Goal: Ask a question: Seek information or help from site administrators or community

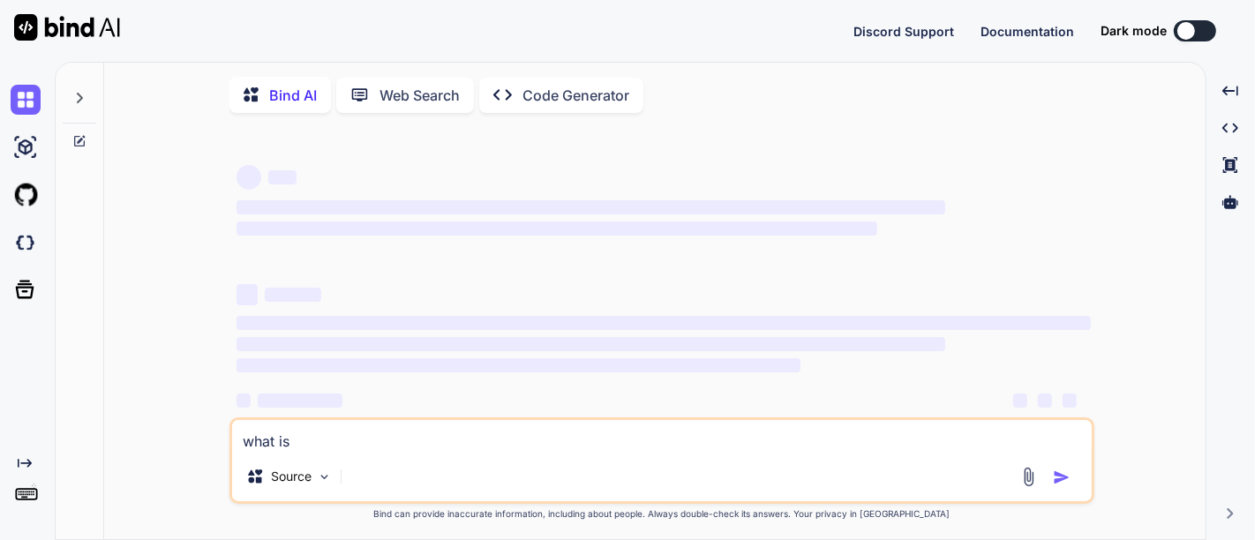
type textarea "what is"
type textarea "x"
type textarea "what i"
type textarea "x"
type textarea "what i"
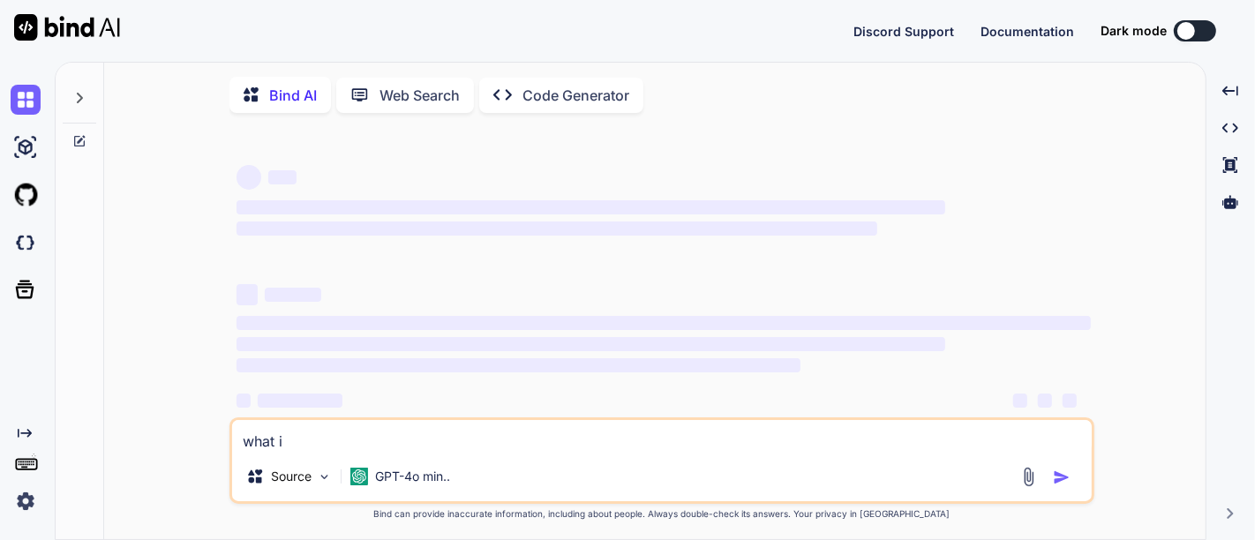
type textarea "x"
type textarea "what i a"
type textarea "x"
type textarea "what i"
type textarea "x"
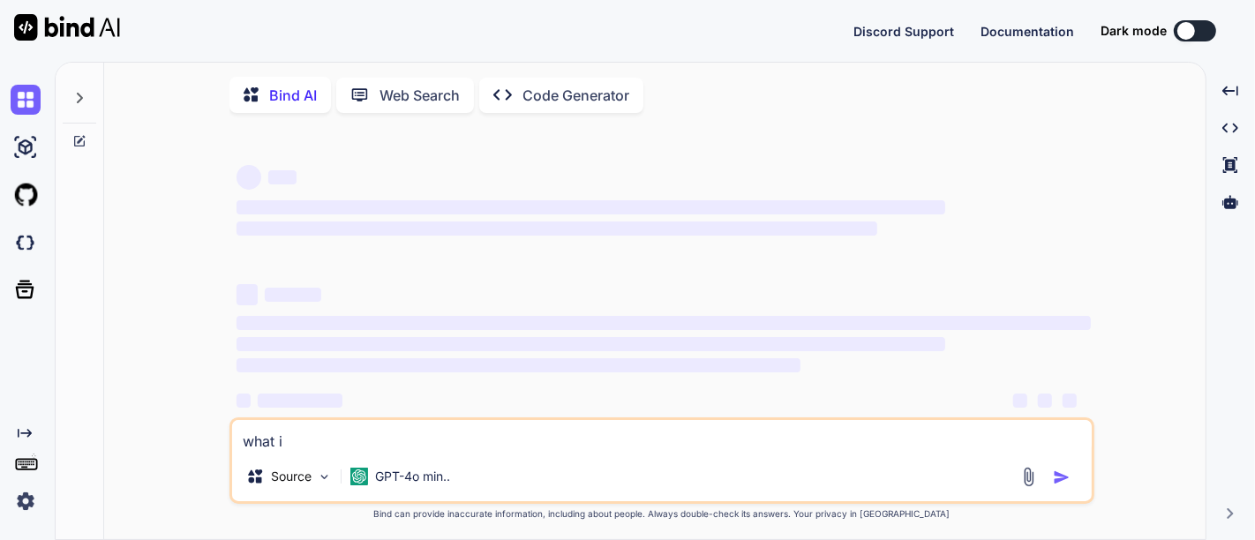
type textarea "what i w"
type textarea "x"
type textarea "what i wa"
type textarea "x"
type textarea "what i wan"
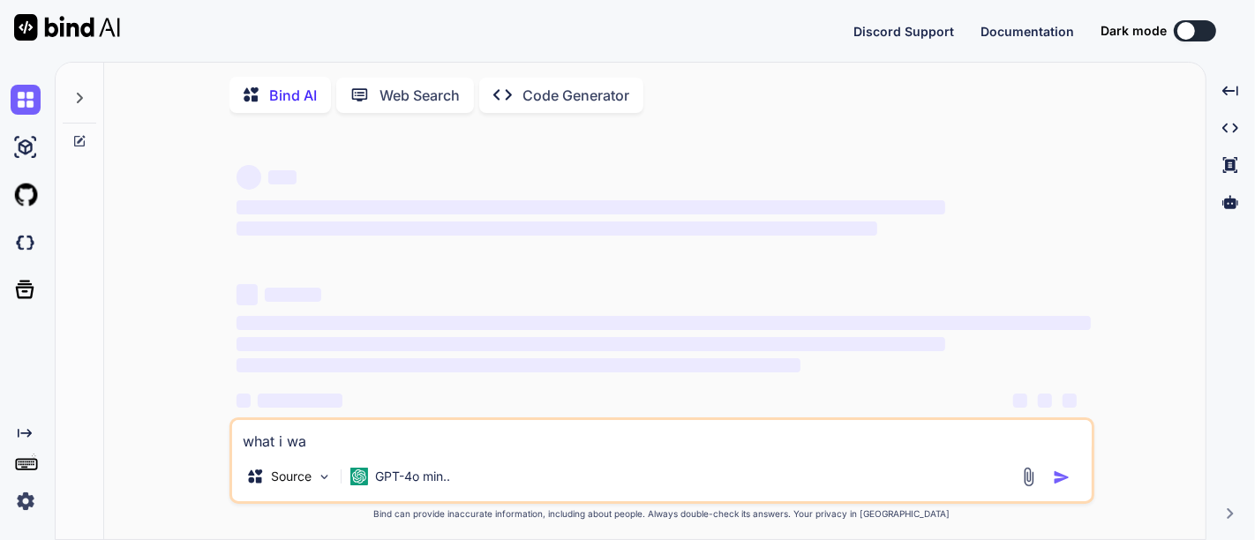
type textarea "x"
type textarea "what i want"
type textarea "x"
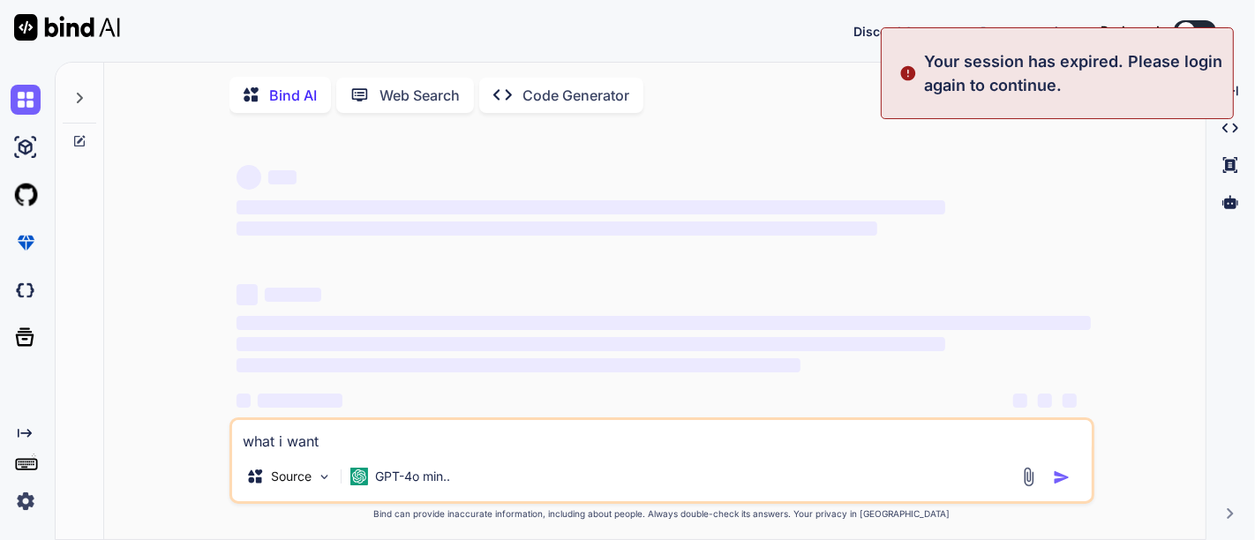
type textarea "what i want"
type textarea "x"
type textarea "what i want t"
type textarea "x"
type textarea "what i want to"
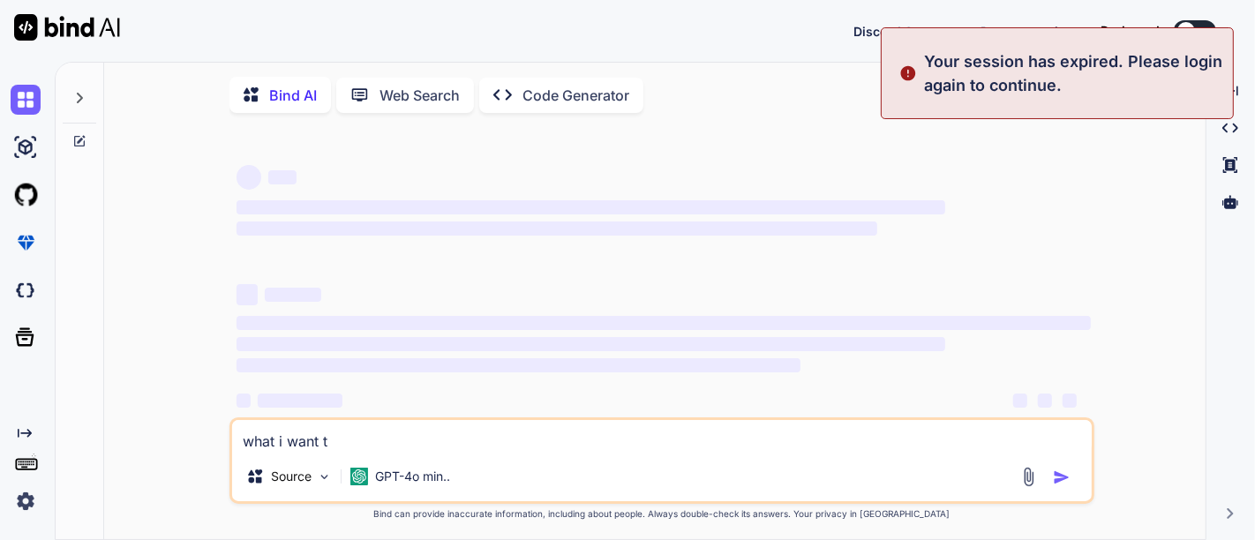
type textarea "x"
type textarea "what i want to"
type textarea "x"
type textarea "what i want to a"
type textarea "x"
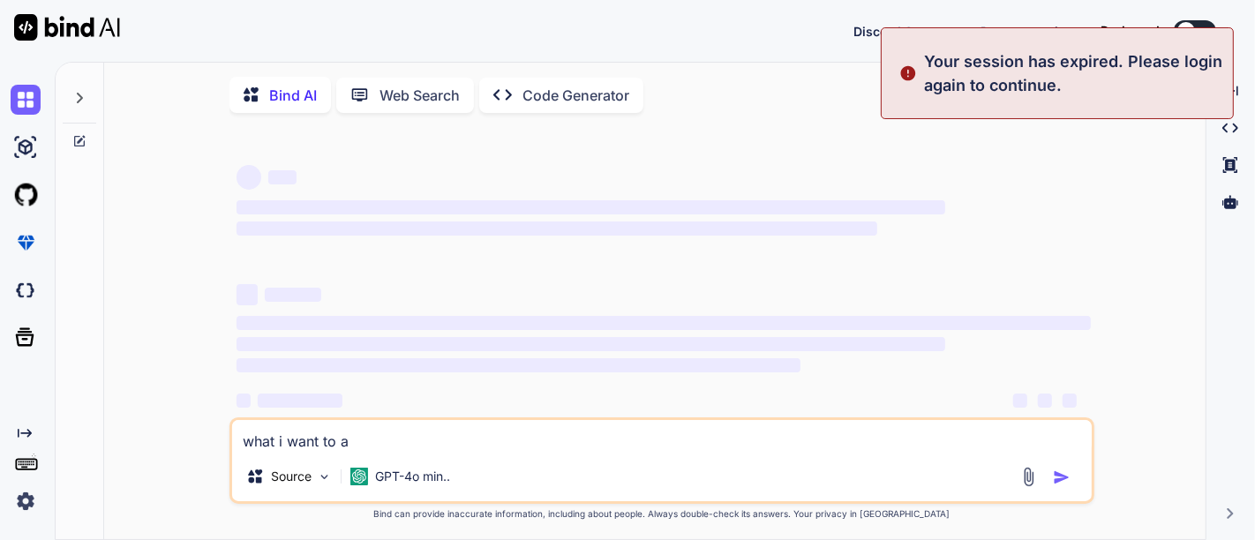
type textarea "what i want to"
type textarea "x"
type textarea "what i want to p"
type textarea "x"
type textarea "what i want to pa"
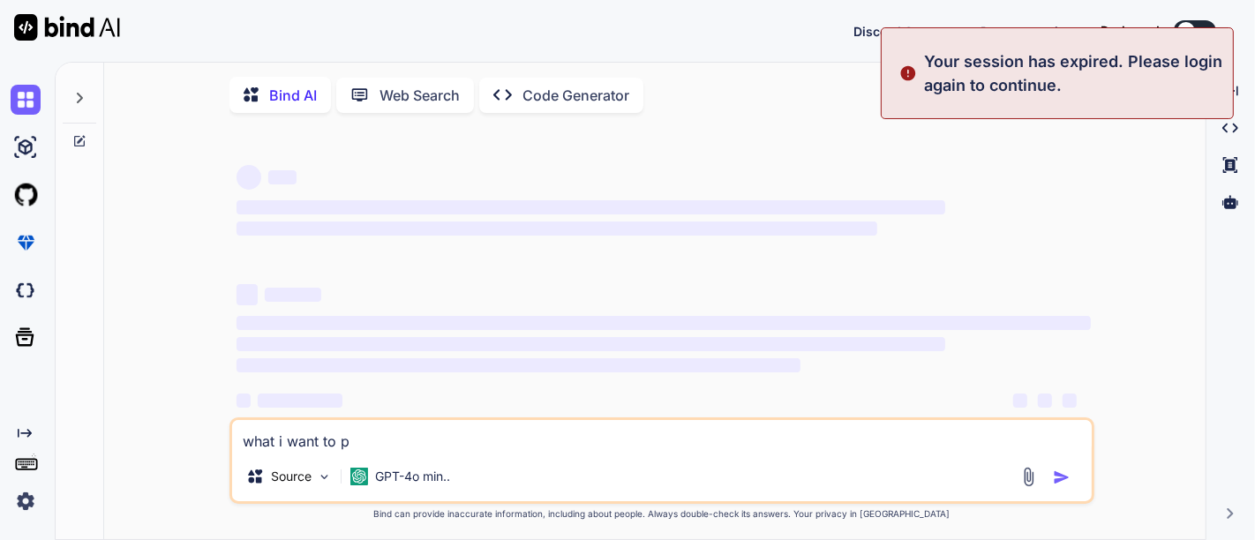
type textarea "x"
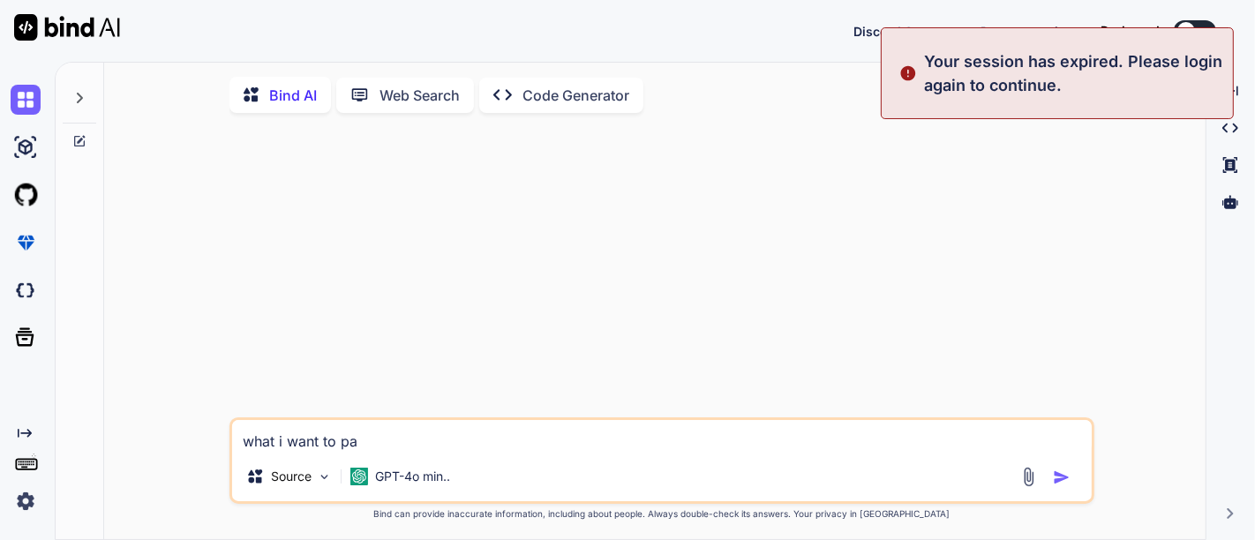
type textarea "what i want to pas"
type textarea "x"
type textarea "what i want to pass"
type textarea "x"
type textarea "what i want to pass"
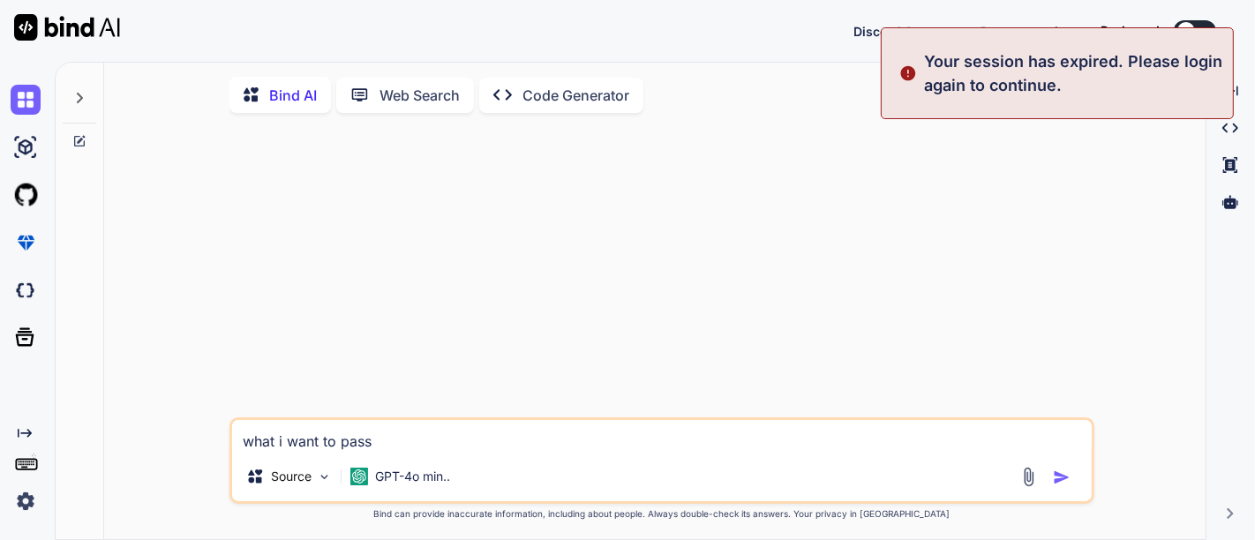
type textarea "x"
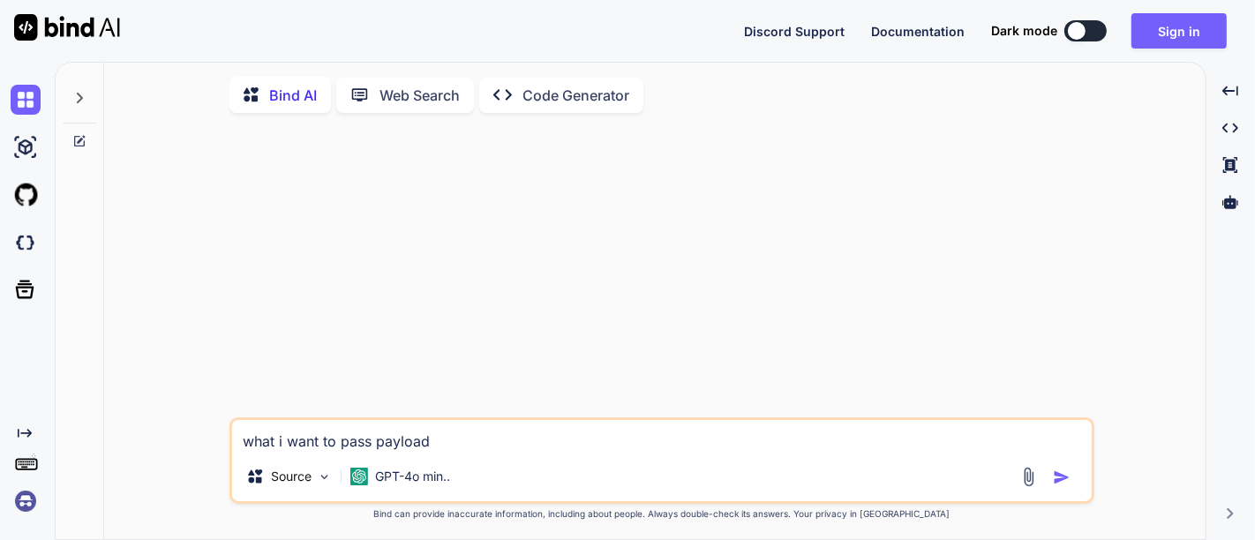
paste textarea "{ "uri": "/cafForm/6576/true", "payload": [ [ { "End to End BW Available": "", …"
click at [459, 434] on textarea "what i want to pass payload as null the what is format" at bounding box center [661, 436] width 859 height 32
drag, startPoint x: 631, startPoint y: 457, endPoint x: 622, endPoint y: 446, distance: 14.5
click at [622, 446] on div "what i want to pass payload as null the what is format Source GPT-4o min.." at bounding box center [661, 460] width 865 height 86
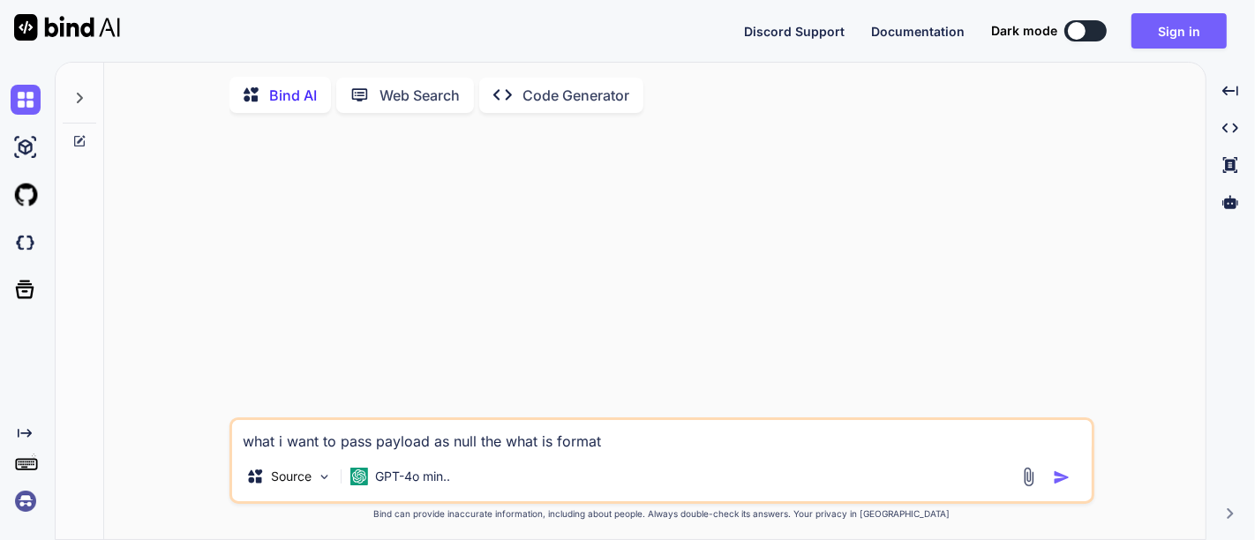
click at [622, 446] on textarea "what i want to pass payload as null the what is format" at bounding box center [661, 436] width 859 height 32
paste textarea "{ "uri": "/cafForm/6576/true", "payload": "" }"
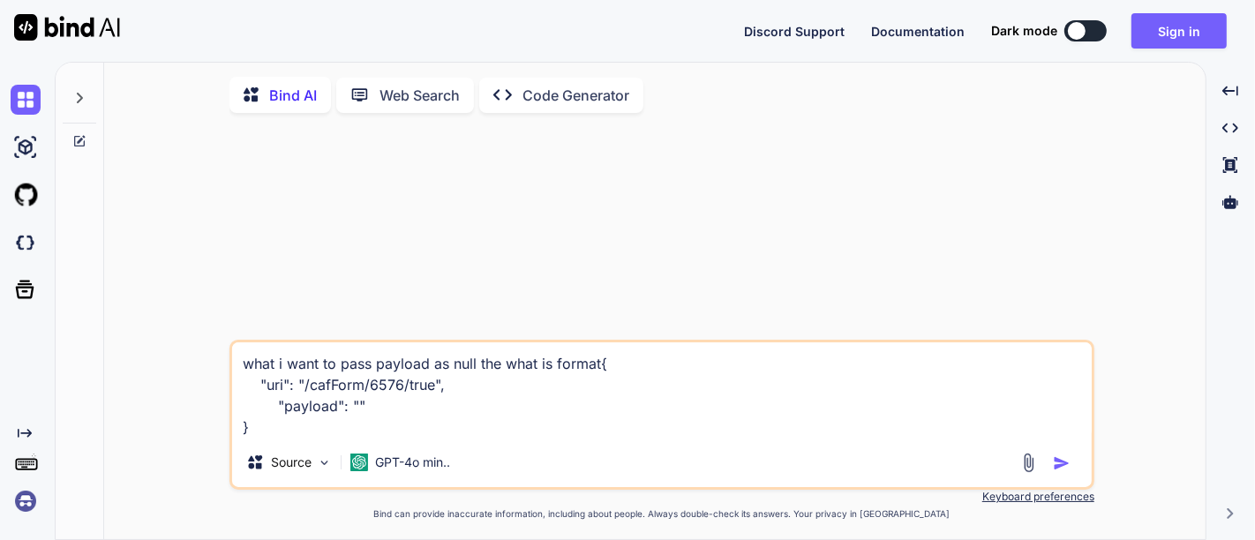
click at [598, 372] on textarea "what i want to pass payload as null the what is format{ "uri": "/cafForm/6576/t…" at bounding box center [661, 389] width 859 height 95
click at [459, 424] on textarea "what i want to pass payload as null the what is format { "uri": "/cafForm/6576/…" at bounding box center [661, 389] width 859 height 95
paste textarea "def uri = context.get("uri") def payload = context.get("payload")"
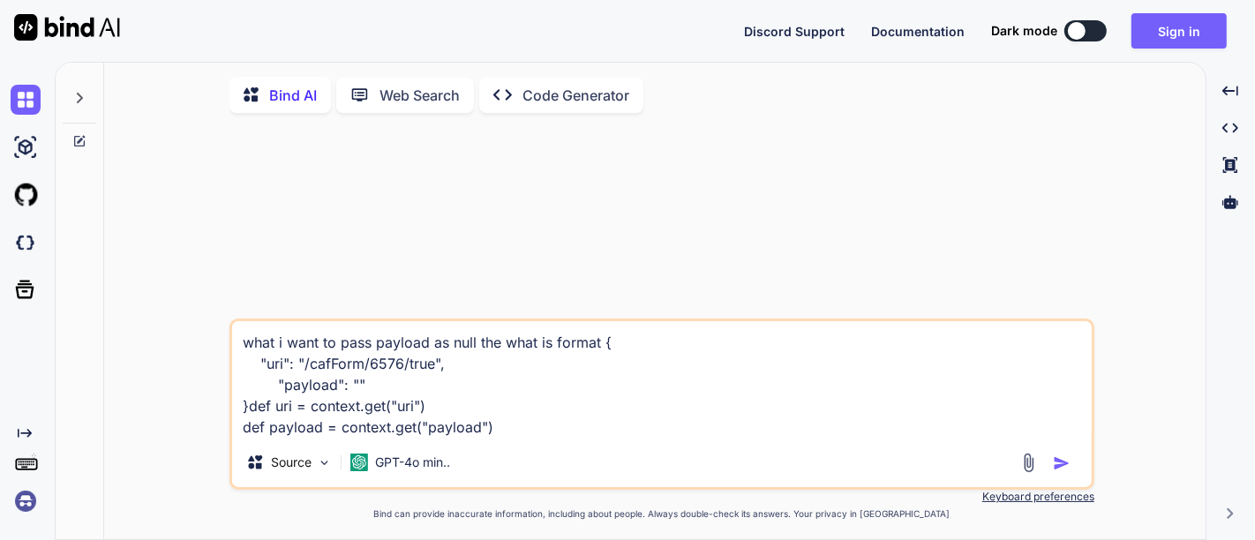
click at [251, 410] on textarea "what i want to pass payload as null the what is format { "uri": "/cafForm/6576/…" at bounding box center [661, 379] width 859 height 116
click at [551, 416] on textarea "what i want to pass payload as null the what is format { "uri": "/cafForm/6576/…" at bounding box center [661, 379] width 859 height 116
click at [547, 421] on textarea "what i want to pass payload as null the what is format { "uri": "/cafForm/6576/…" at bounding box center [661, 379] width 859 height 116
paste textarea "for(def payloadData : payload){ generateDocumentForCAF(payloadData,quoteId) }"
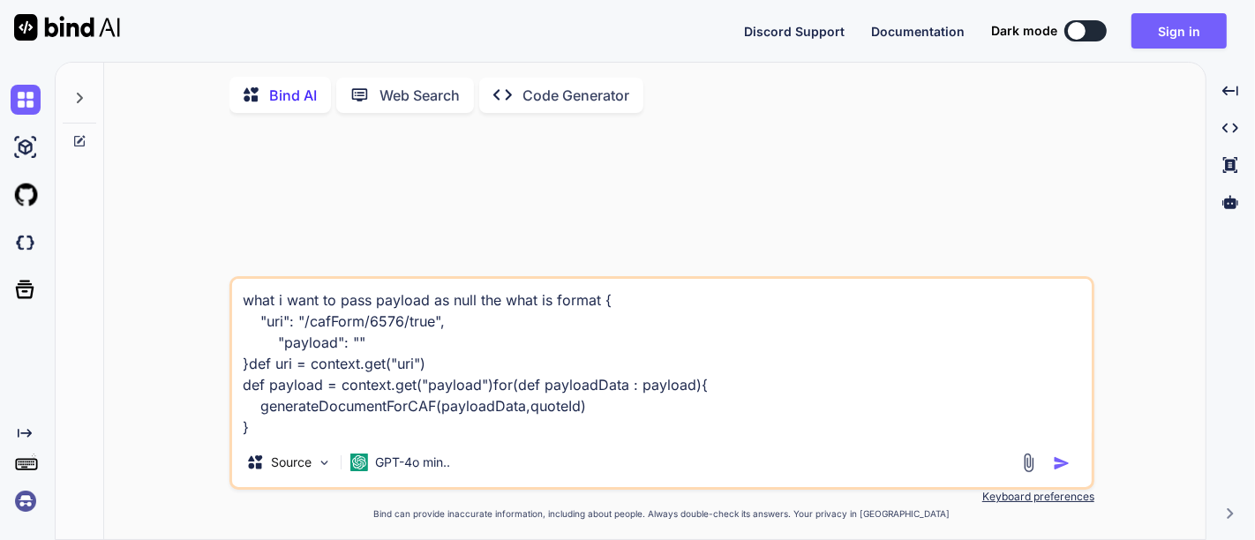
click at [598, 306] on textarea "what i want to pass payload as null the what is format { "uri": "/cafForm/6576/…" at bounding box center [661, 358] width 859 height 159
click at [251, 367] on textarea "below is post request json body { "uri": "/cafForm/6576/true", "payload": "" }d…" at bounding box center [661, 358] width 859 height 159
type textarea "below is post request json body { "uri": "/cafForm/6576/true", "payload": "" } …"
click at [1063, 461] on img "button" at bounding box center [1062, 463] width 18 height 18
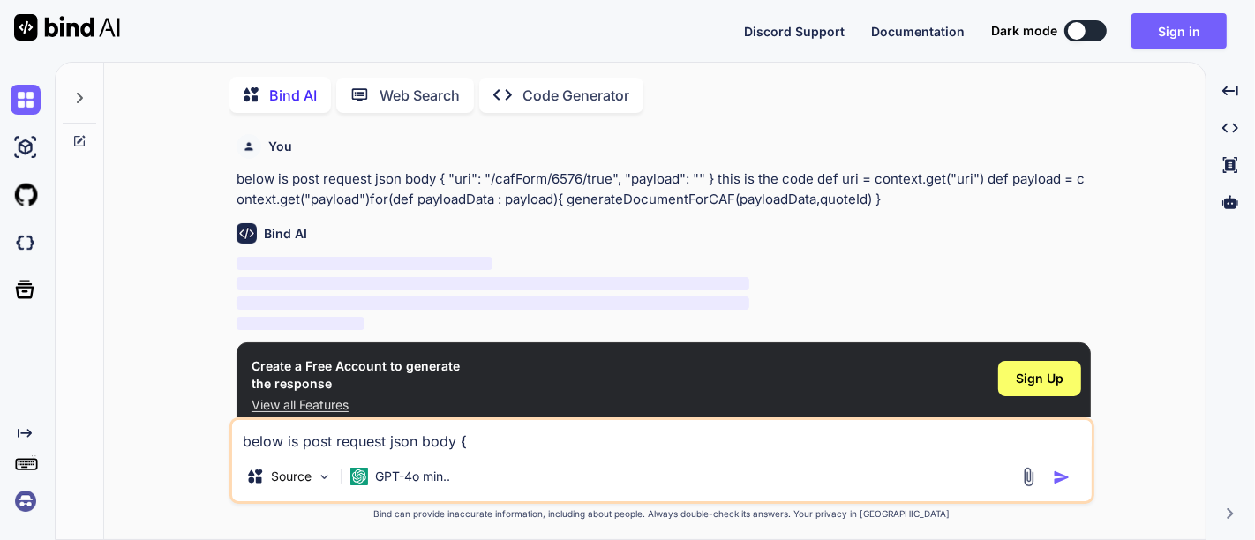
scroll to position [5, 0]
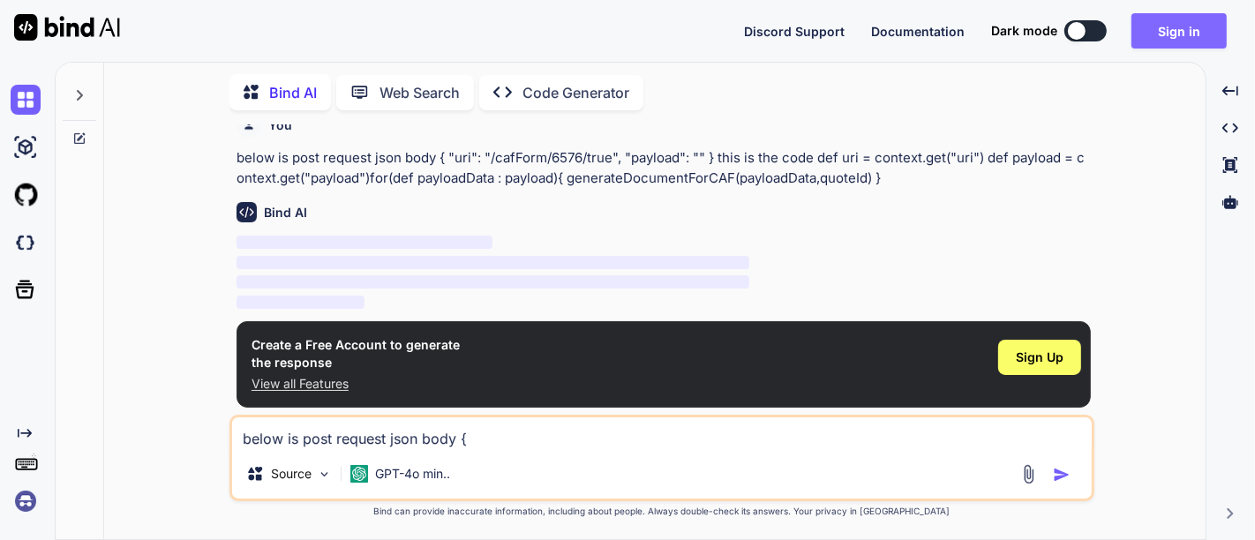
click at [1152, 39] on button "Sign in" at bounding box center [1178, 30] width 95 height 35
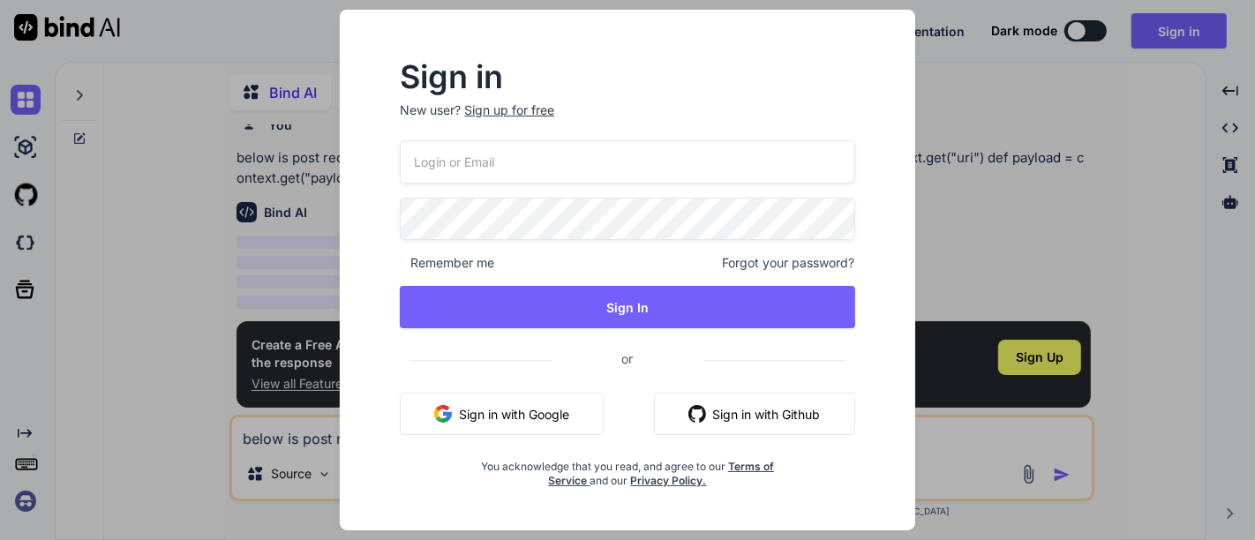
click at [461, 157] on input "email" at bounding box center [627, 161] width 454 height 43
type input "[EMAIL_ADDRESS][DOMAIN_NAME]"
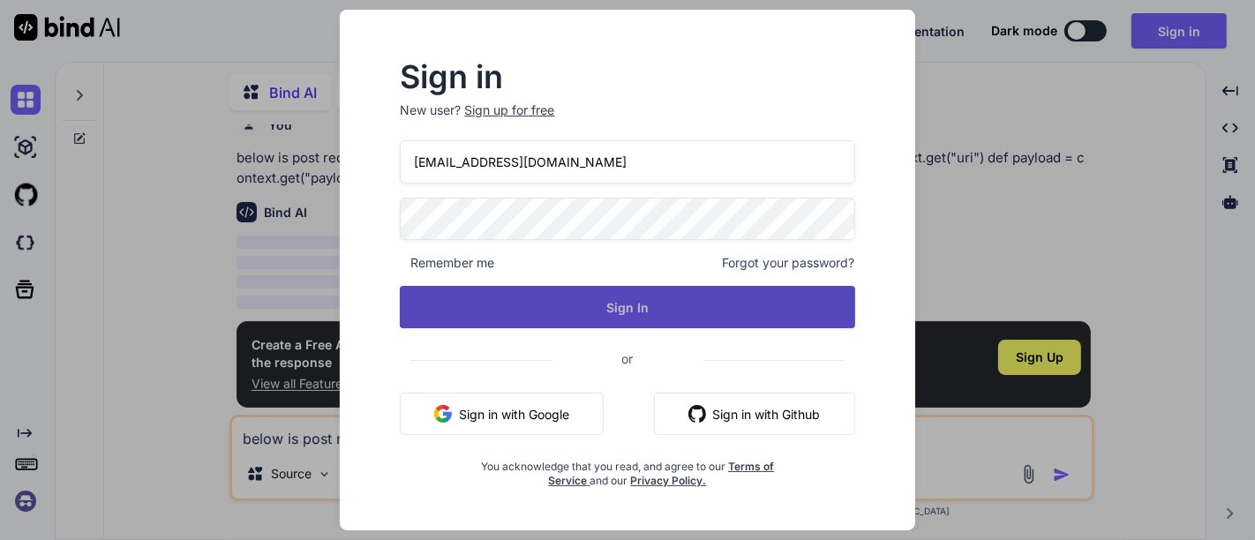
click at [546, 299] on button "Sign In" at bounding box center [627, 307] width 454 height 42
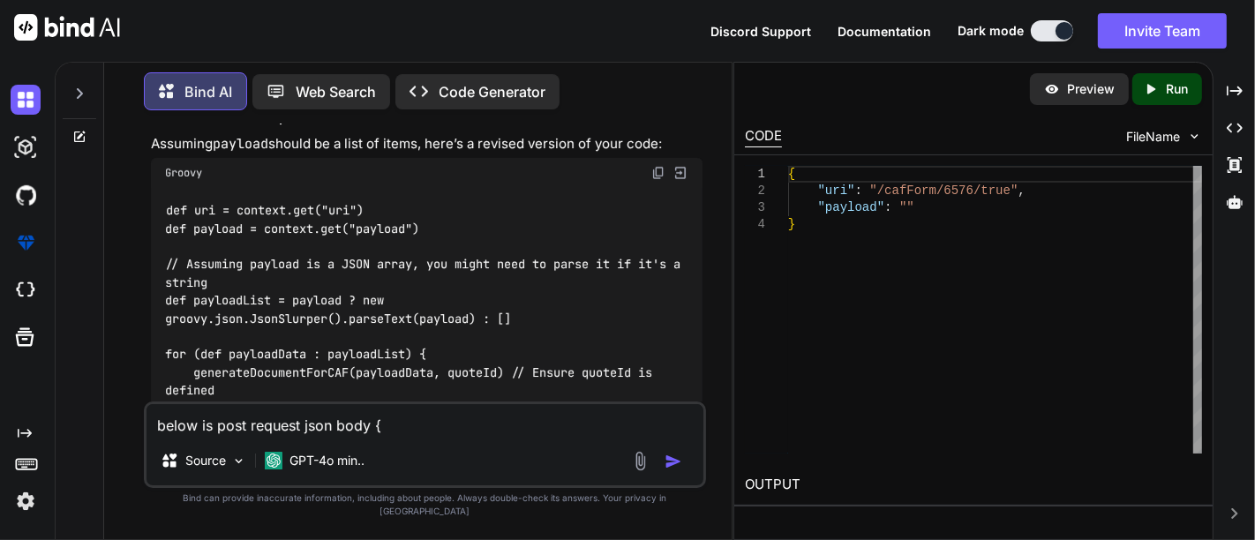
scroll to position [993, 0]
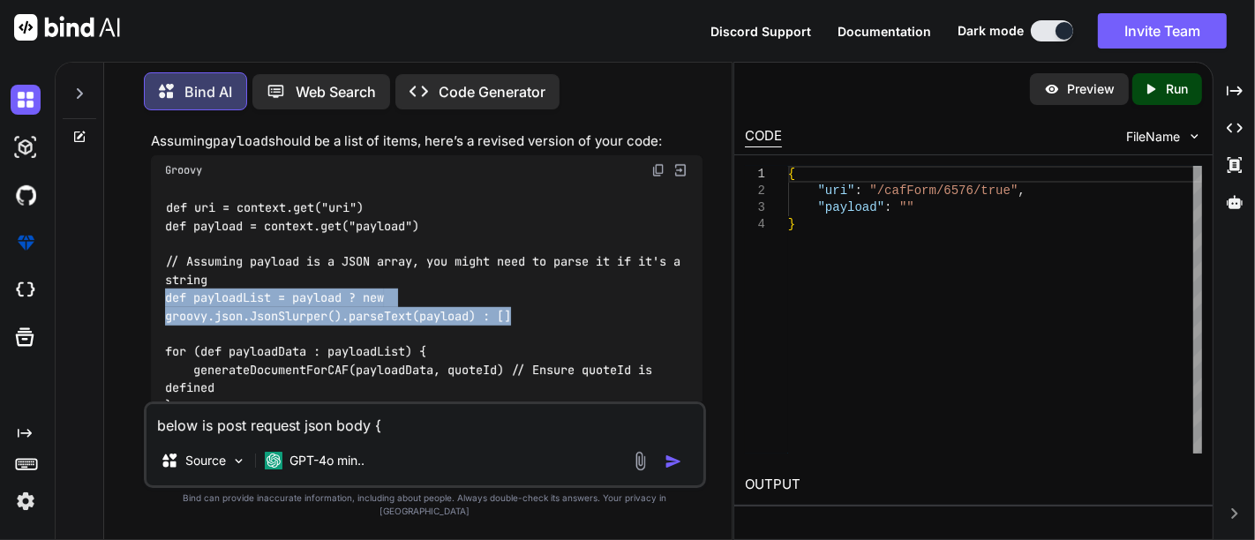
drag, startPoint x: 538, startPoint y: 315, endPoint x: 128, endPoint y: 296, distance: 410.7
click at [128, 296] on div "You below is post request json body { "uri": "/cafForm/6576/true", "payload": "…" at bounding box center [424, 331] width 613 height 415
copy code "def payloadList = payload ? new groovy.json.JsonSlurper().parseText(payload) : …"
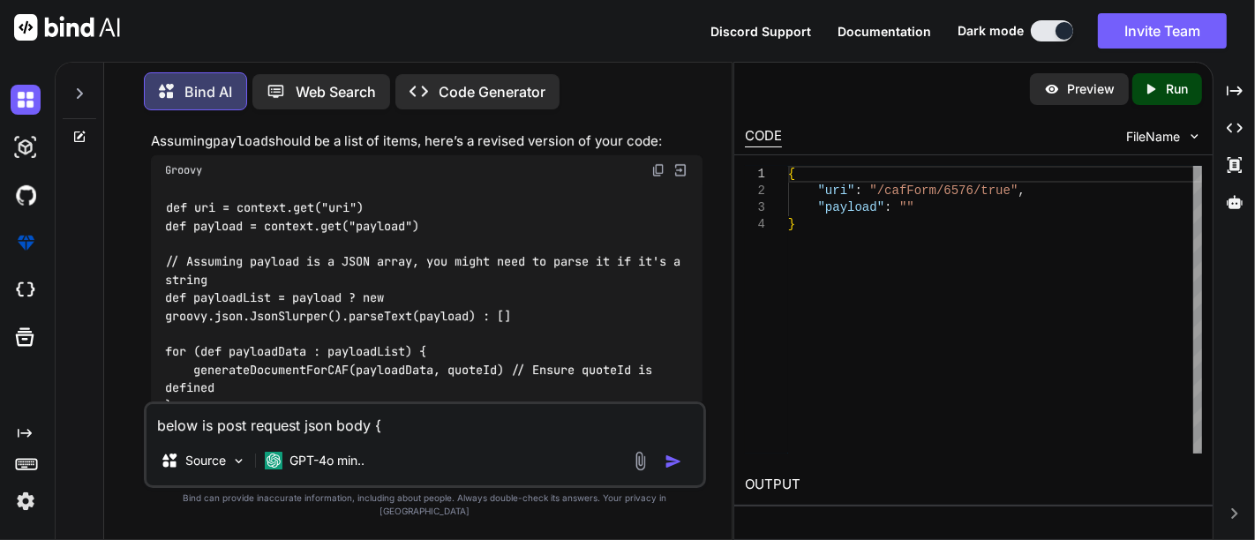
click at [289, 431] on textarea "below is post request json body { "uri": "/cafForm/6576/true", "payload": "" } …" at bounding box center [424, 420] width 557 height 32
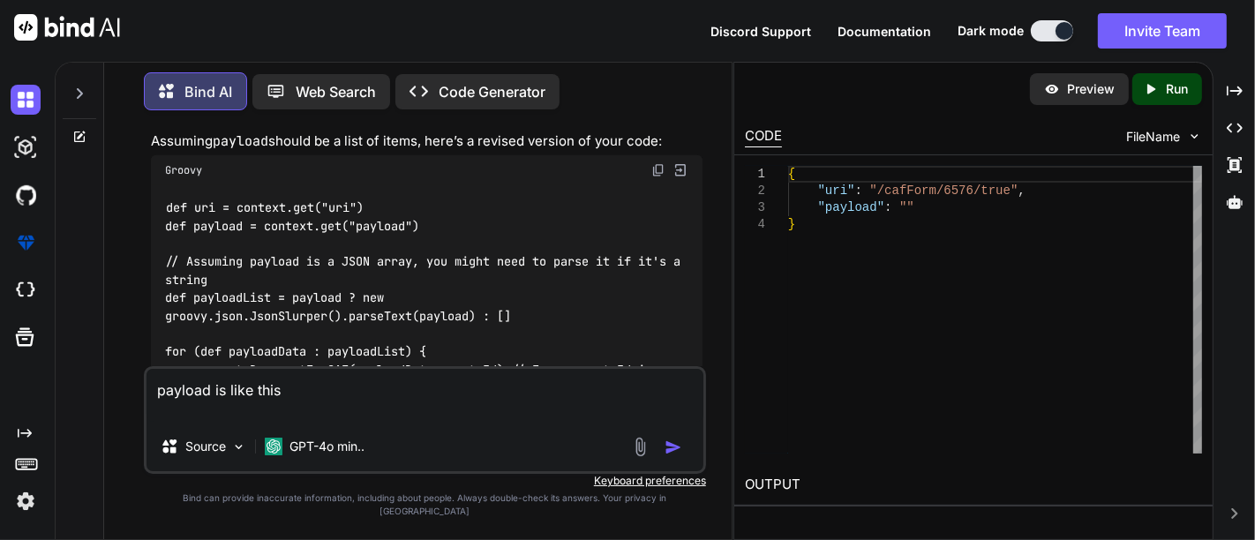
paste textarea "{ "uri": "/cafForm/6576/true", "payload": [ [ { "End to End BW Available": "", …"
type textarea "payload is like this { "uri": "/cafForm/6576/true", "payload": [ [ { "End to En…"
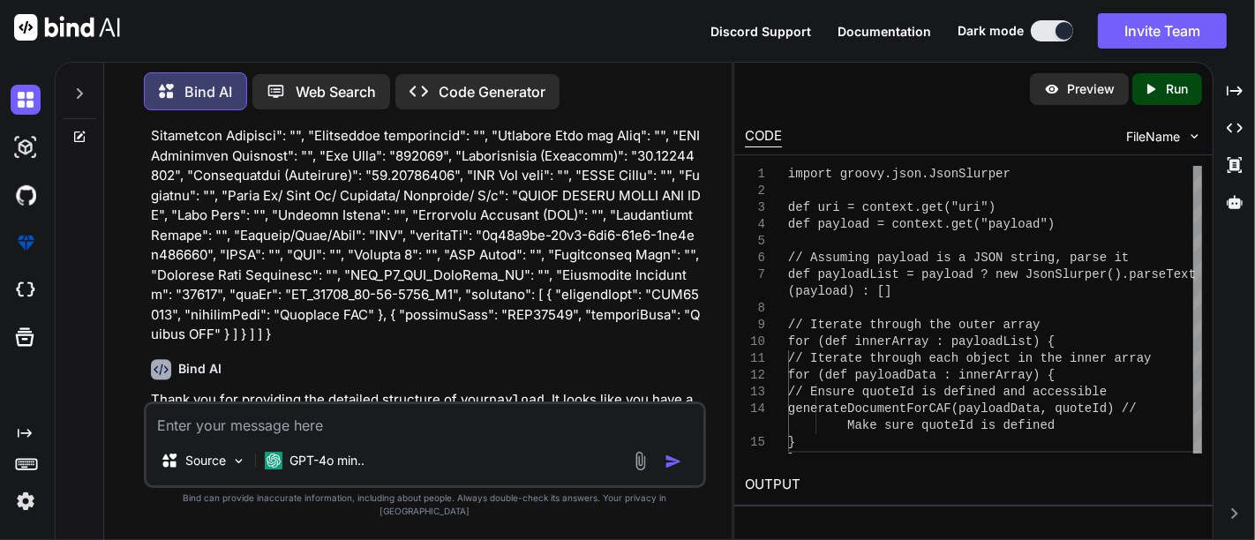
scroll to position [3529, 0]
copy p "Secure ILL""
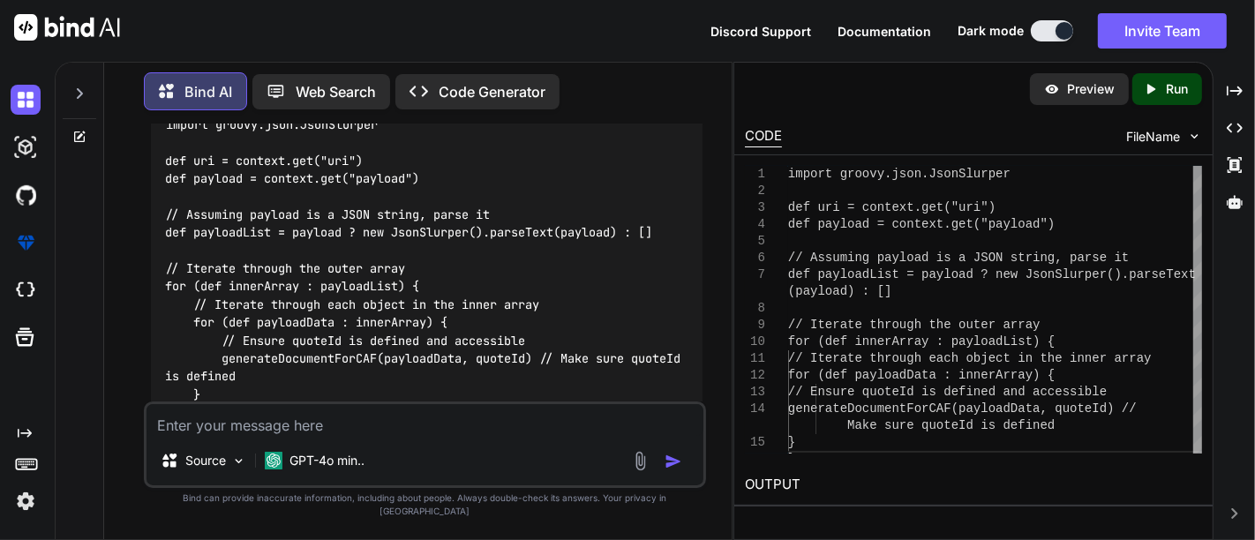
scroll to position [3999, 0]
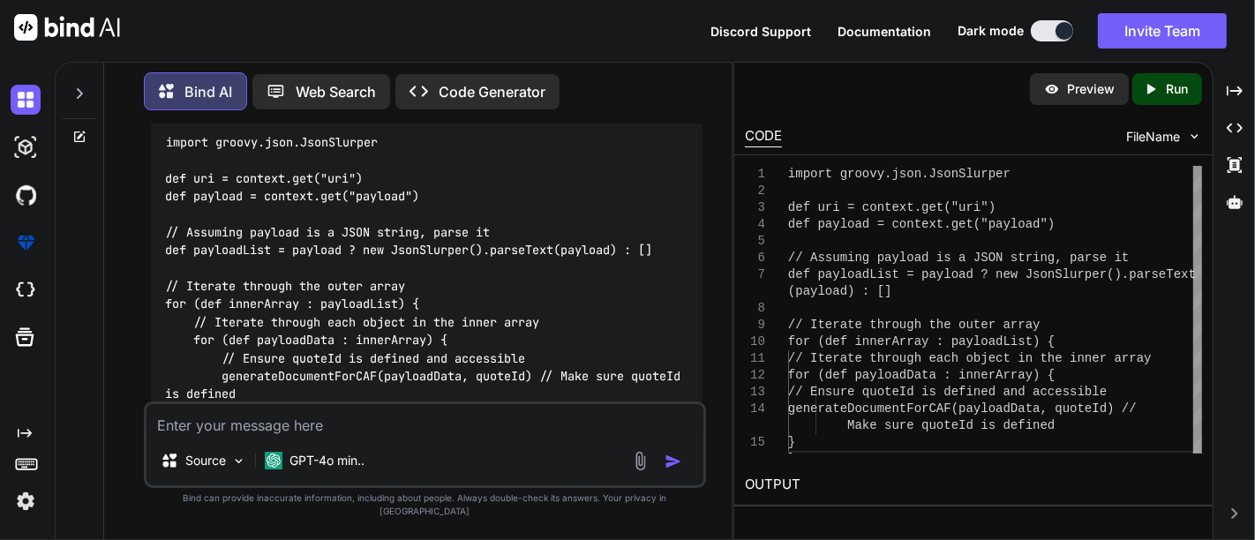
click at [453, 229] on code "import groovy.json.JsonSlurper def uri = context.get("uri") def payload = conte…" at bounding box center [426, 285] width 522 height 306
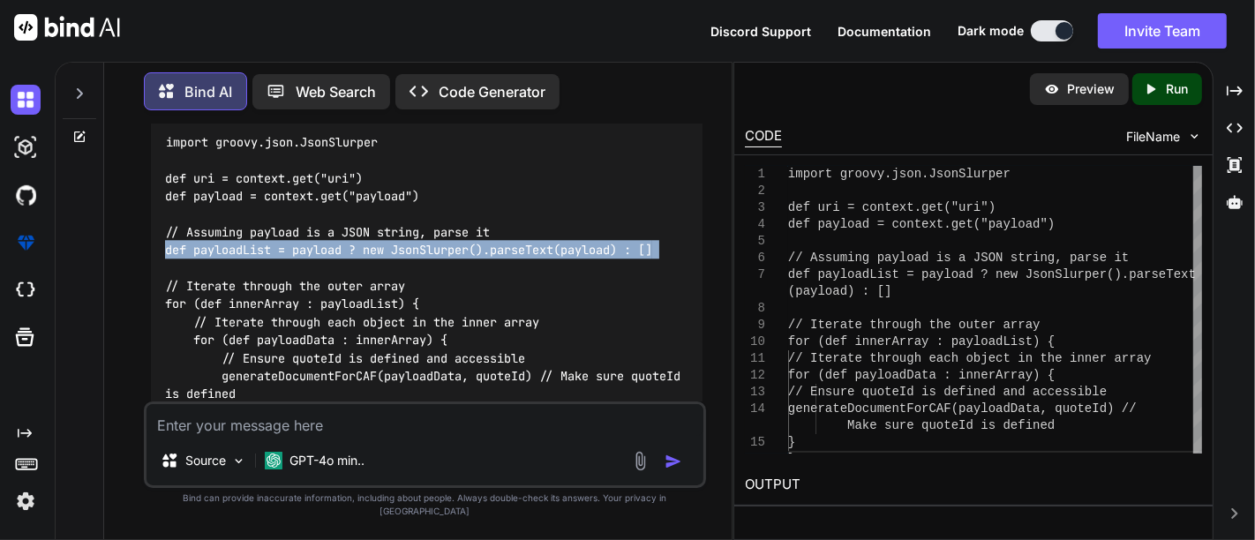
click at [453, 229] on code "import groovy.json.JsonSlurper def uri = context.get("uri") def payload = conte…" at bounding box center [426, 285] width 522 height 306
copy code "def payloadList = payload ? new JsonSlurper().parseText(payload) : []"
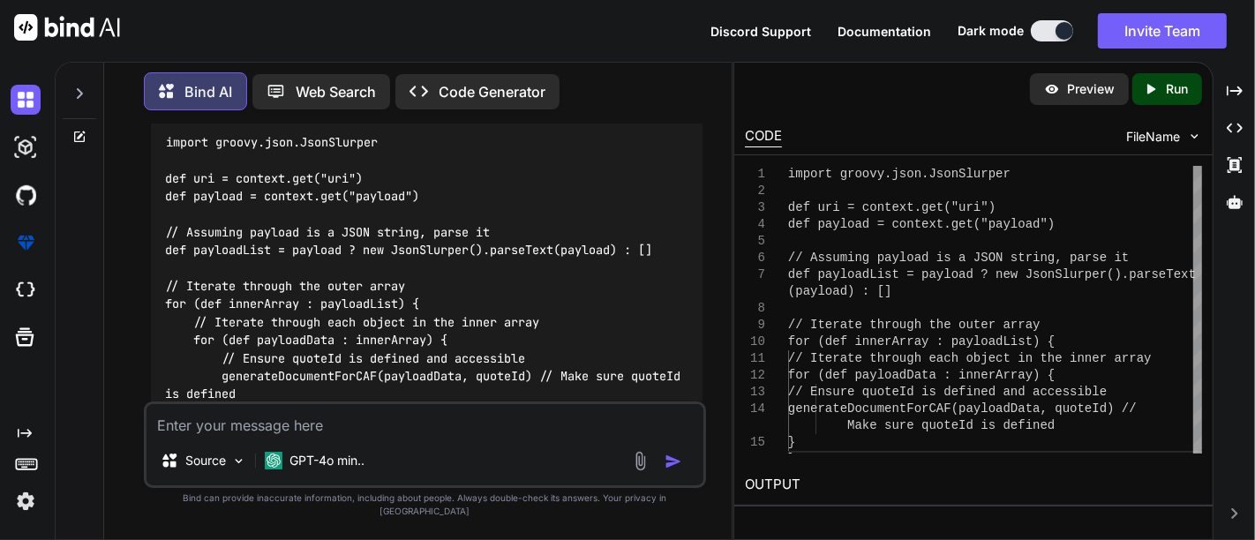
click at [282, 269] on code "import groovy.json.JsonSlurper def uri = context.get("uri") def payload = conte…" at bounding box center [426, 285] width 522 height 306
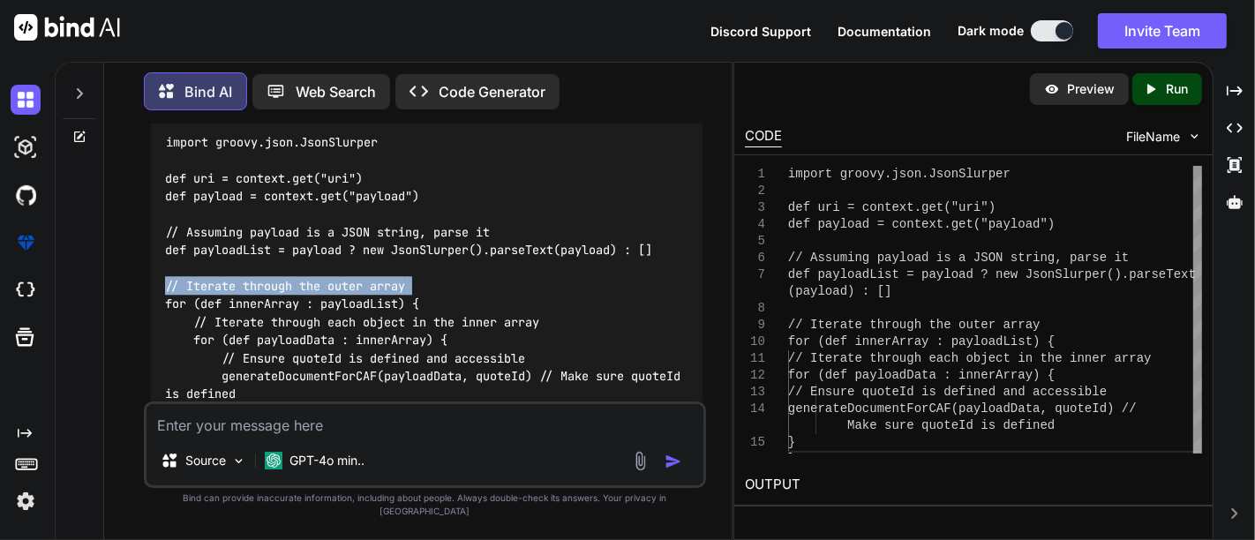
click at [282, 269] on code "import groovy.json.JsonSlurper def uri = context.get("uri") def payload = conte…" at bounding box center [426, 285] width 522 height 306
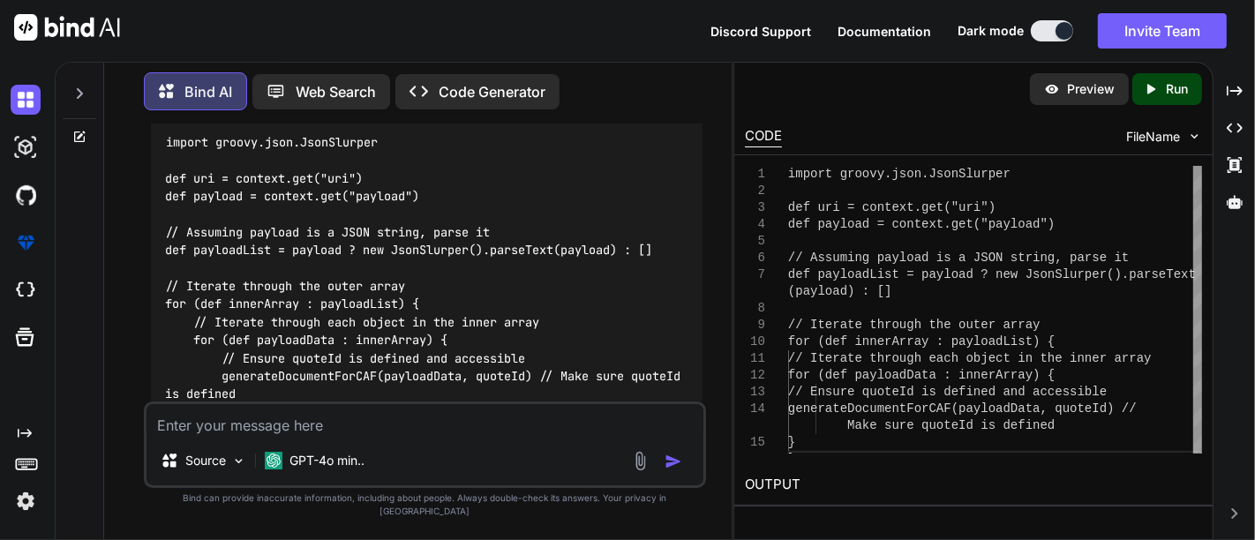
click at [255, 276] on code "import groovy.json.JsonSlurper def uri = context.get("uri") def payload = conte…" at bounding box center [426, 285] width 522 height 306
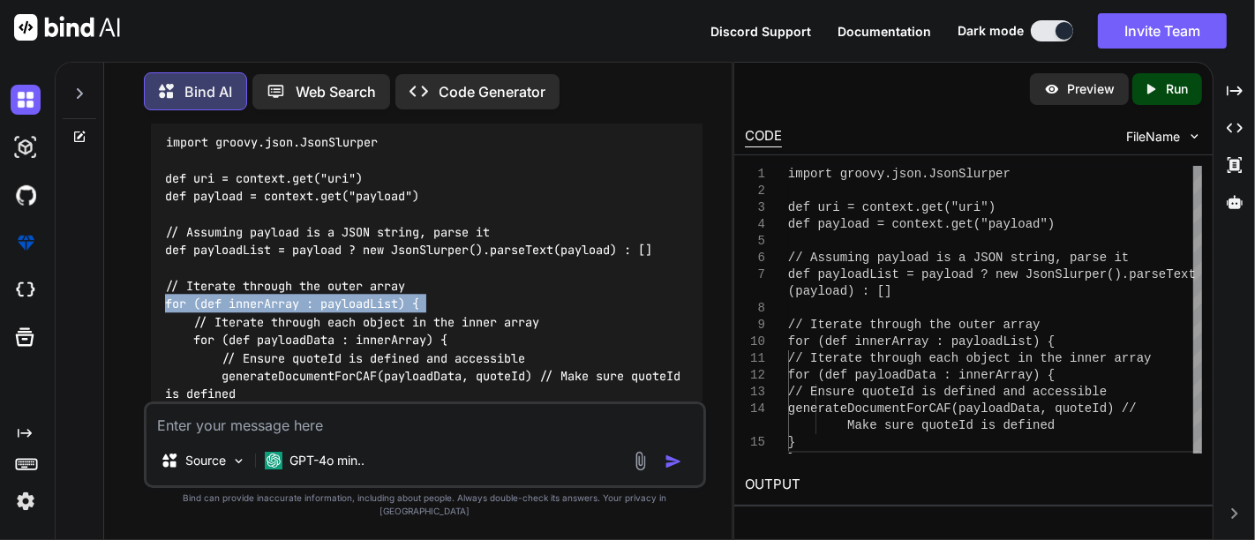
click at [255, 276] on code "import groovy.json.JsonSlurper def uri = context.get("uri") def payload = conte…" at bounding box center [426, 285] width 522 height 306
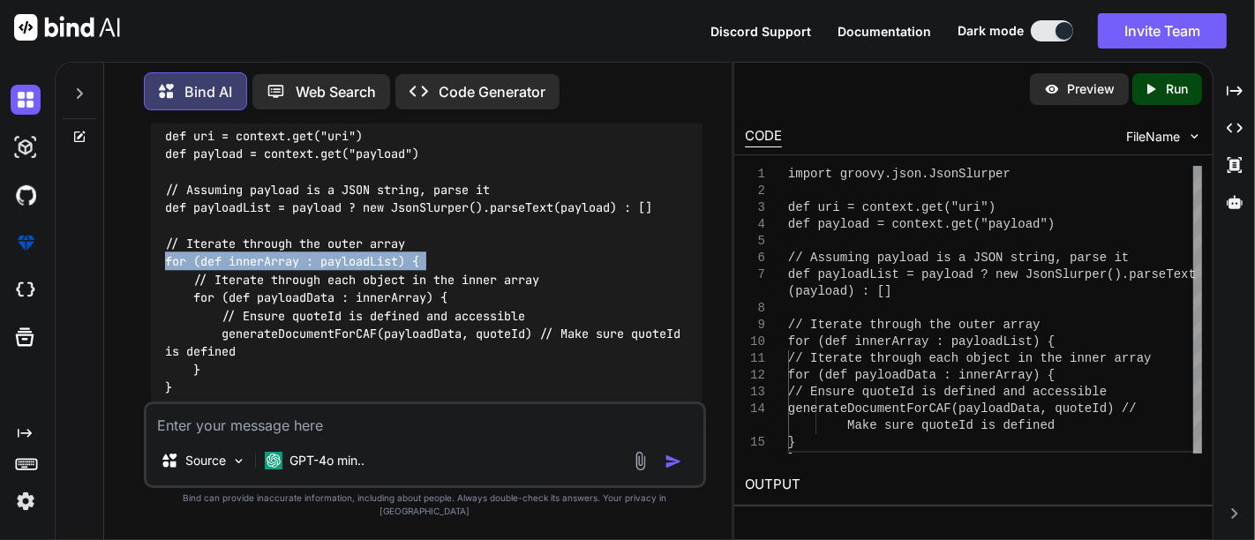
scroll to position [4038, 0]
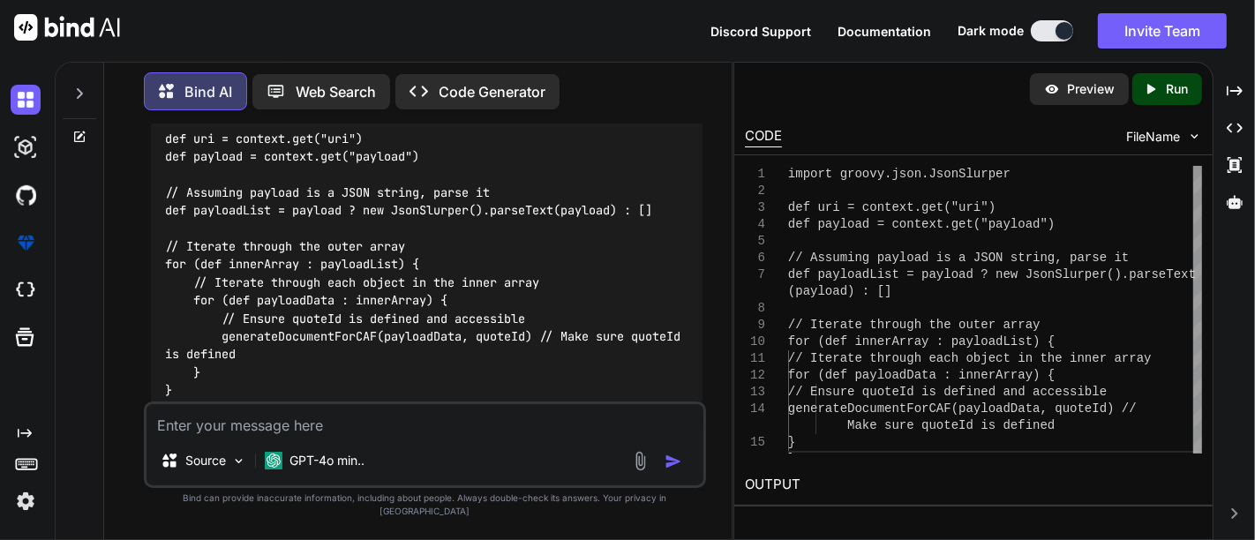
click at [291, 434] on textarea at bounding box center [424, 420] width 557 height 32
type textarea "f"
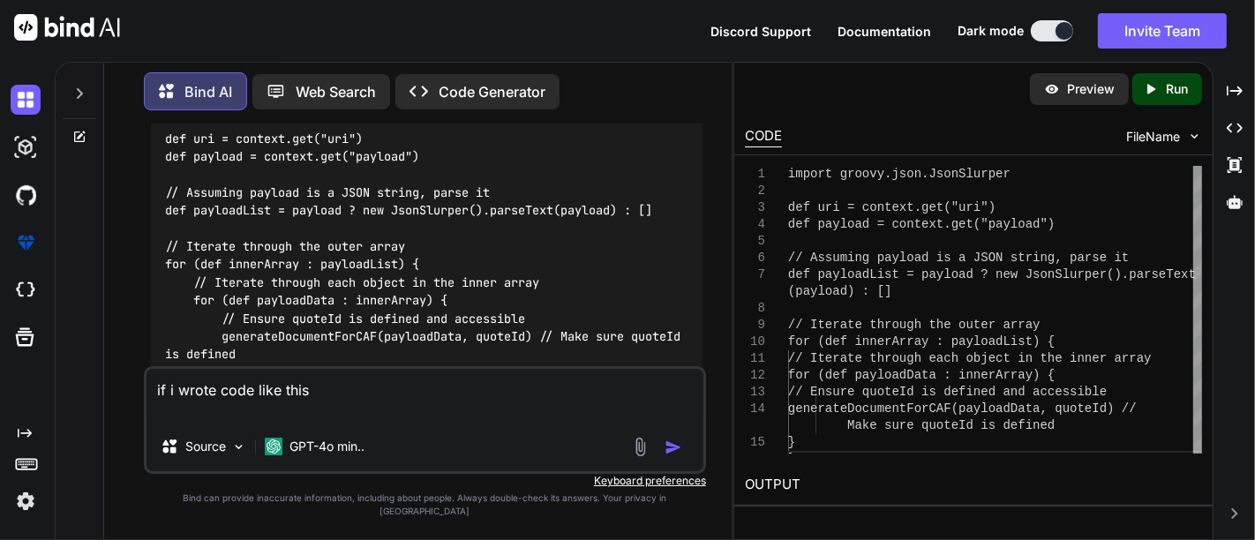
paste textarea "def payloadList = payload ? new JsonSlurper().parseText(payload) : [] for(def p…"
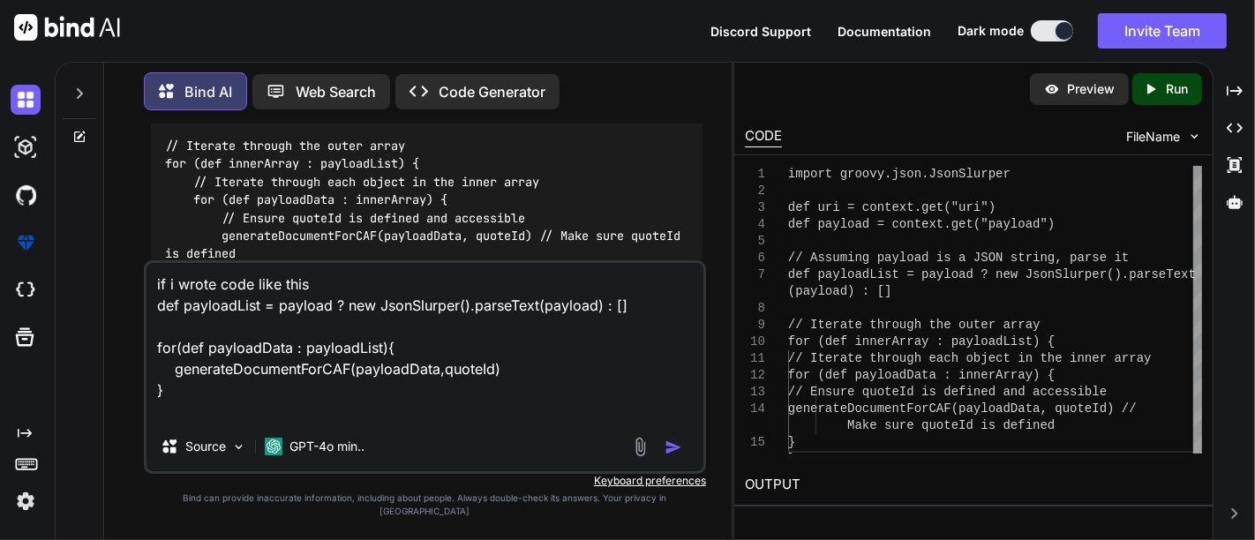
scroll to position [4140, 0]
type textarea "if i wrote code like this def payloadList = payload ? new JsonSlurper().parseTe…"
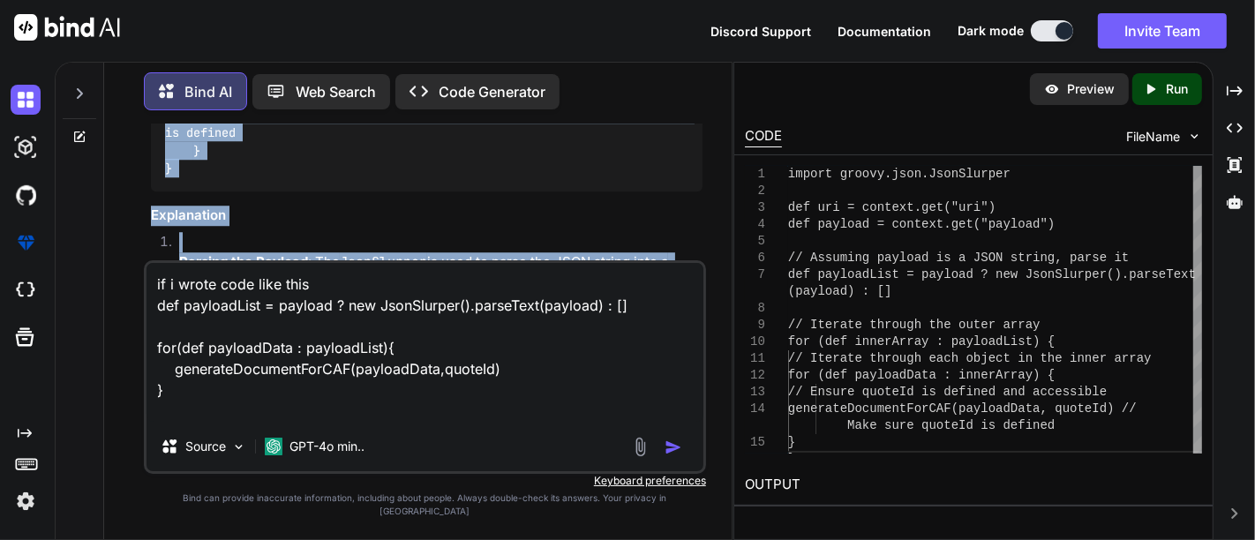
scroll to position [4314, 0]
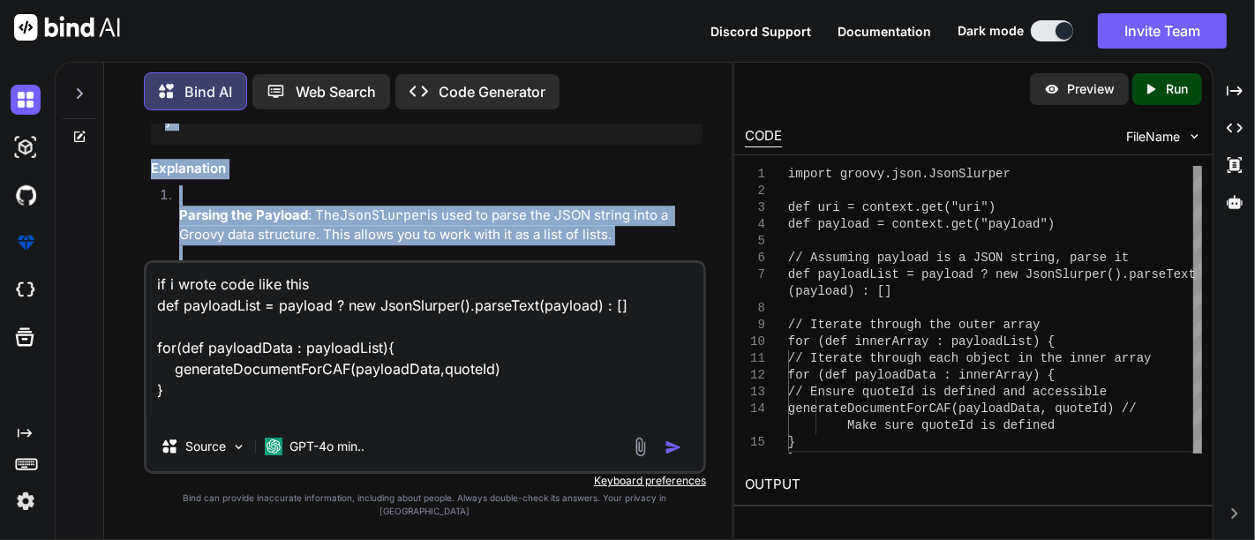
drag, startPoint x: 161, startPoint y: 140, endPoint x: 212, endPoint y: 270, distance: 139.4
click at [212, 270] on div "Thank you for providing the detailed structure of your payload . It looks like …" at bounding box center [426, 152] width 551 height 1077
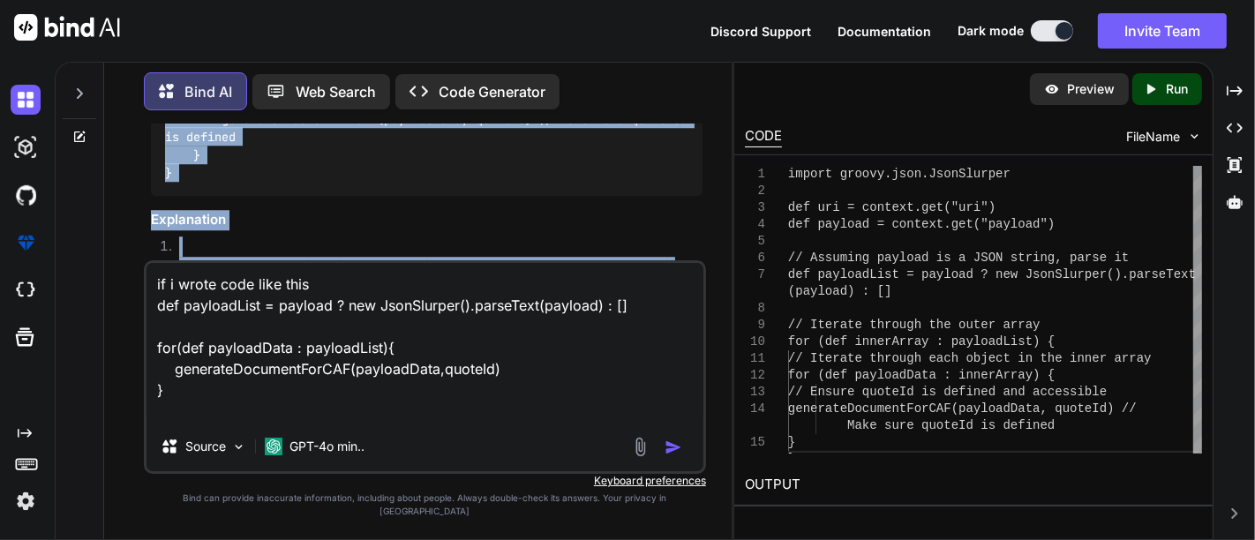
scroll to position [4254, 0]
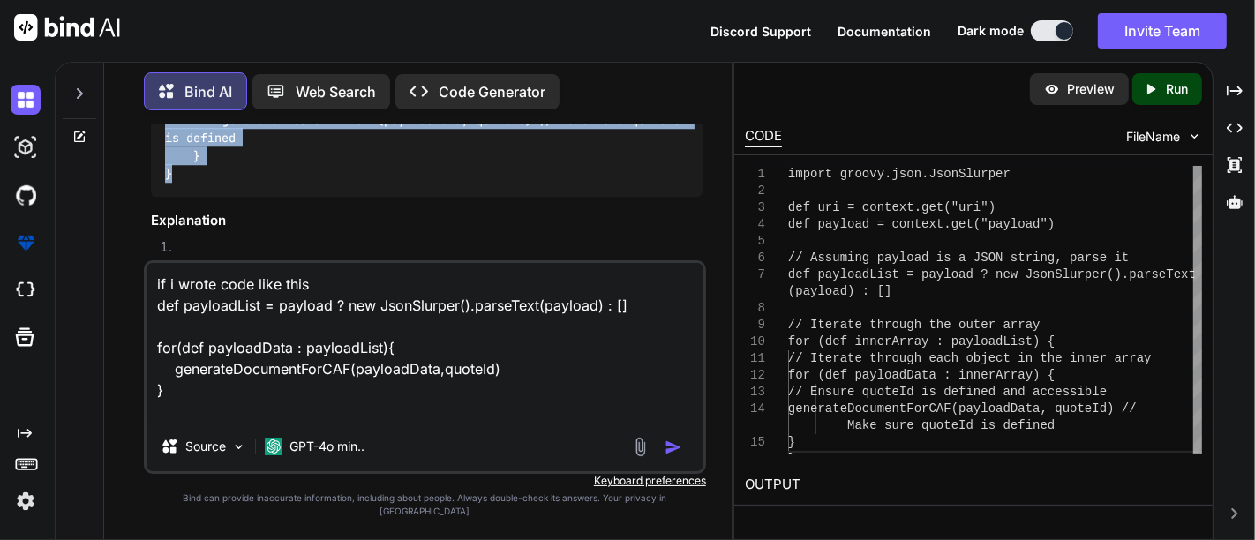
click at [238, 155] on div "import groovy.json.JsonSlurper def uri = context.get("uri") def payload = conte…" at bounding box center [426, 29] width 551 height 334
copy code "for (def innerArray : payloadList) { // Iterate through each object in the inne…"
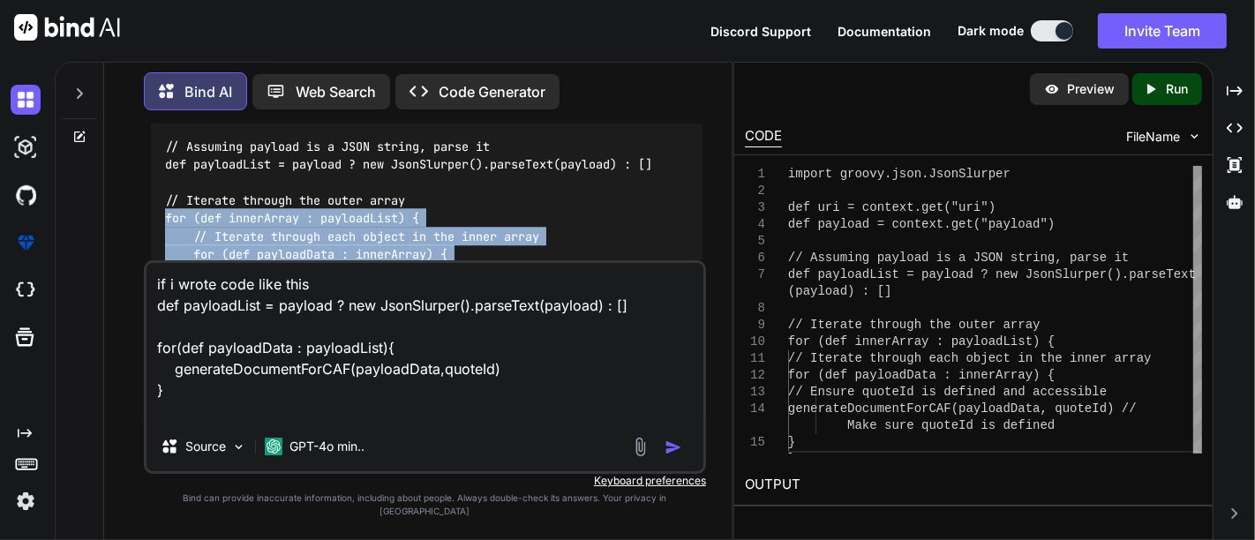
scroll to position [4083, 0]
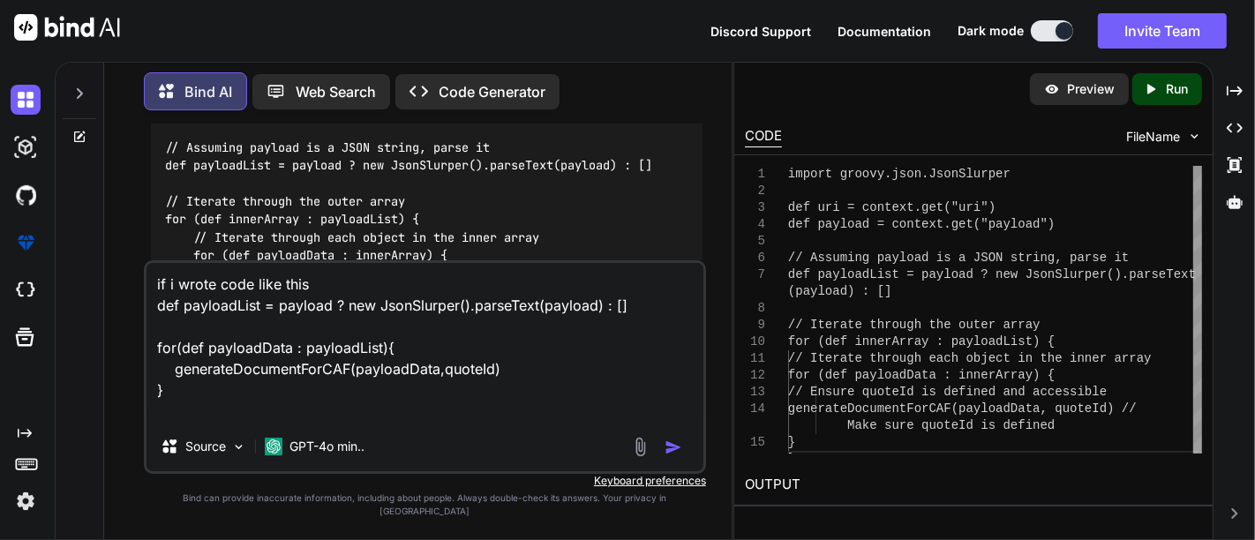
click at [368, 138] on code "import groovy.json.JsonSlurper def uri = context.get("uri") def payload = conte…" at bounding box center [426, 201] width 522 height 306
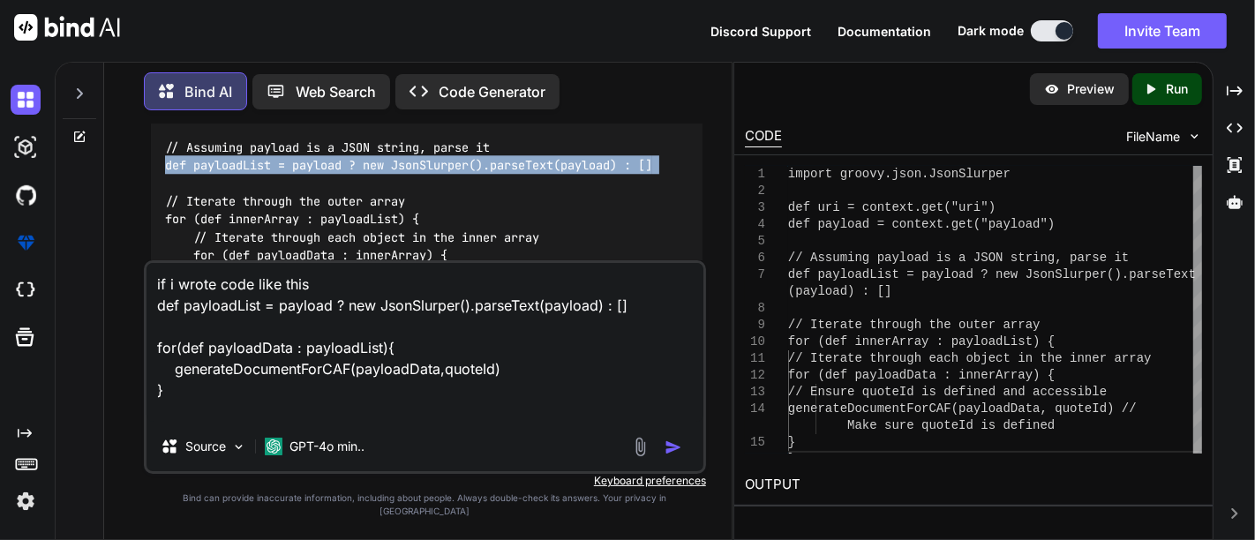
click at [368, 138] on code "import groovy.json.JsonSlurper def uri = context.get("uri") def payload = conte…" at bounding box center [426, 201] width 522 height 306
copy code "def payloadList = payload ? new JsonSlurper().parseText(payload) : []"
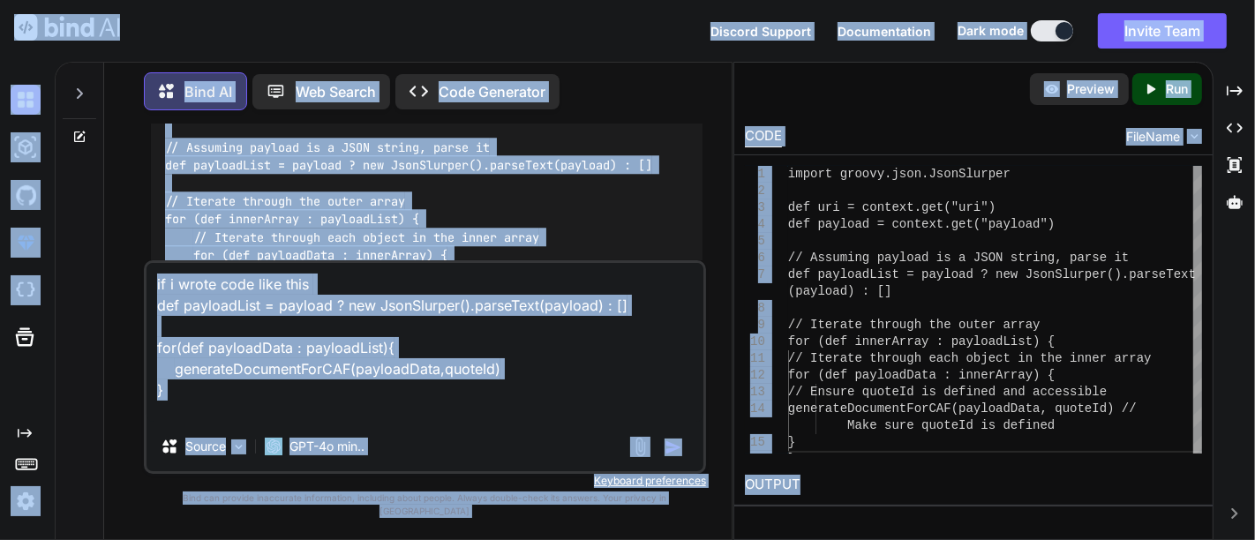
click at [342, 365] on textarea "if i wrote code like this def payloadList = payload ? new JsonSlurper().parseTe…" at bounding box center [424, 342] width 557 height 159
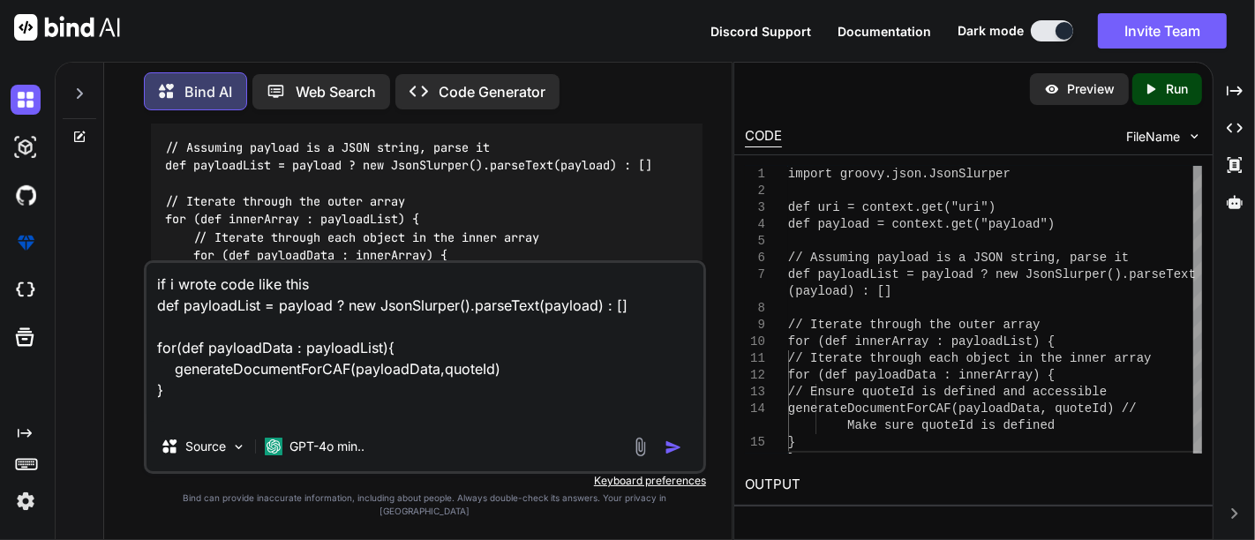
click at [342, 365] on textarea "if i wrote code like this def payloadList = payload ? new JsonSlurper().parseTe…" at bounding box center [424, 342] width 557 height 159
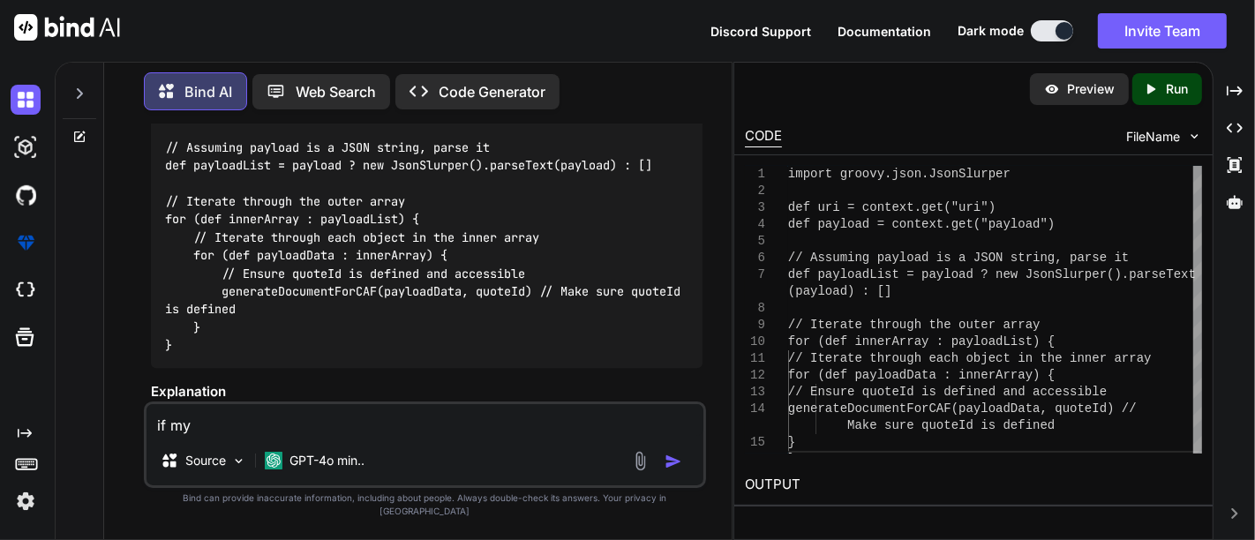
paste textarea "payloadList[]"
click at [319, 436] on textarea "if my payloadList is []" at bounding box center [424, 420] width 557 height 32
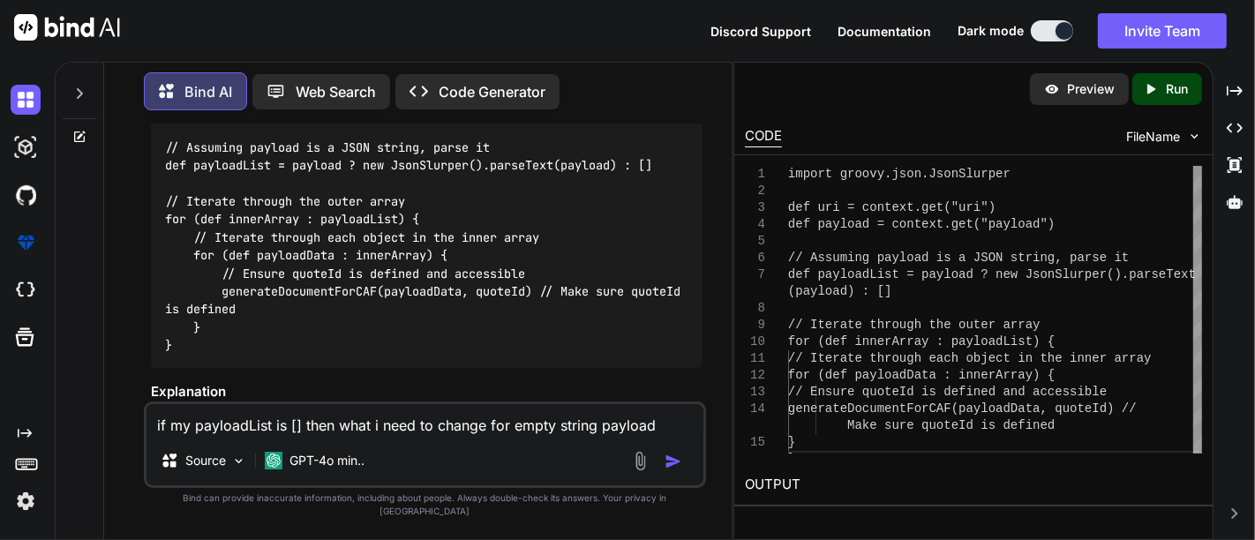
paste textarea "{ "uri": "/cafForm/6576/true", "payload": "" }"
type textarea "if my payloadList is [] then what i need to change for empty string payload{ "u…"
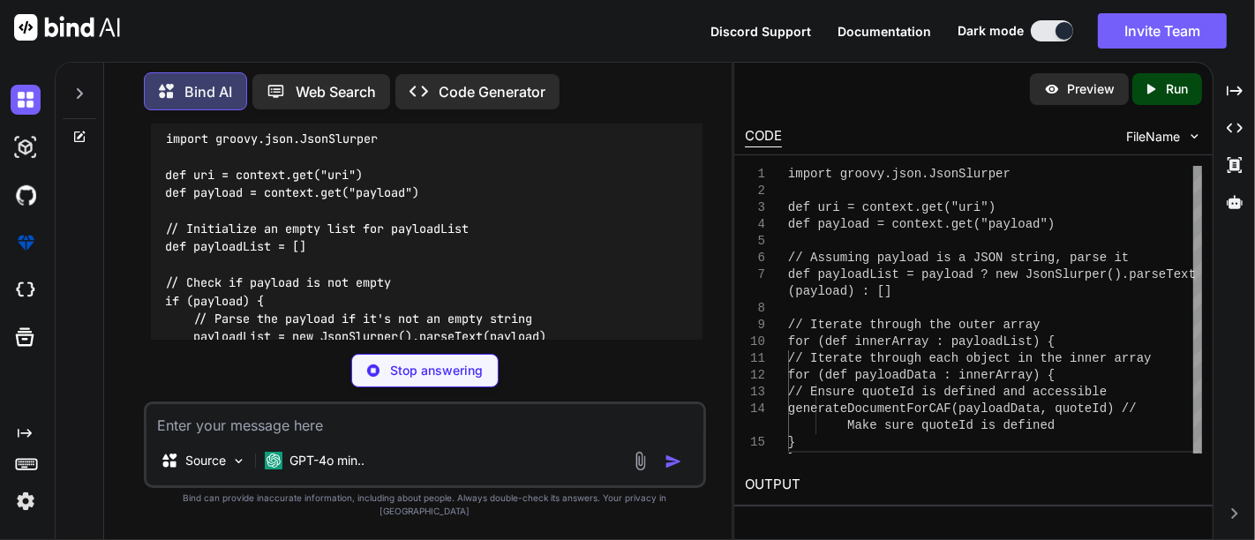
scroll to position [5174, 0]
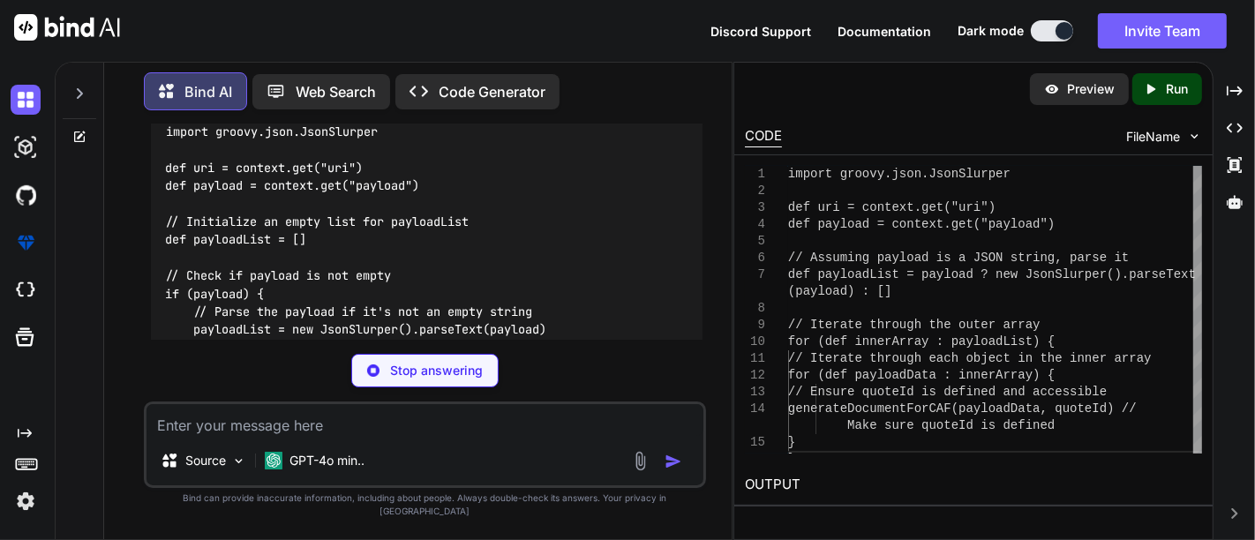
click at [244, 214] on code "import groovy.json.JsonSlurper def uri = context.get("uri") def payload = conte…" at bounding box center [412, 384] width 494 height 522
copy code "def payloadList = []"
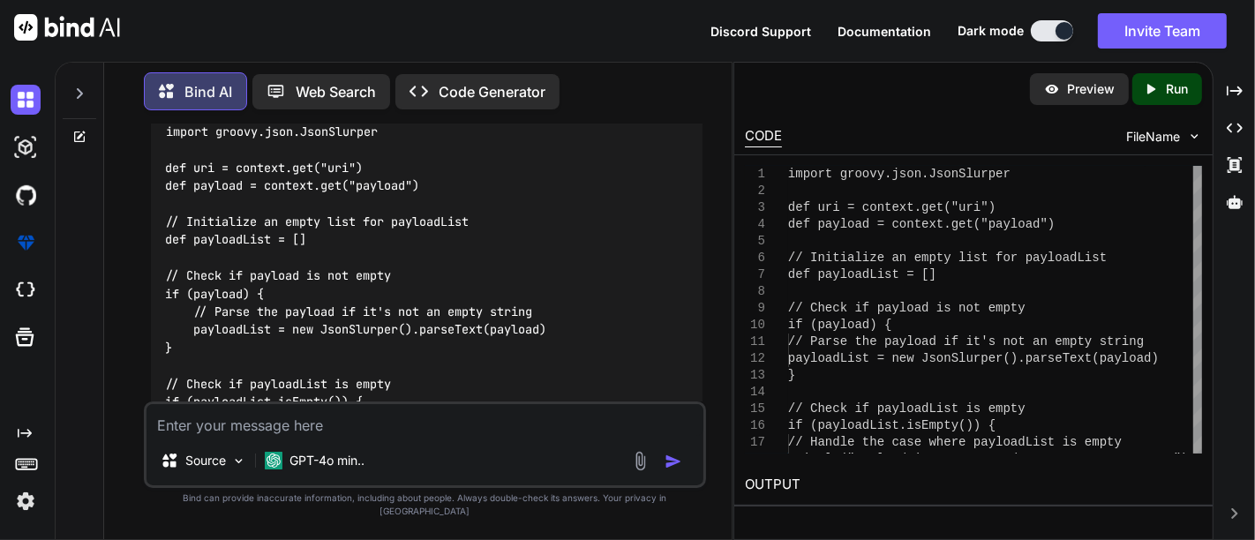
click at [236, 275] on code "import groovy.json.JsonSlurper def uri = context.get("uri") def payload = conte…" at bounding box center [412, 384] width 494 height 522
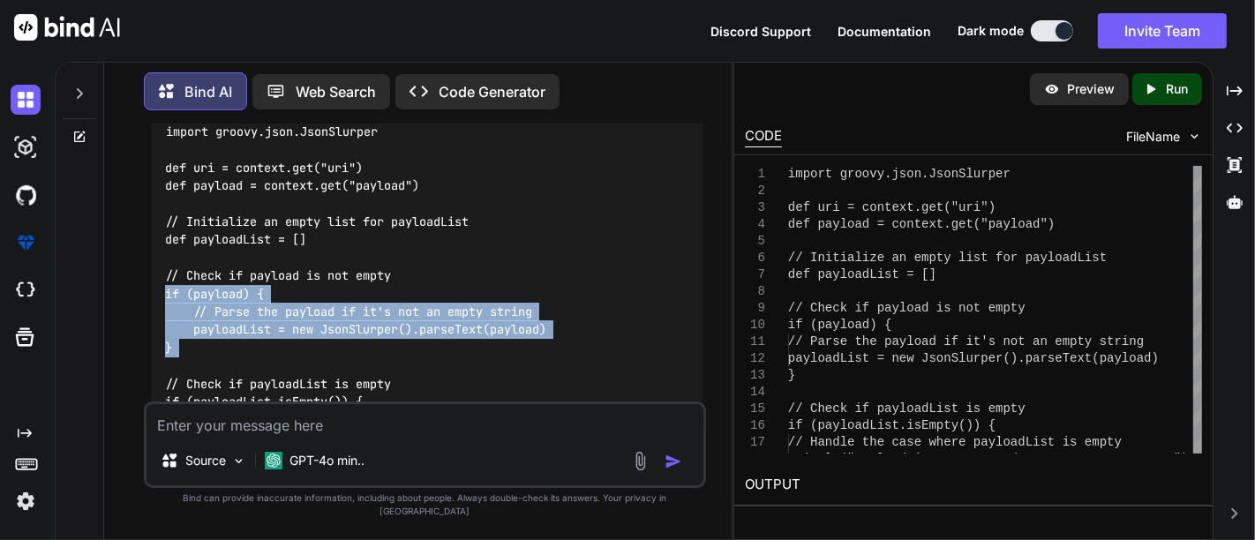
click at [221, 335] on div "import groovy.json.JsonSlurper def uri = context.get("uri") def payload = conte…" at bounding box center [426, 384] width 551 height 550
copy code "if (payload) { // Parse the payload if it's not an empty string payloadList = n…"
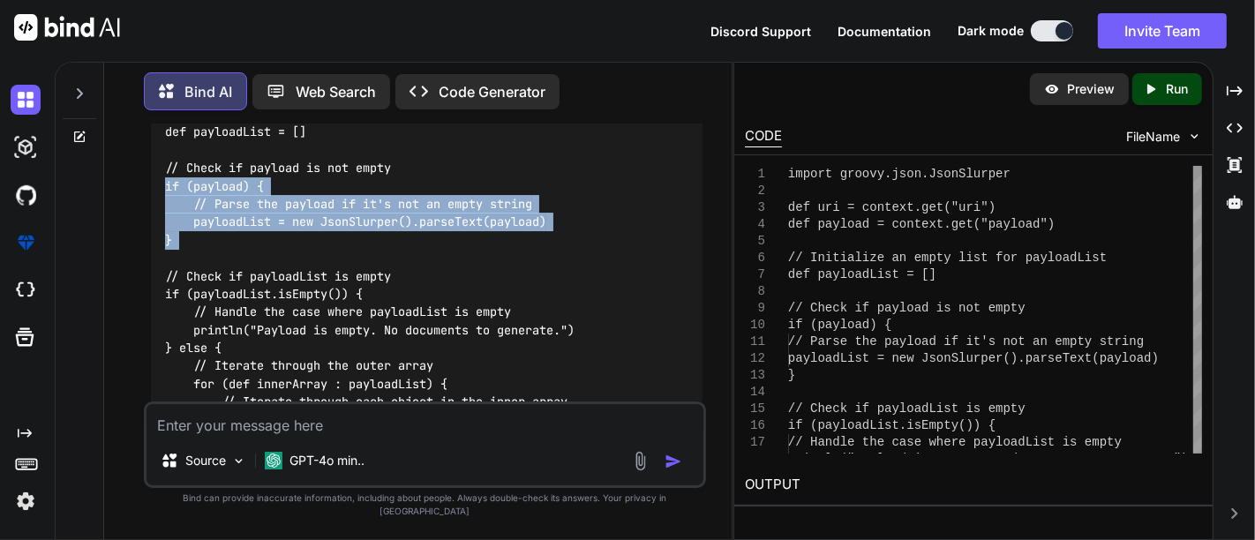
scroll to position [5284, 0]
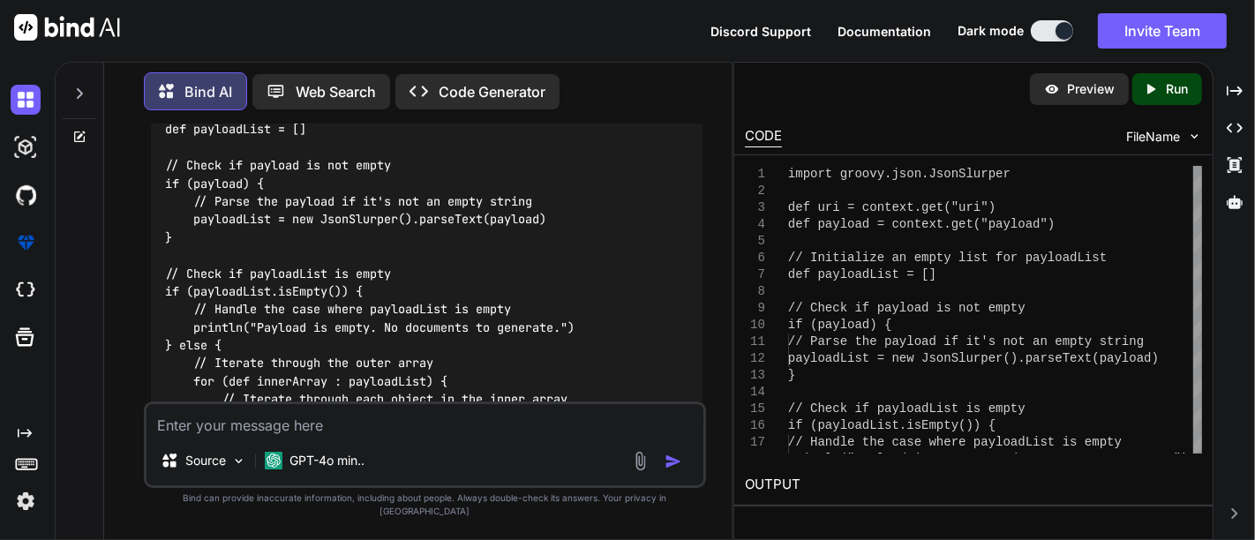
click at [265, 266] on code "import groovy.json.JsonSlurper def uri = context.get("uri") def payload = conte…" at bounding box center [412, 273] width 494 height 522
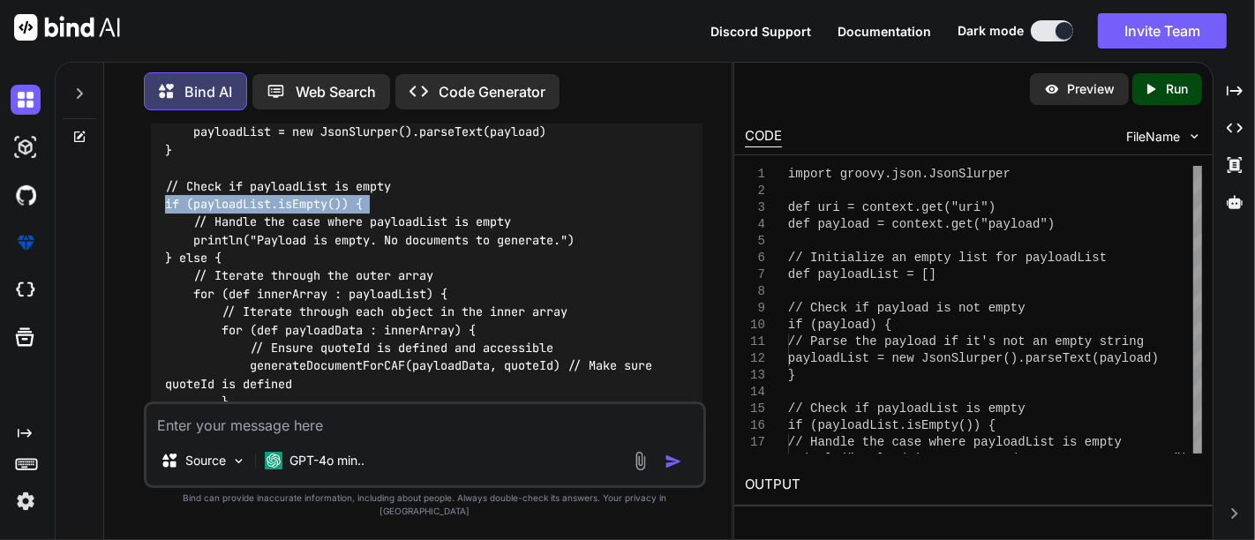
scroll to position [5374, 0]
click at [166, 180] on code "import groovy.json.JsonSlurper def uri = context.get("uri") def payload = conte…" at bounding box center [412, 183] width 494 height 522
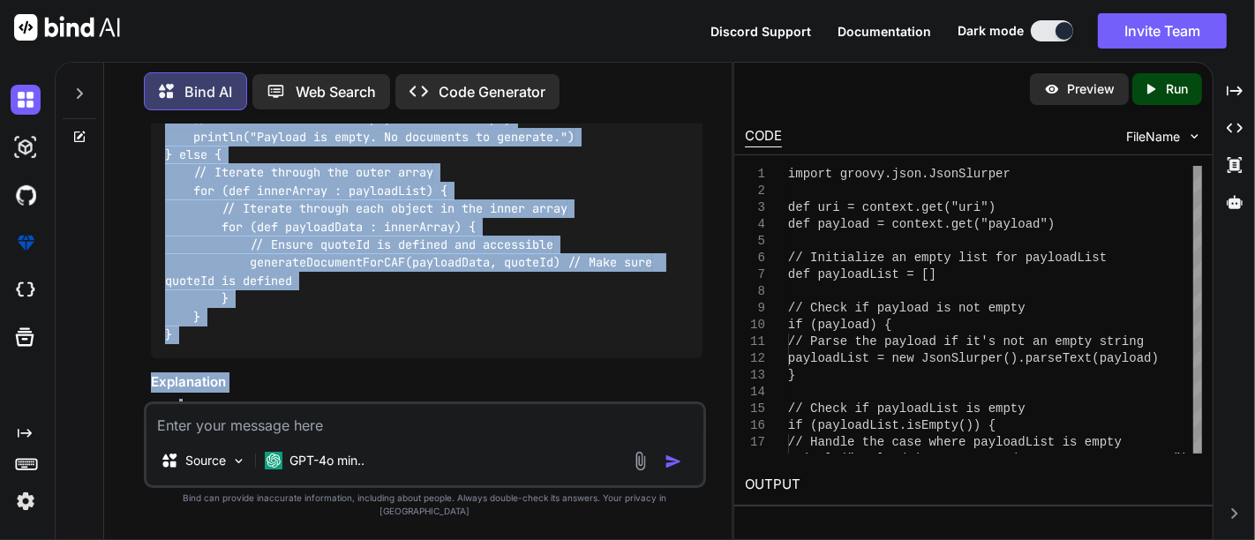
scroll to position [5509, 0]
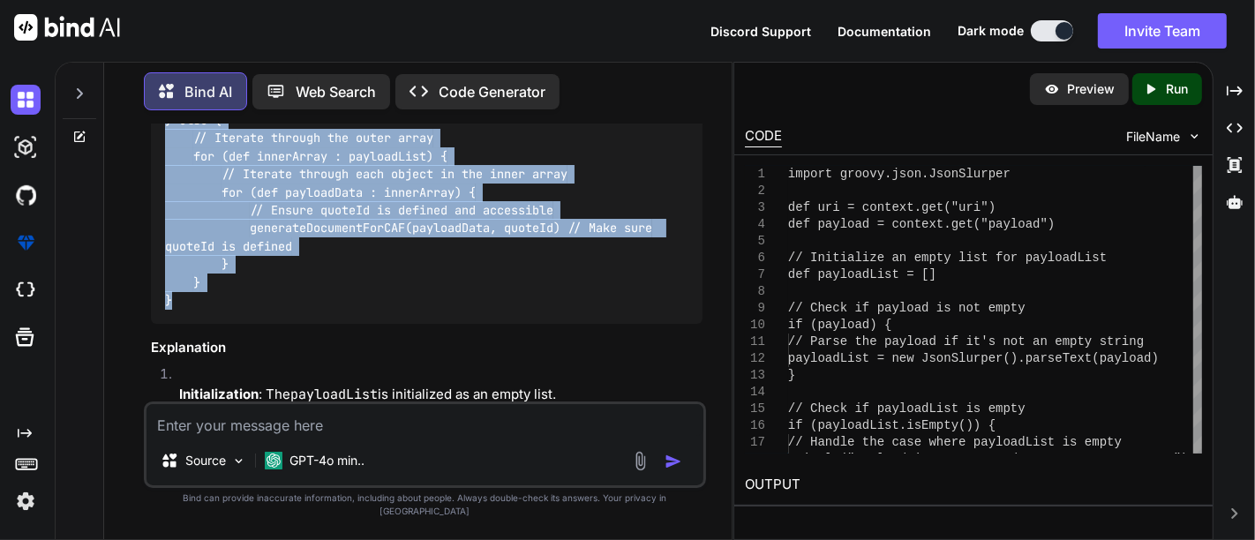
drag, startPoint x: 161, startPoint y: 180, endPoint x: 181, endPoint y: 282, distance: 104.3
click at [181, 282] on div "import groovy.json.JsonSlurper def uri = context.get("uri") def payload = conte…" at bounding box center [426, 48] width 551 height 550
copy code "if (payloadList.isEmpty()) { // Handle the case where payloadList is empty prin…"
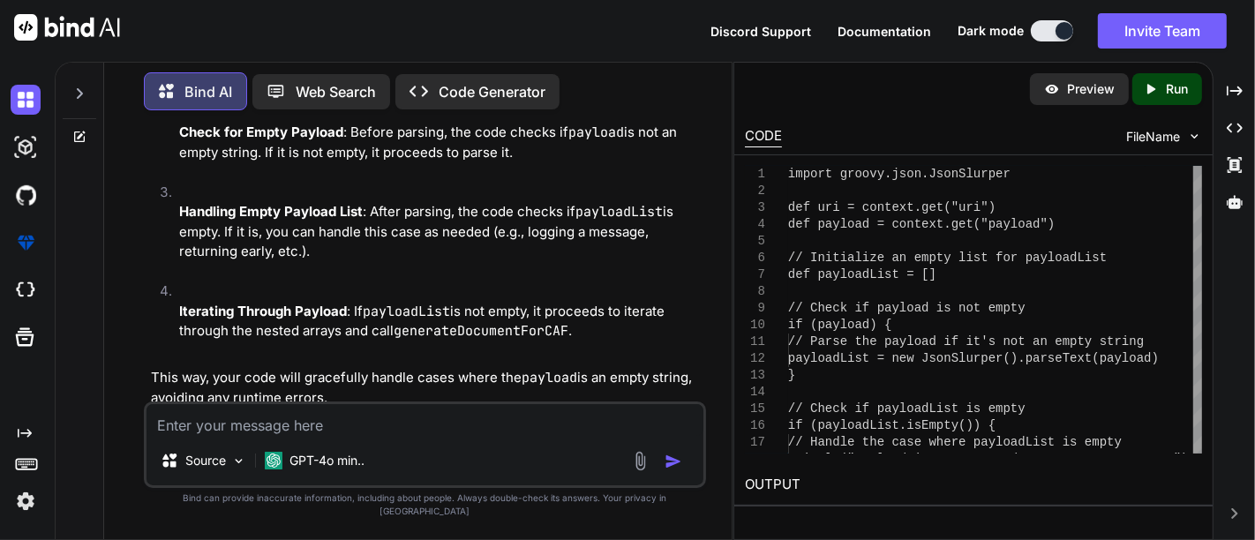
click at [253, 436] on textarea at bounding box center [424, 420] width 557 height 32
paste textarea "{ "uri": "/cafForm/6576/true", "payload": [ [ { "End to End BW Available": "", …"
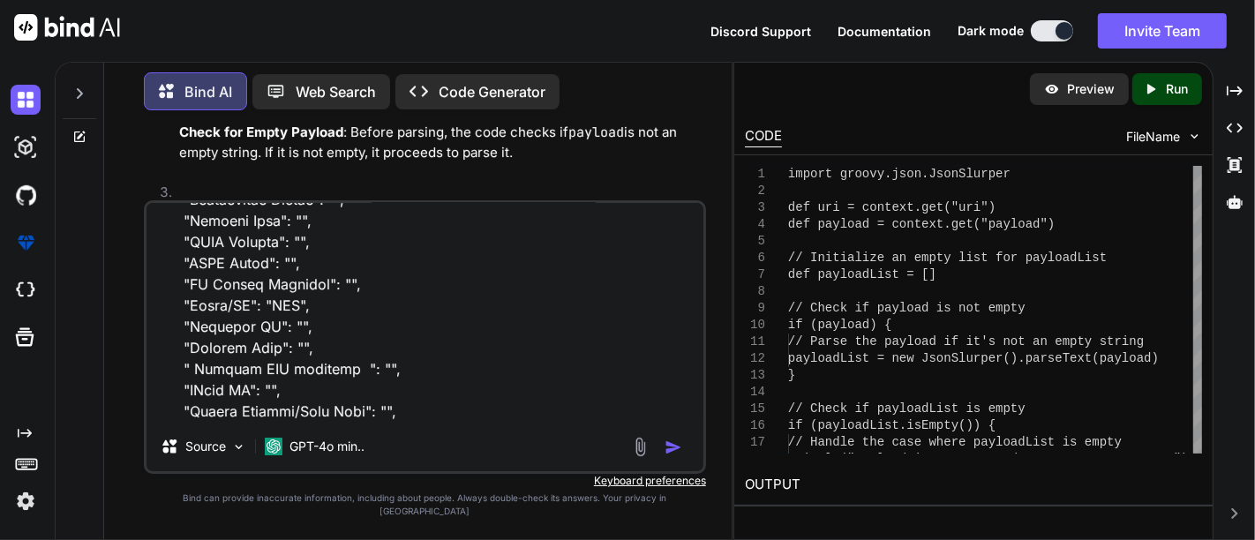
scroll to position [0, 0]
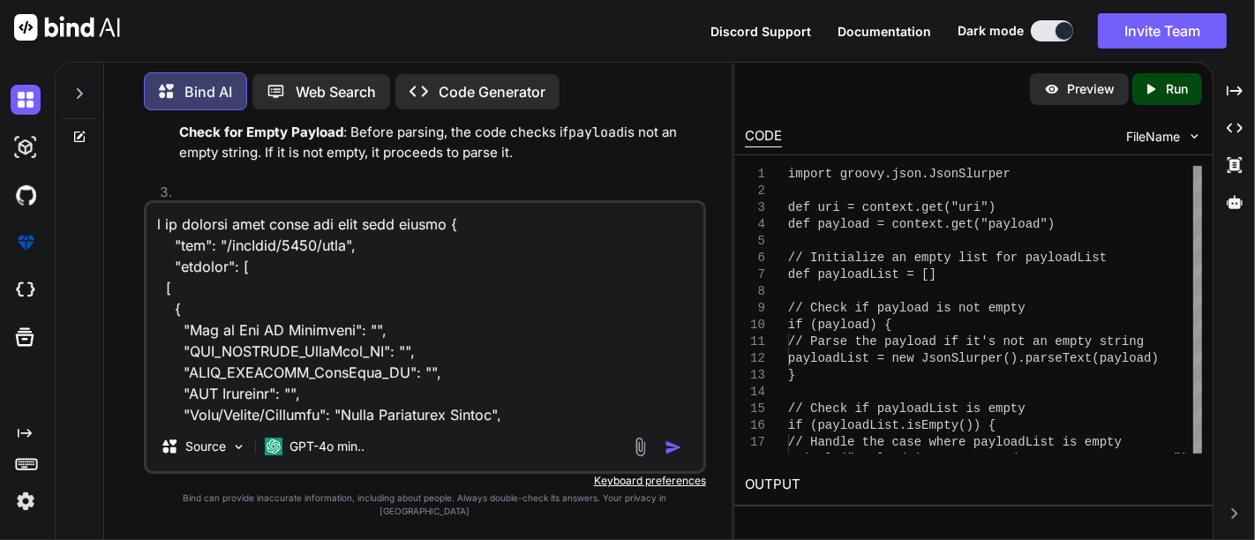
type textarea "i am getting this error for this json request { "uri": "/cafForm/6576/true", "p…"
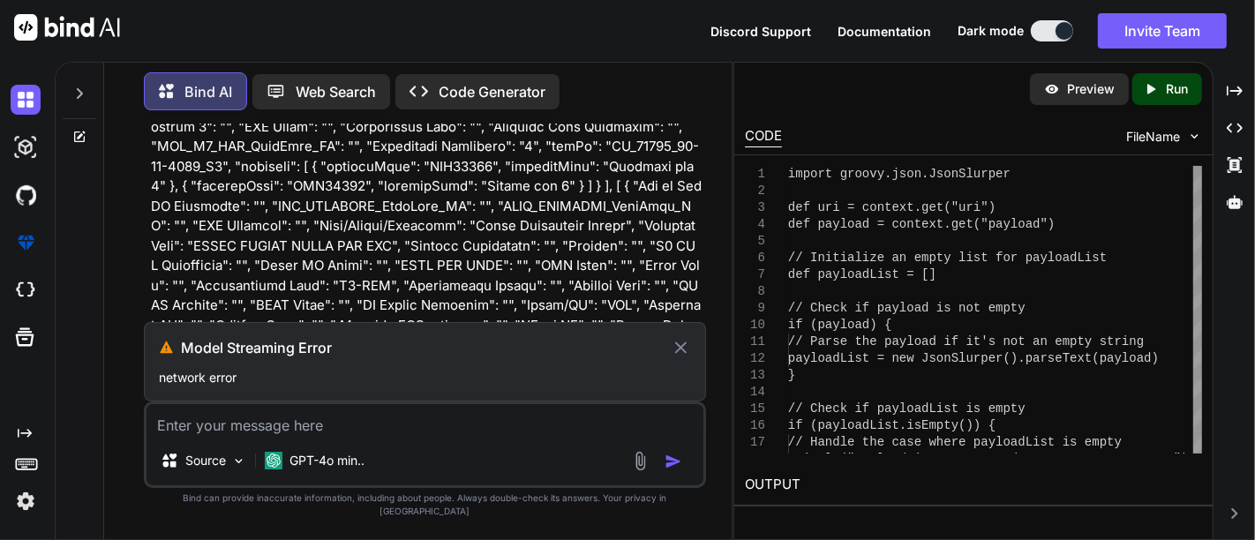
scroll to position [7997, 0]
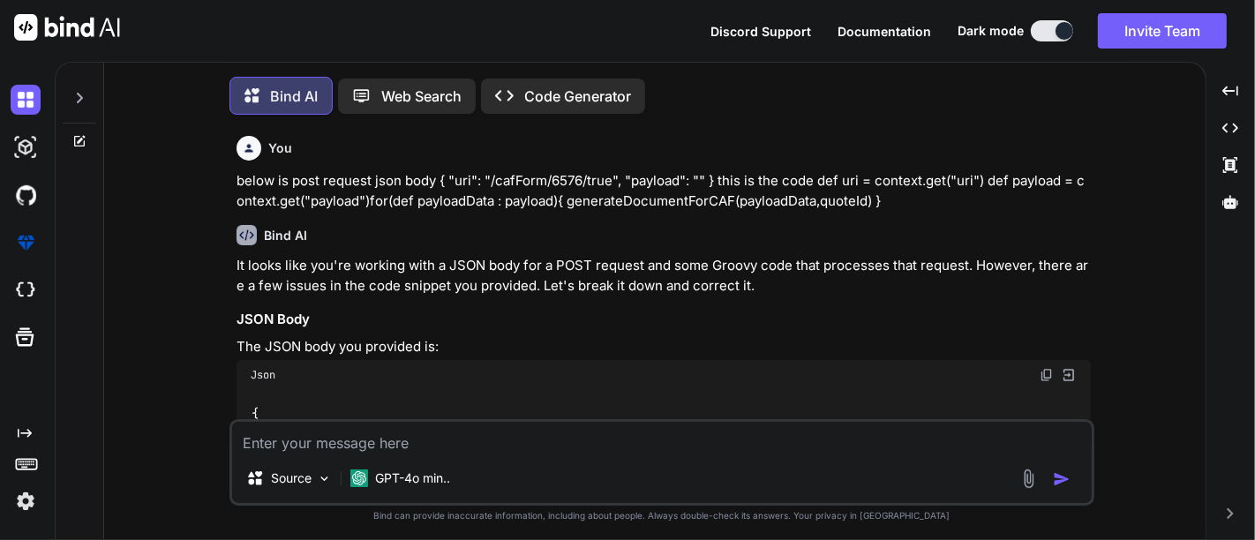
type textarea "x"
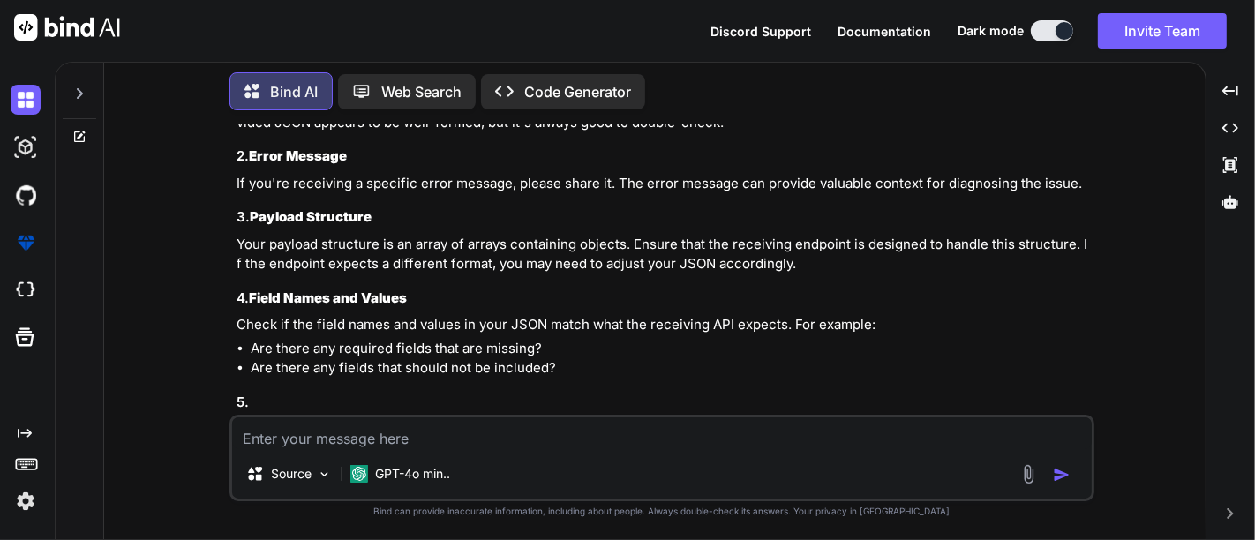
scroll to position [6557, 0]
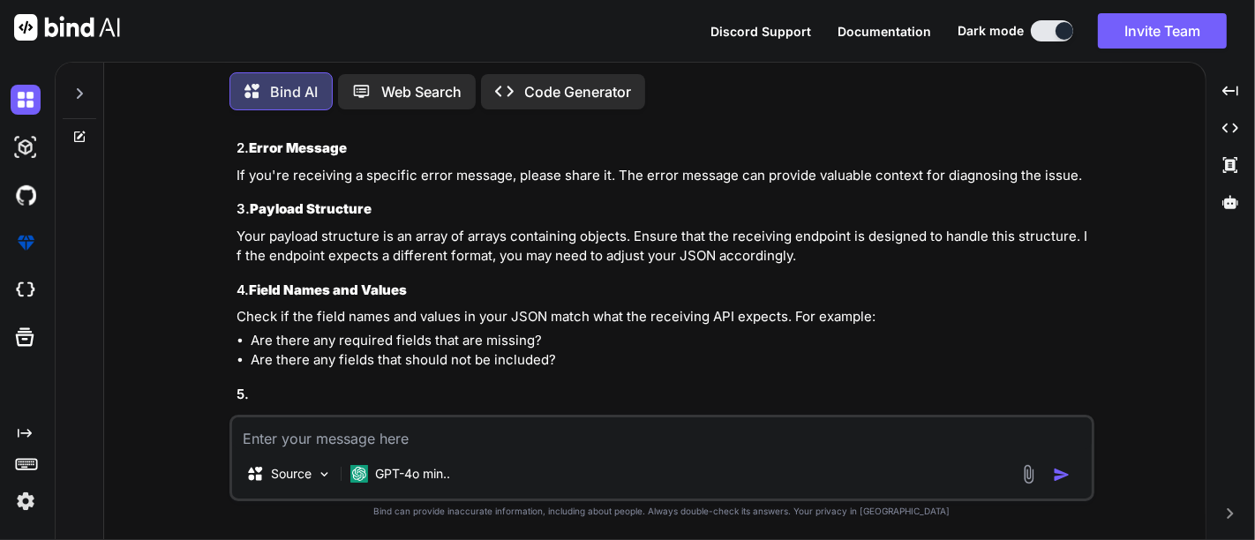
type textarea "c"
type textarea "x"
type textarea "co"
type textarea "x"
type textarea "con"
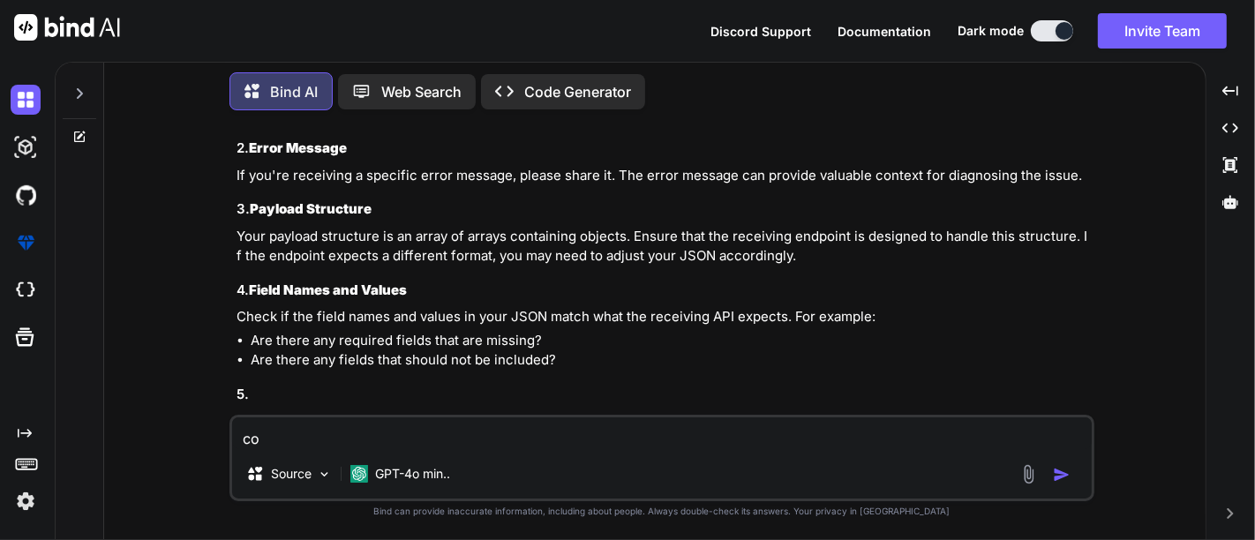
type textarea "x"
type textarea "cont"
type textarea "x"
type textarea "contu"
type textarea "x"
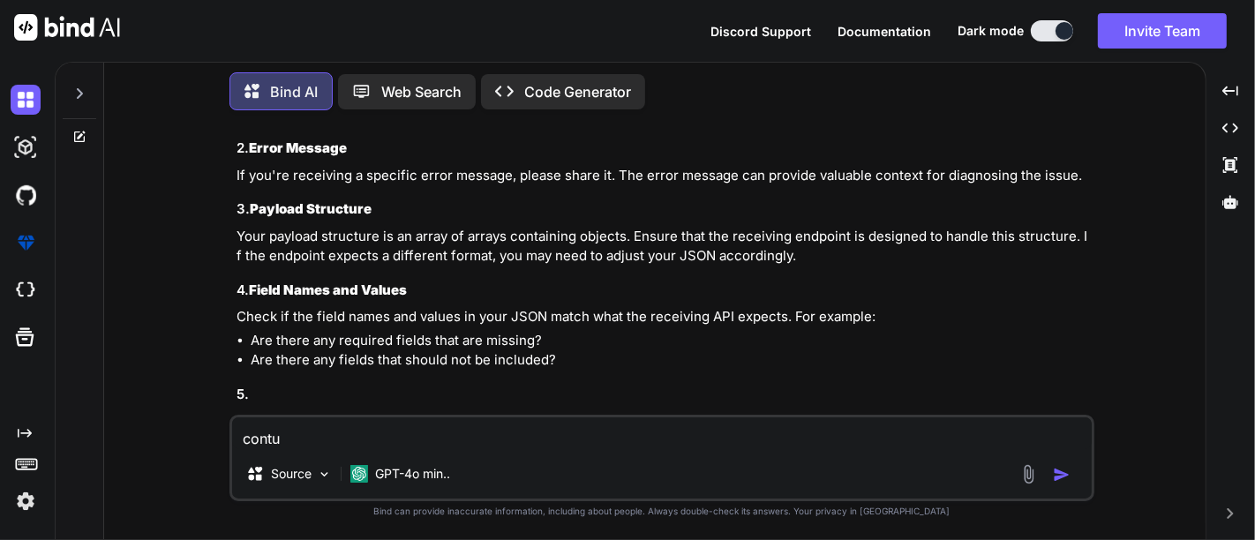
type textarea "cont"
type textarea "x"
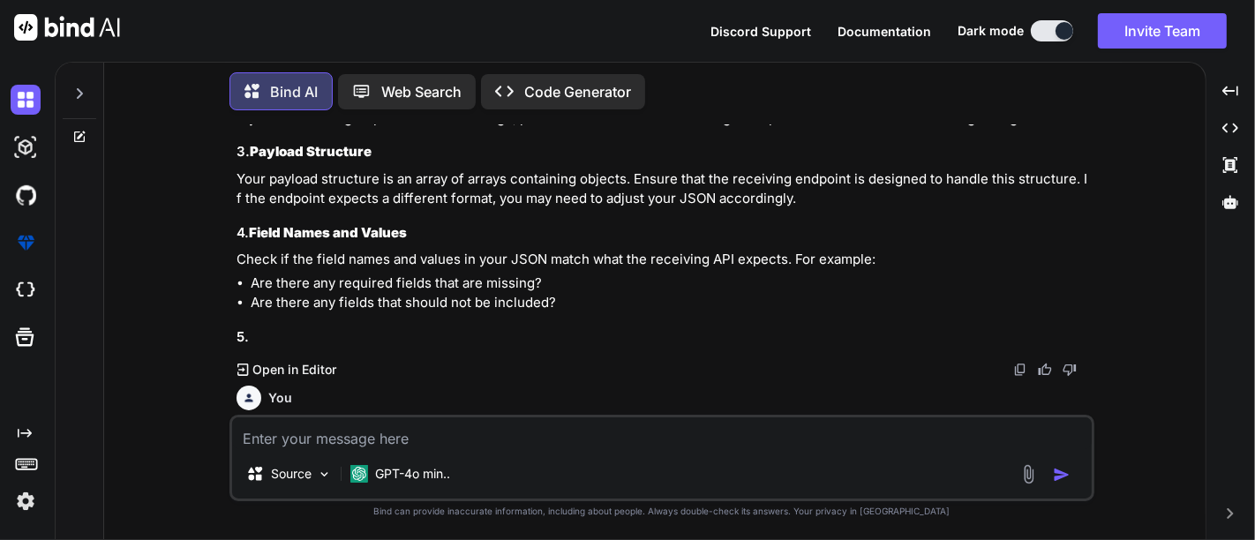
scroll to position [6613, 0]
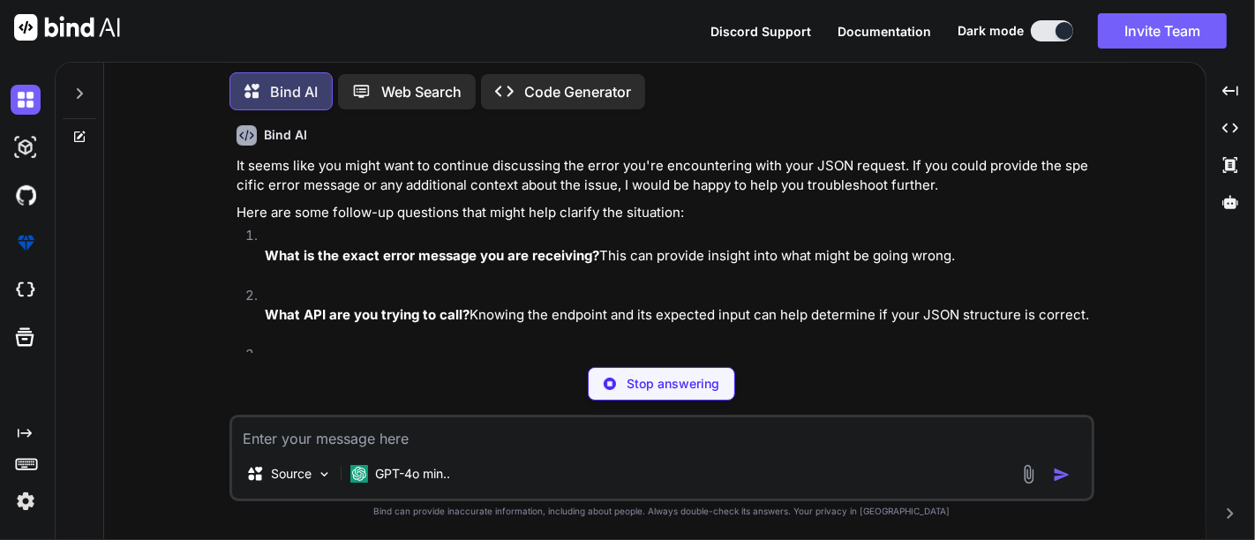
type textarea "x"
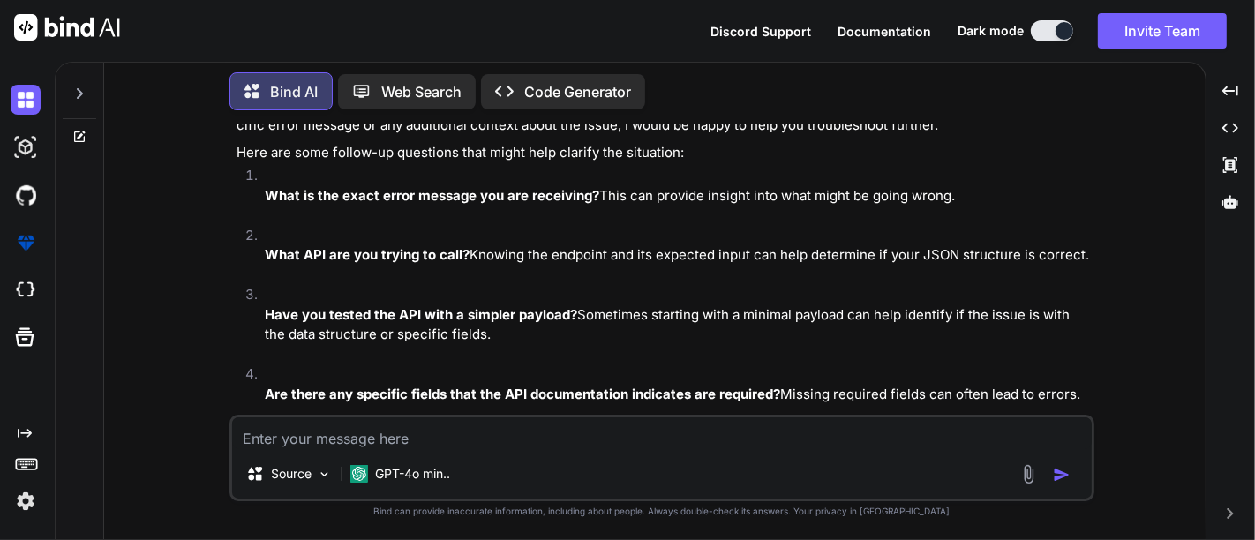
scroll to position [7051, 0]
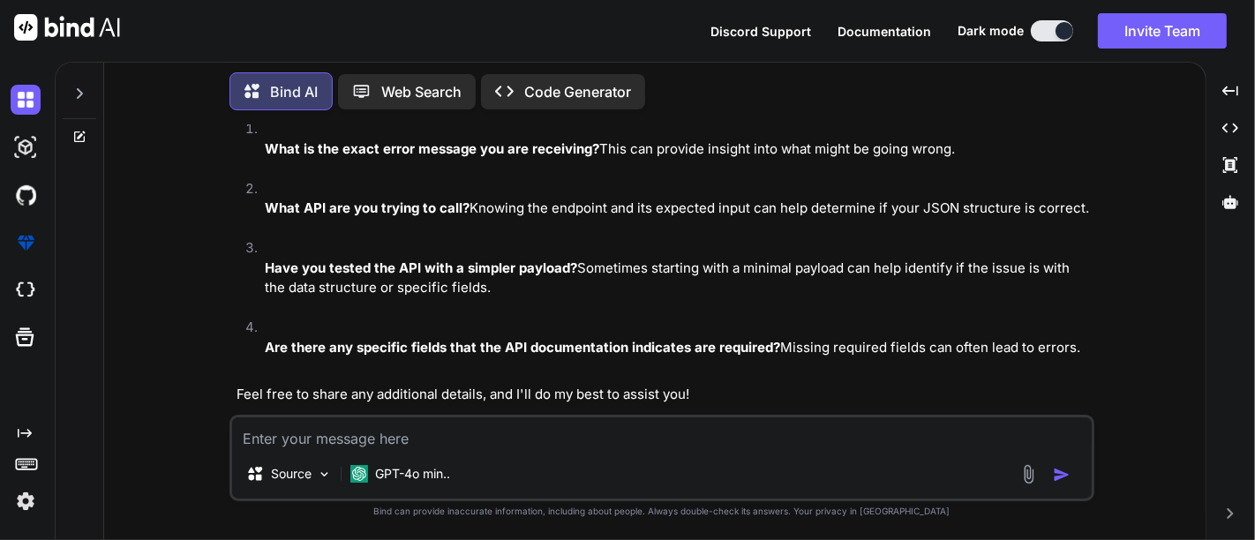
type textarea "i"
type textarea "x"
type textarea "i"
type textarea "x"
type textarea "i a"
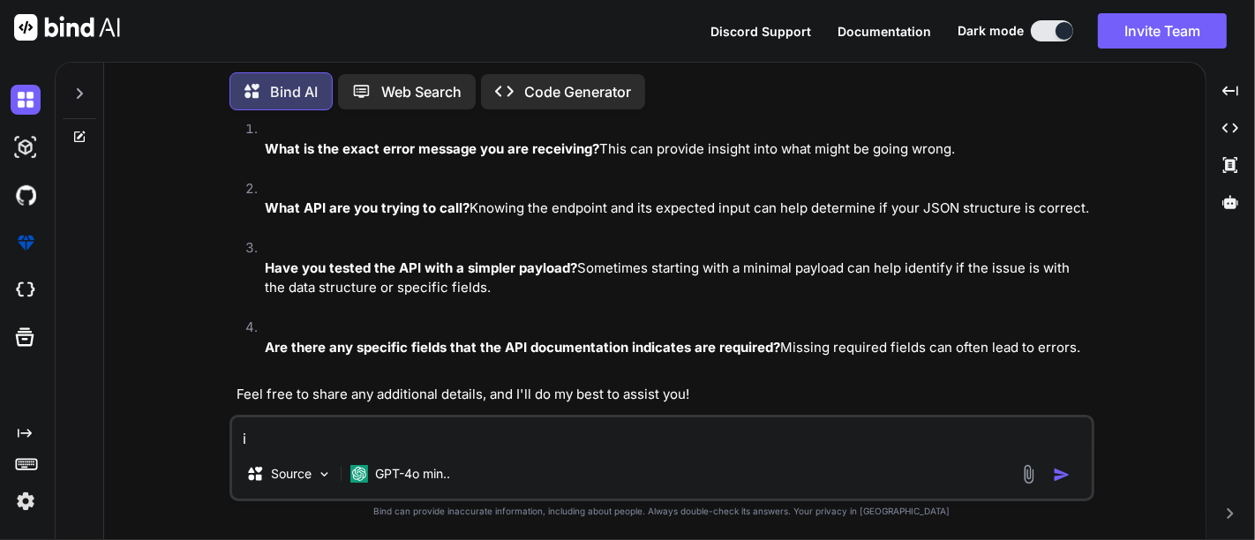
type textarea "x"
type textarea "i am"
type textarea "x"
type textarea "i am"
type textarea "x"
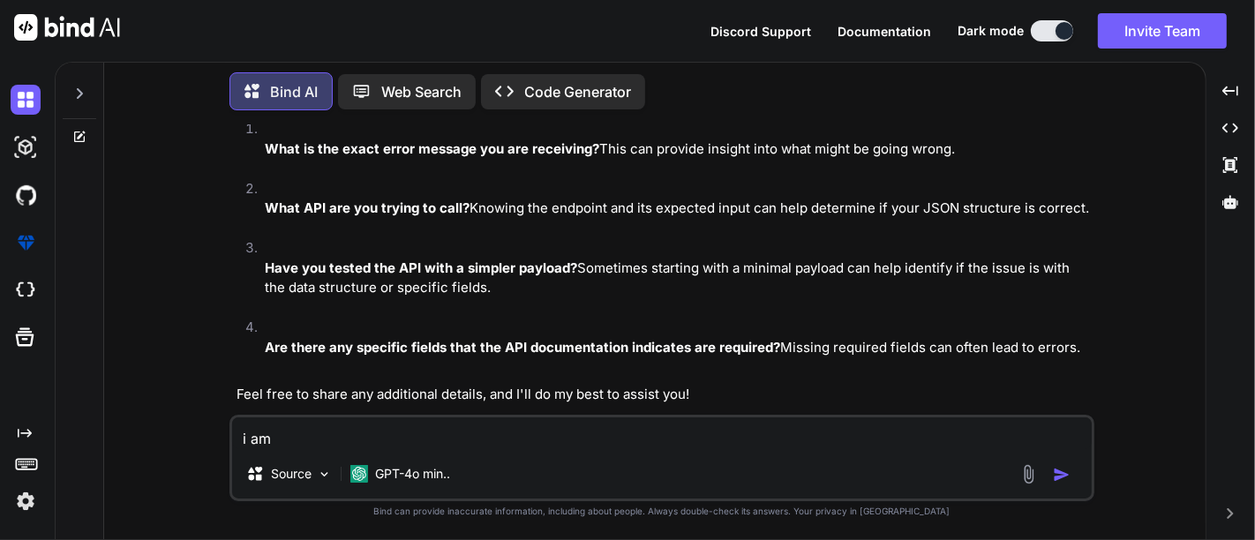
type textarea "i am u"
type textarea "x"
type textarea "i am us"
type textarea "x"
type textarea "i am usi"
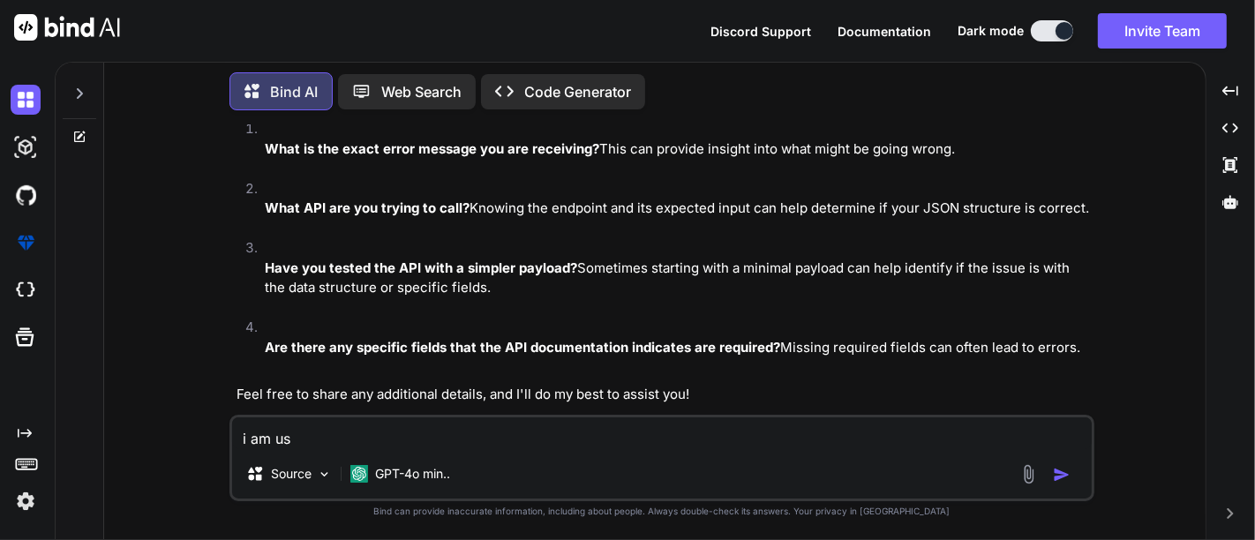
type textarea "x"
type textarea "i am usin"
type textarea "x"
type textarea "i am using"
type textarea "x"
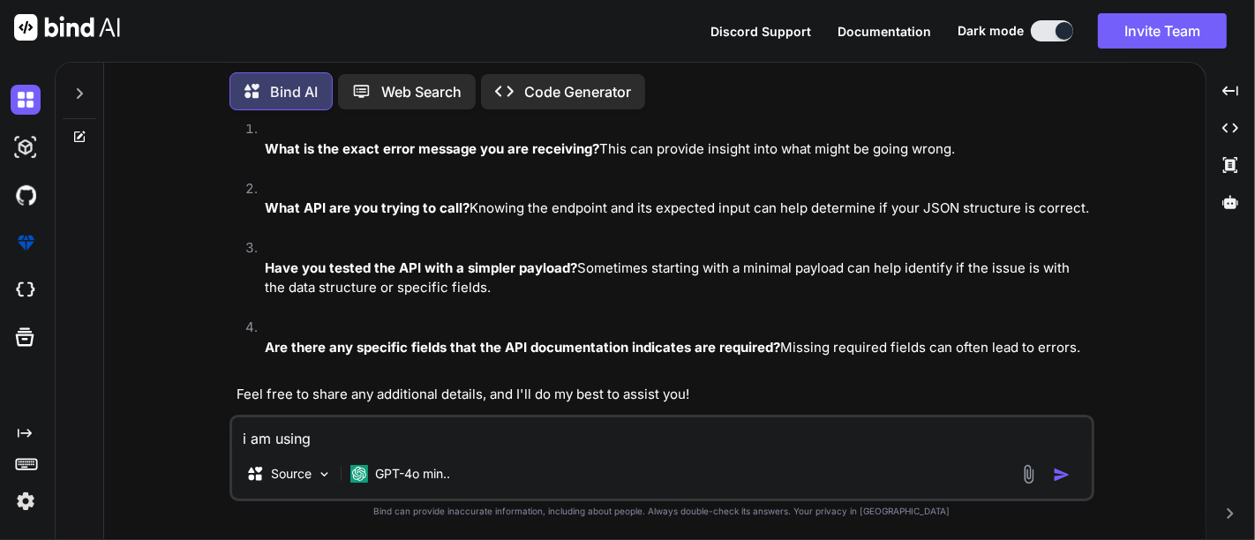
type textarea "i am using"
type textarea "x"
type textarea "i am using t"
type textarea "x"
type textarea "i am using th"
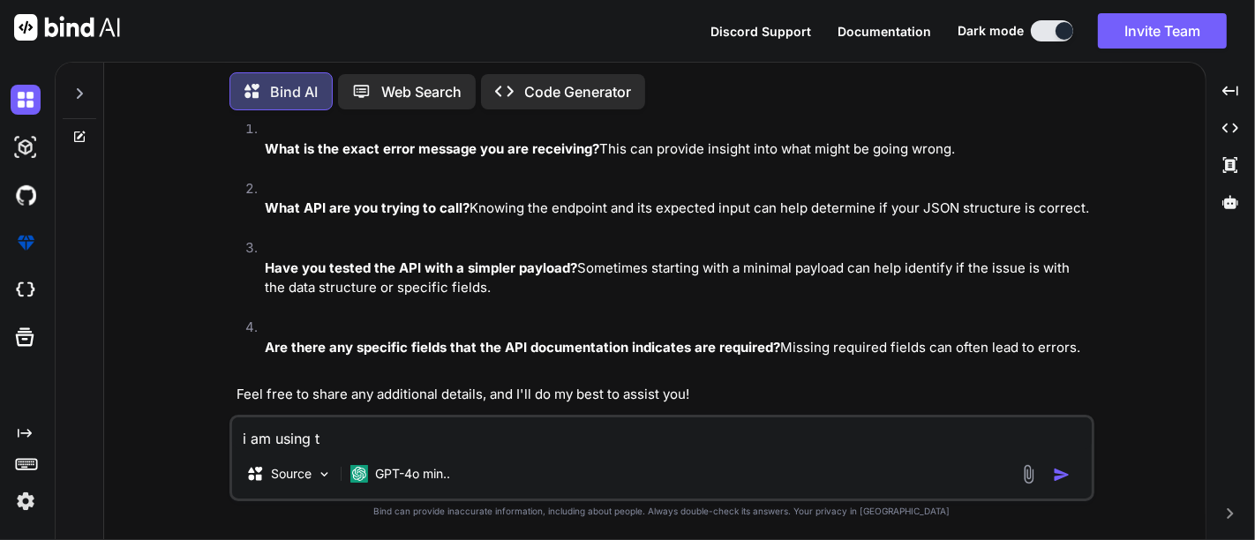
type textarea "x"
type textarea "i am using ths"
type textarea "x"
type textarea "i am using th"
type textarea "x"
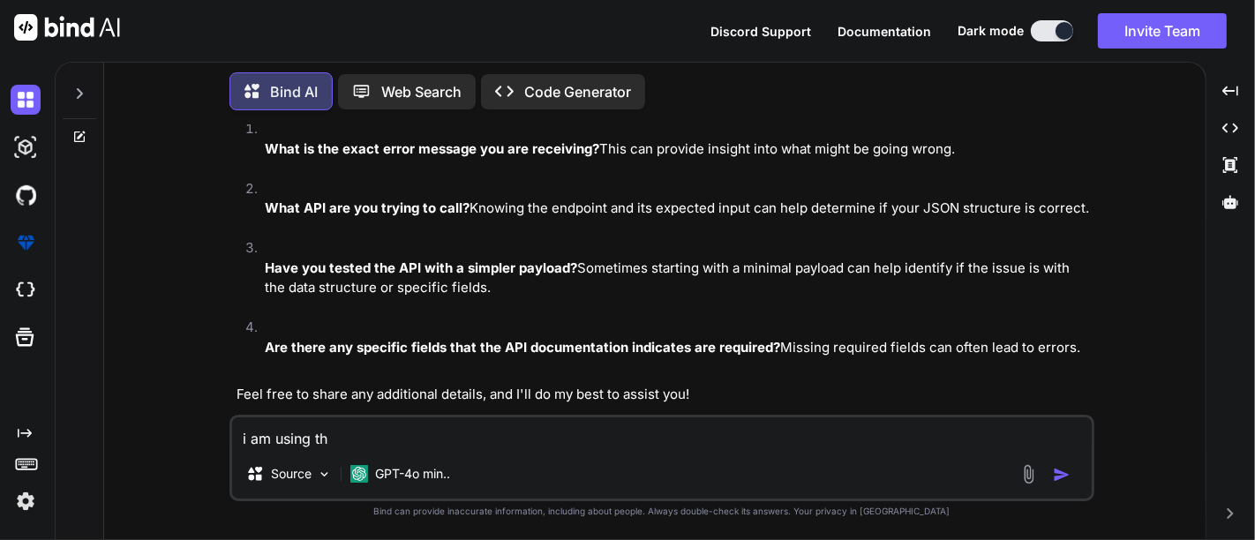
type textarea "i am using tho"
type textarea "x"
type textarea "i am using thos"
type textarea "x"
type textarea "i am using tho"
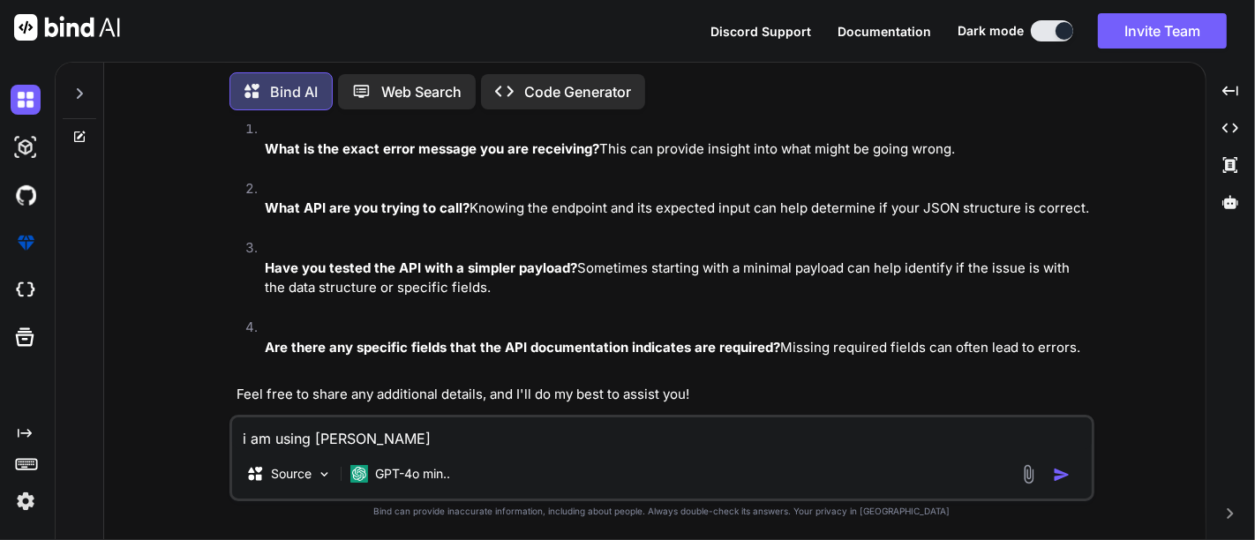
type textarea "x"
type textarea "i am using th"
type textarea "x"
type textarea "i am using thi"
type textarea "x"
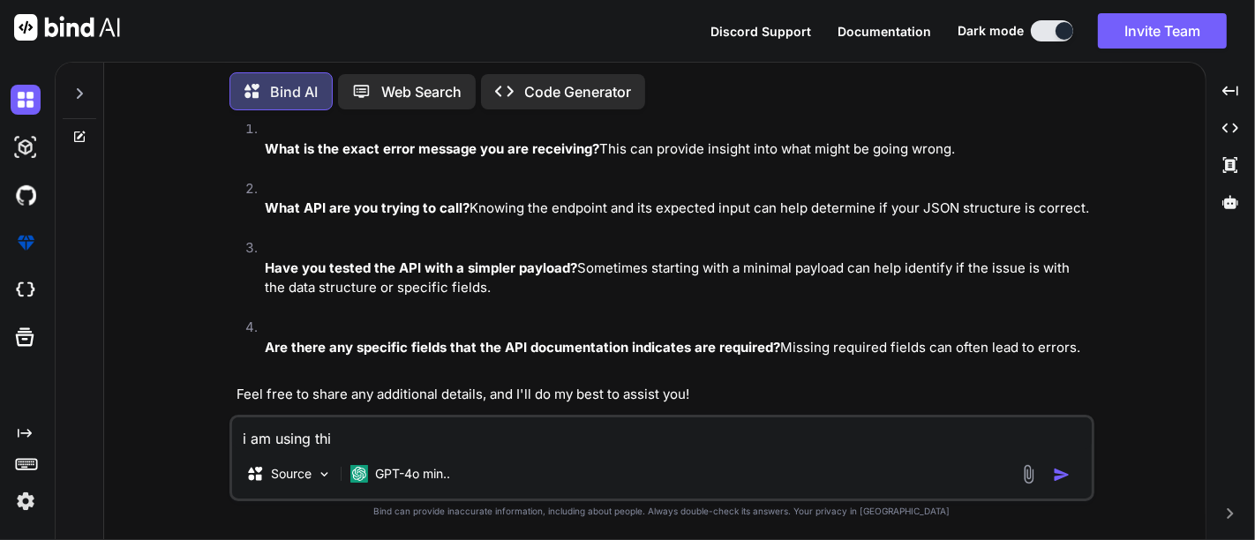
type textarea "i am using this"
type textarea "x"
type textarea "i am using this"
type textarea "x"
type textarea "i am using this r"
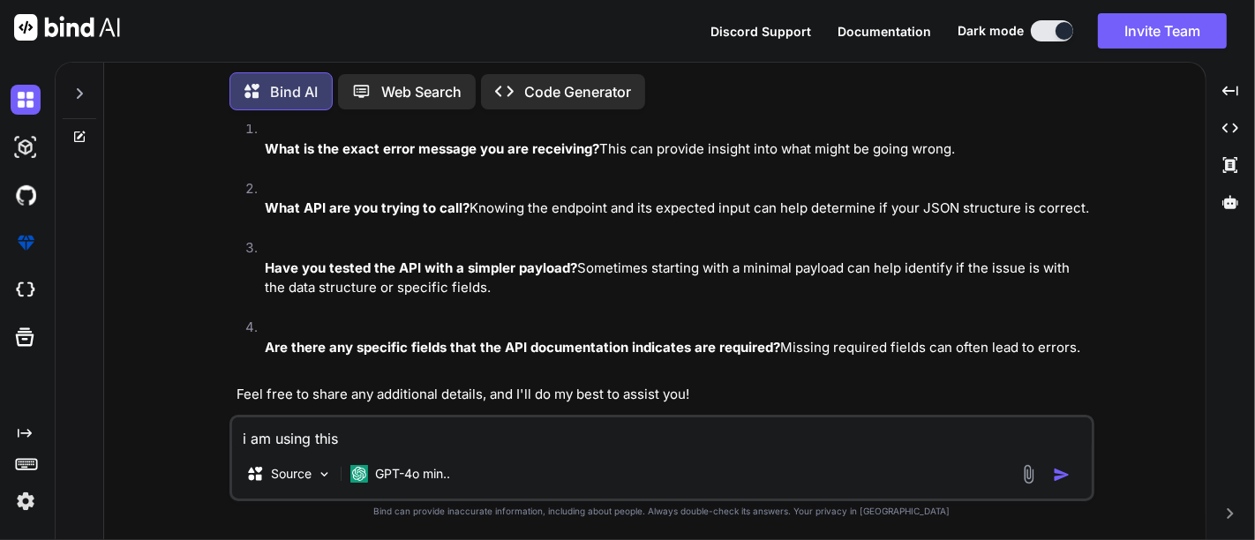
type textarea "x"
type textarea "i am using this re"
type textarea "x"
type textarea "i am using this req"
type textarea "x"
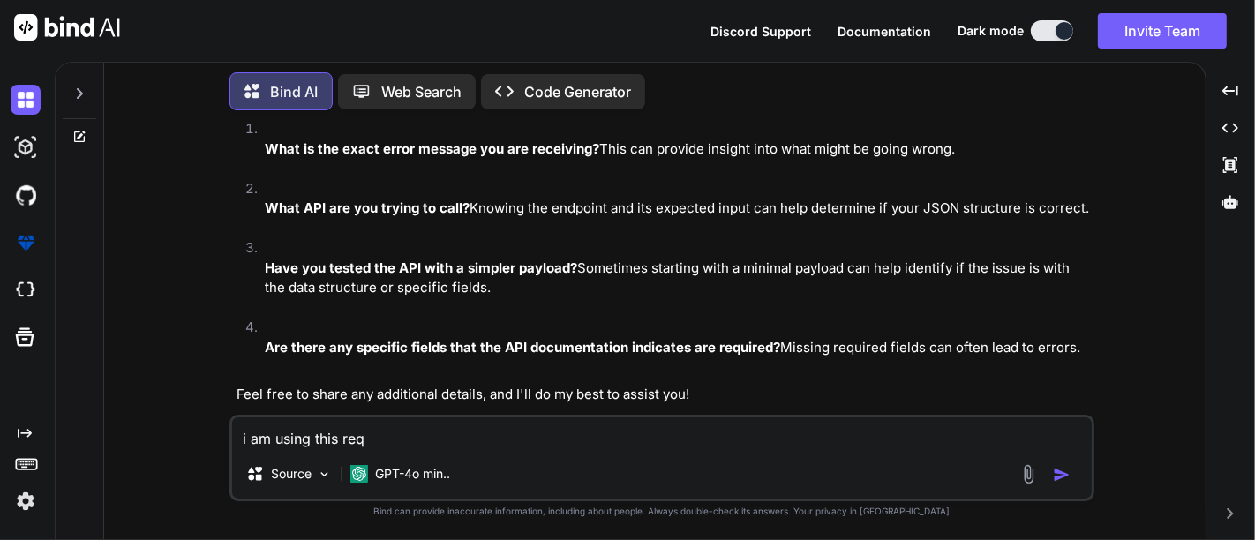
type textarea "i am using this requ"
type textarea "x"
type textarea "i am using this reque"
type textarea "x"
type textarea "i am using this reques"
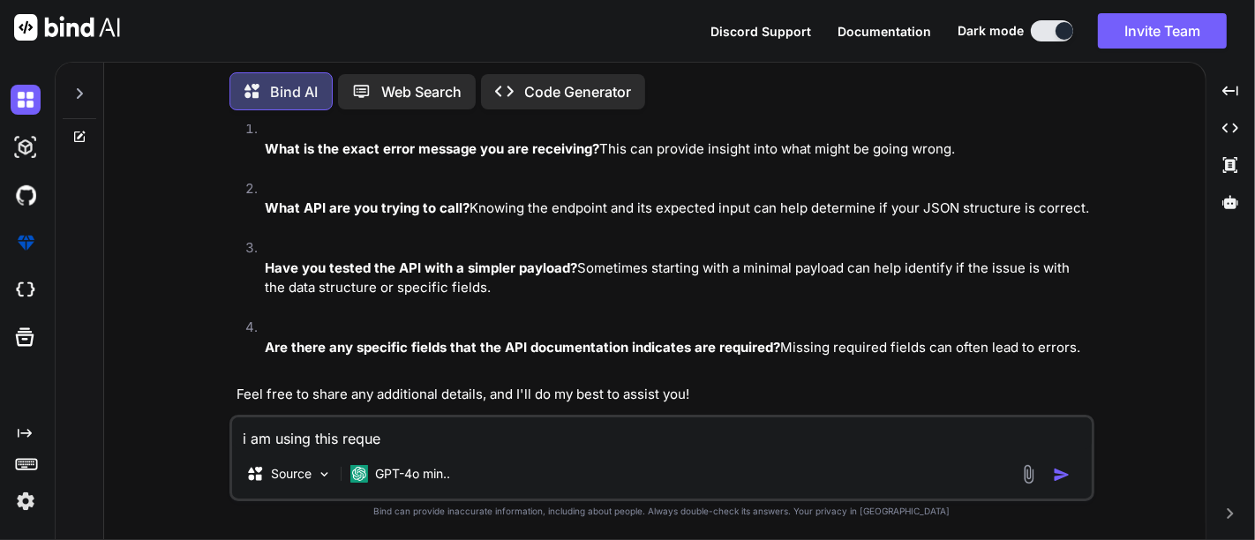
type textarea "x"
type textarea "i am using this requesr"
type textarea "x"
type textarea "i am using this requesr"
type textarea "x"
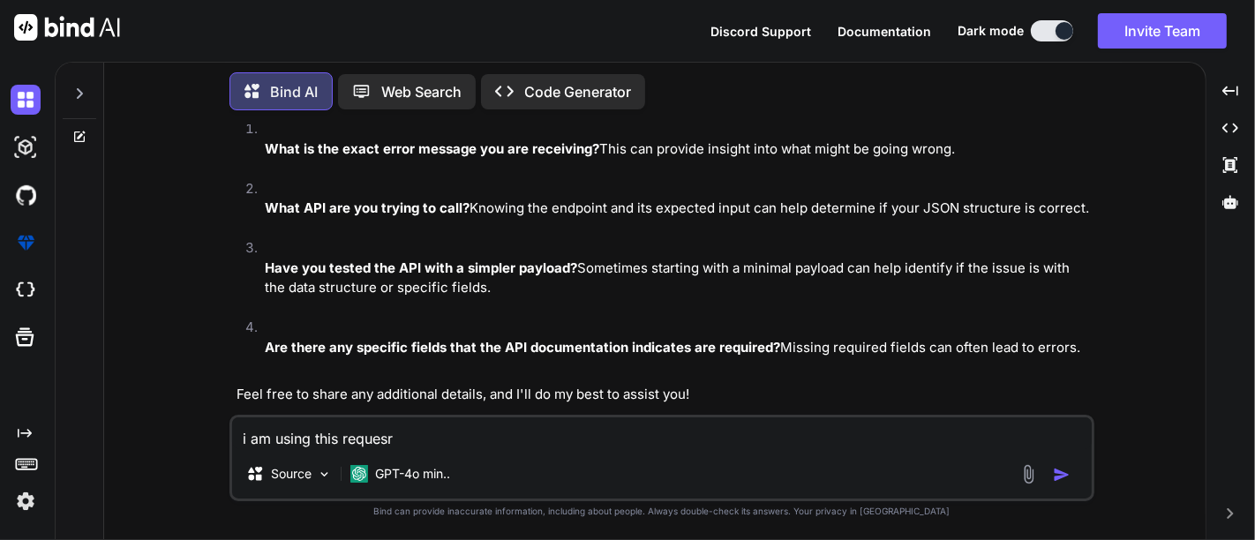
type textarea "i am using this requesr b"
type textarea "x"
type textarea "i am using this requesr"
type textarea "x"
type textarea "i am using this requesr"
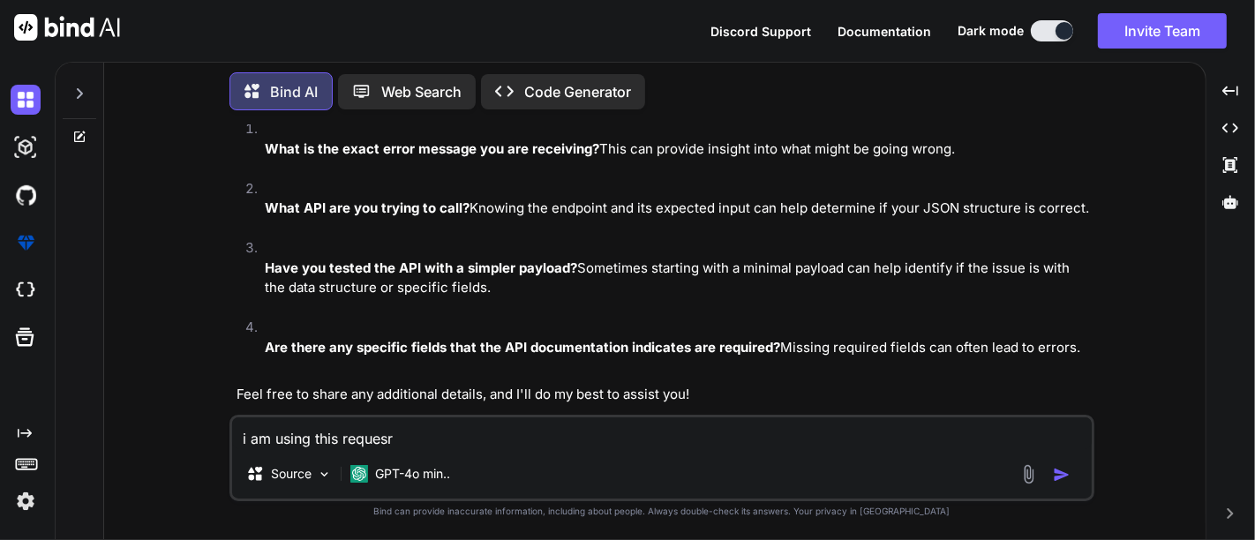
type textarea "x"
type textarea "i am using this reques"
type textarea "x"
type textarea "i am using this request"
type textarea "x"
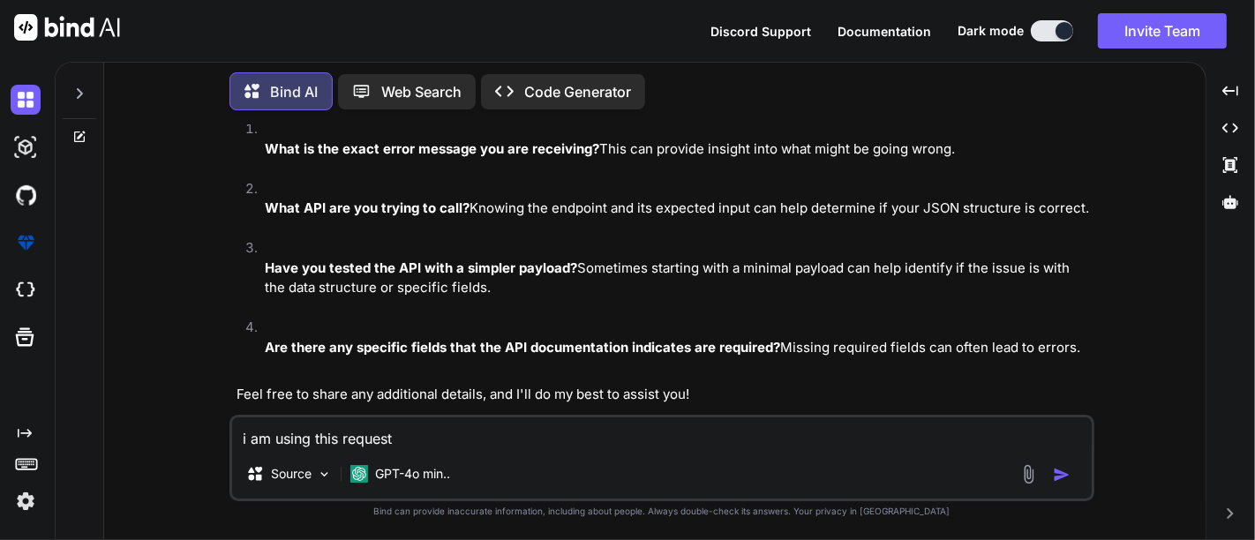
type textarea "i am using this request"
type textarea "x"
type textarea "i am using this request ob"
type textarea "x"
type textarea "i am using this request obd"
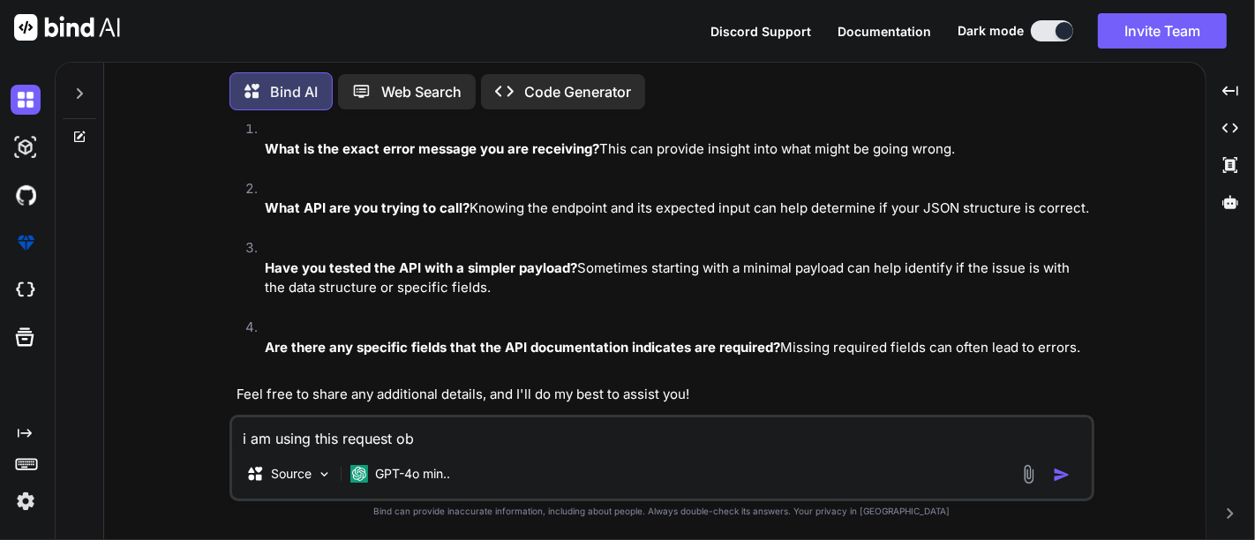
type textarea "x"
type textarea "i am using this request ob"
type textarea "x"
type textarea "i am using this request o"
type textarea "x"
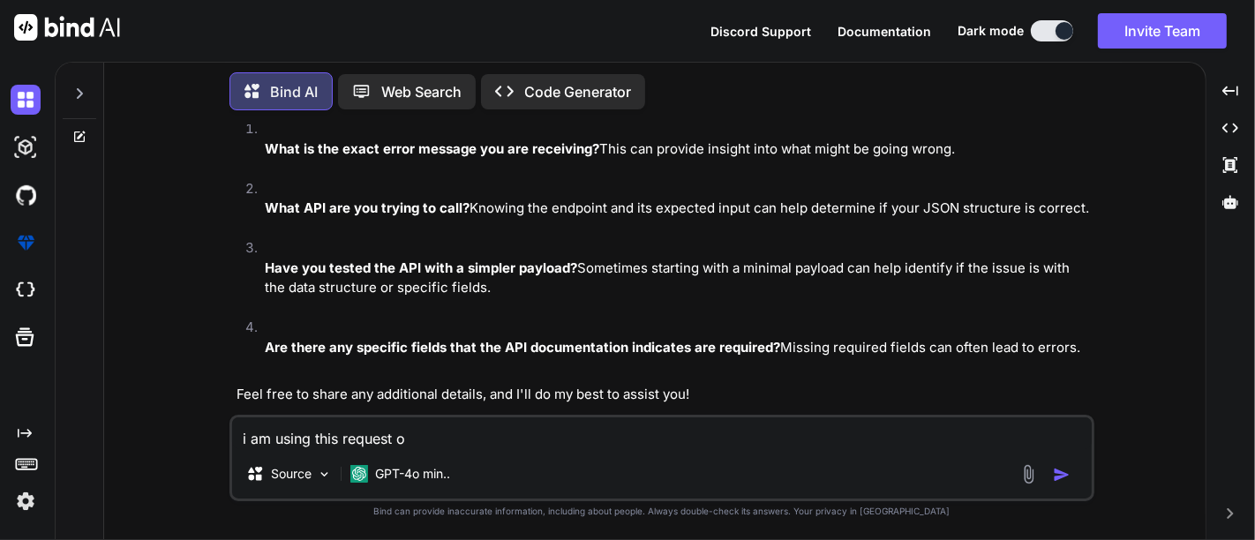
type textarea "i am using this request"
type textarea "x"
type textarea "i am using this request b"
type textarea "x"
type textarea "i am using this request bo"
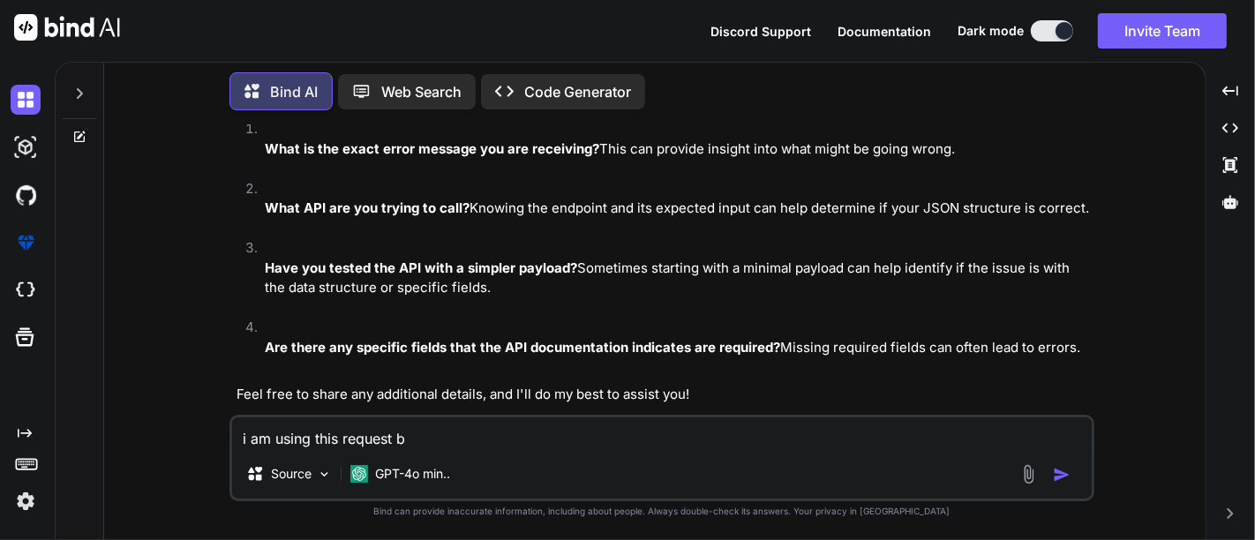
type textarea "x"
type textarea "i am using this request bod"
type textarea "x"
type textarea "i am using this request body"
type textarea "x"
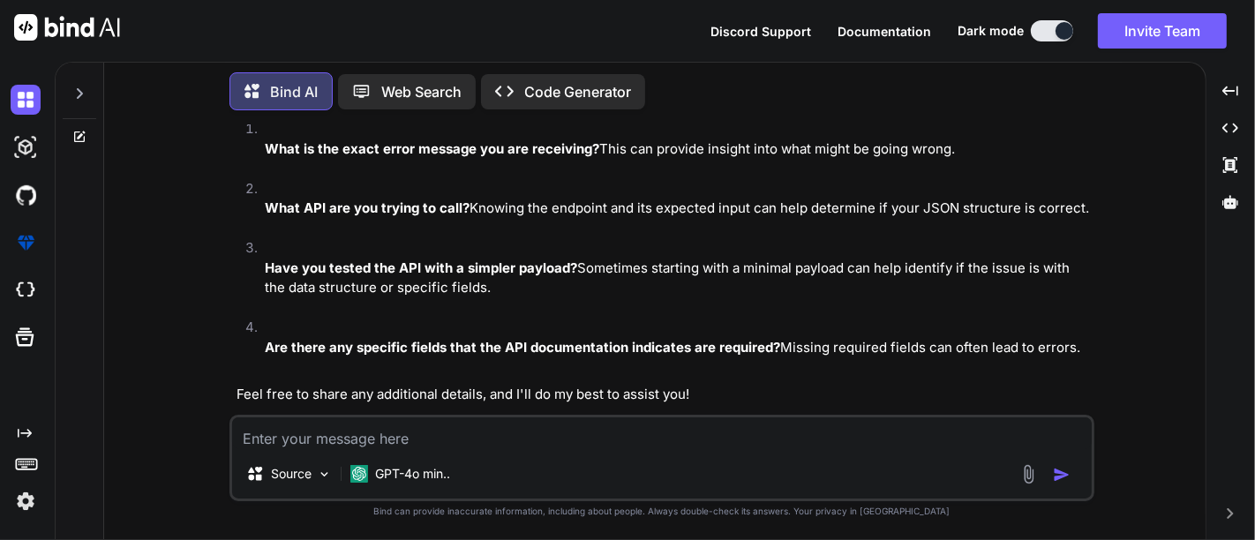
scroll to position [7238, 0]
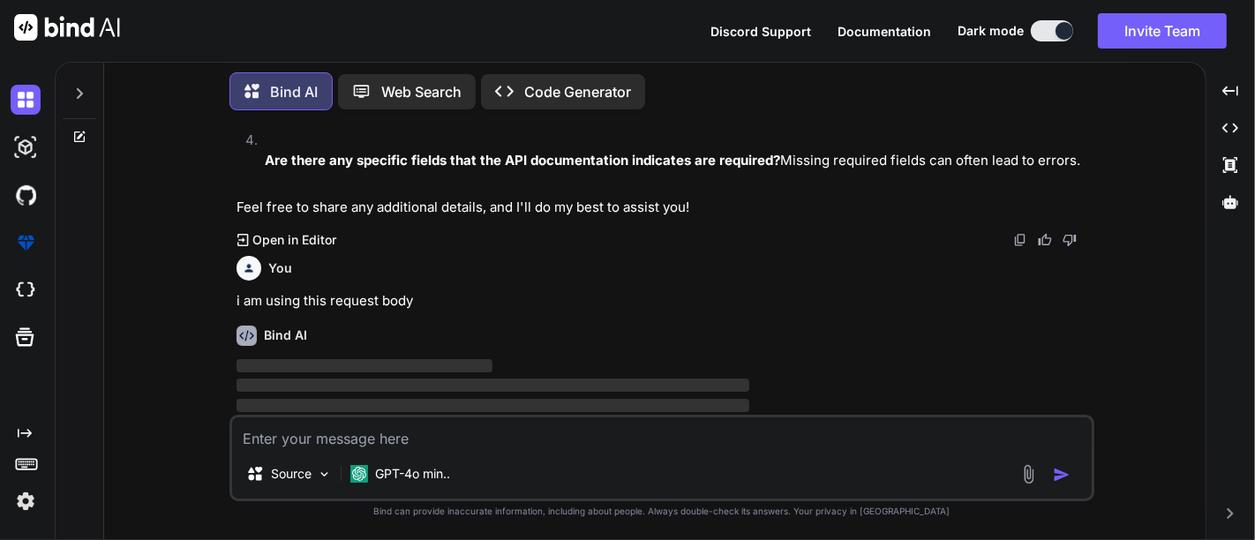
paste textarea "{ "uri": "/cafForm/6576/true", "payload": [ [ { "End to End BW Available": "", …"
type textarea "{ "uri": "/cafForm/6576/true", "payload": [ [ { "End to End BW Available": "", …"
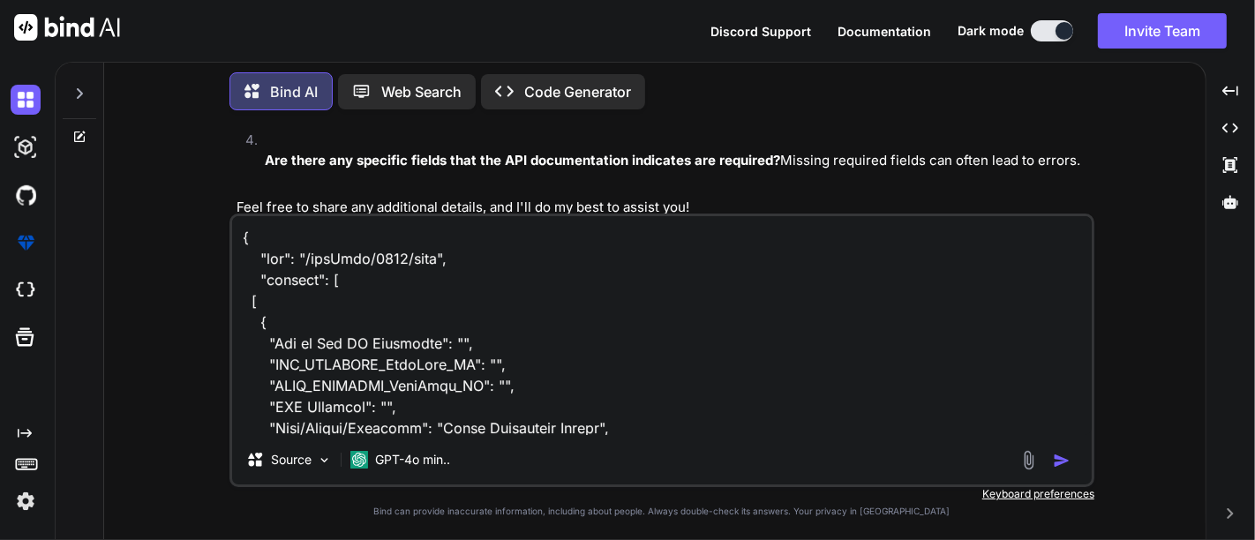
scroll to position [8003, 0]
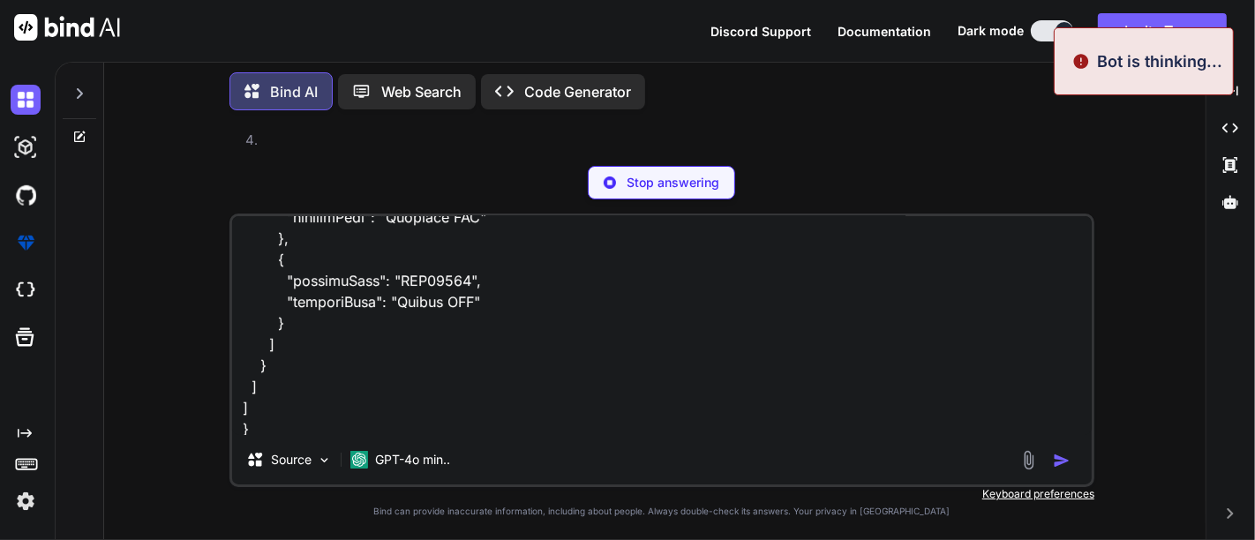
type textarea "x"
type textarea "{ "uri": "/cafForm/6576/true", "payload": [ [ { "End to End BW Available": "", …"
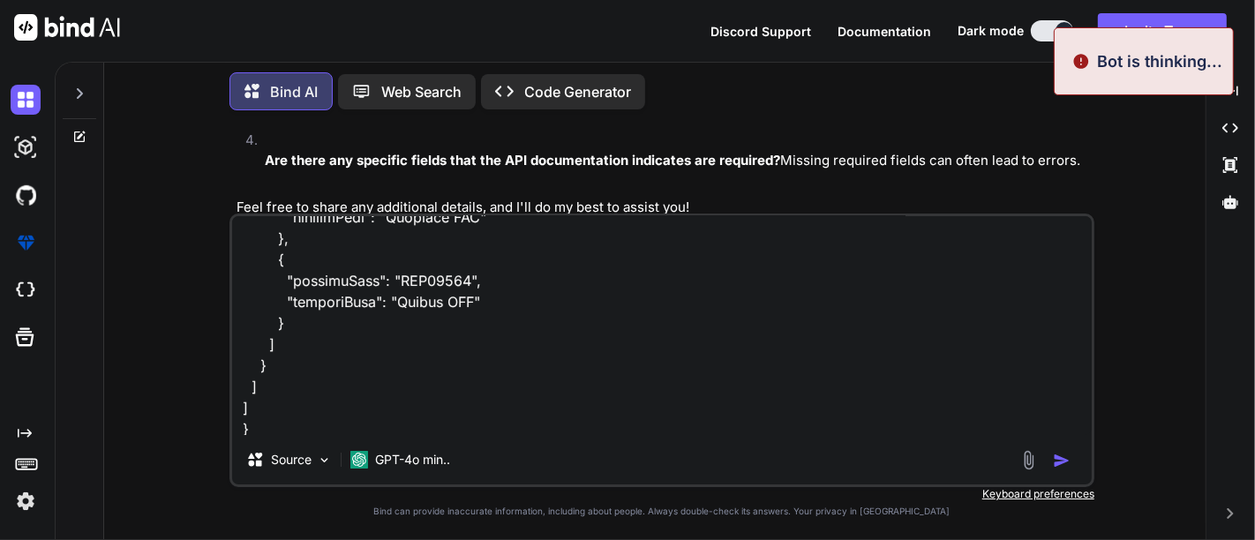
click at [1059, 453] on img "button" at bounding box center [1062, 461] width 18 height 18
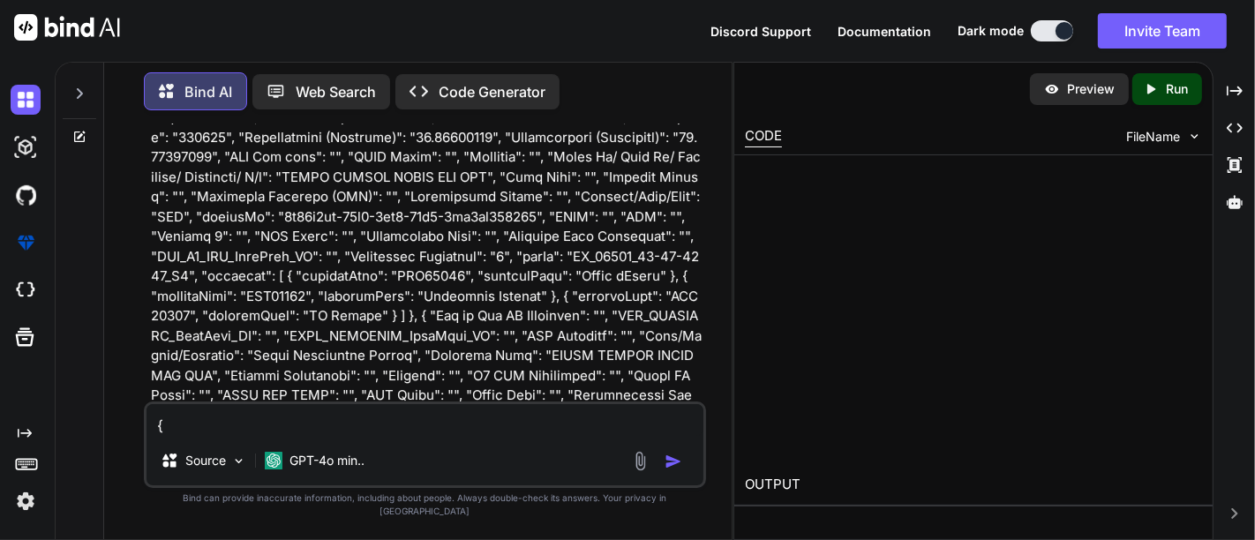
scroll to position [12762, 0]
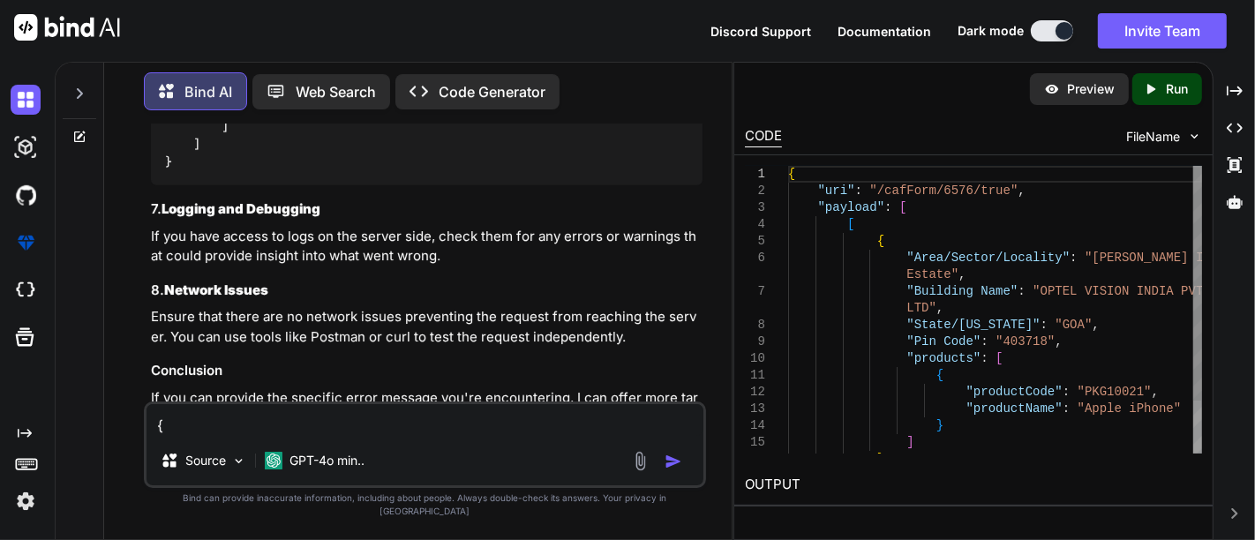
type textarea "x"
click at [488, 424] on textarea at bounding box center [424, 420] width 557 height 32
click at [874, 532] on div "Preview Created with Pixso. Run CODE FileName 1 2 3 4 5 6 7 8 9 10 11 12 13 14 …" at bounding box center [973, 301] width 480 height 478
click at [347, 419] on textarea at bounding box center [424, 420] width 557 height 32
type textarea "u"
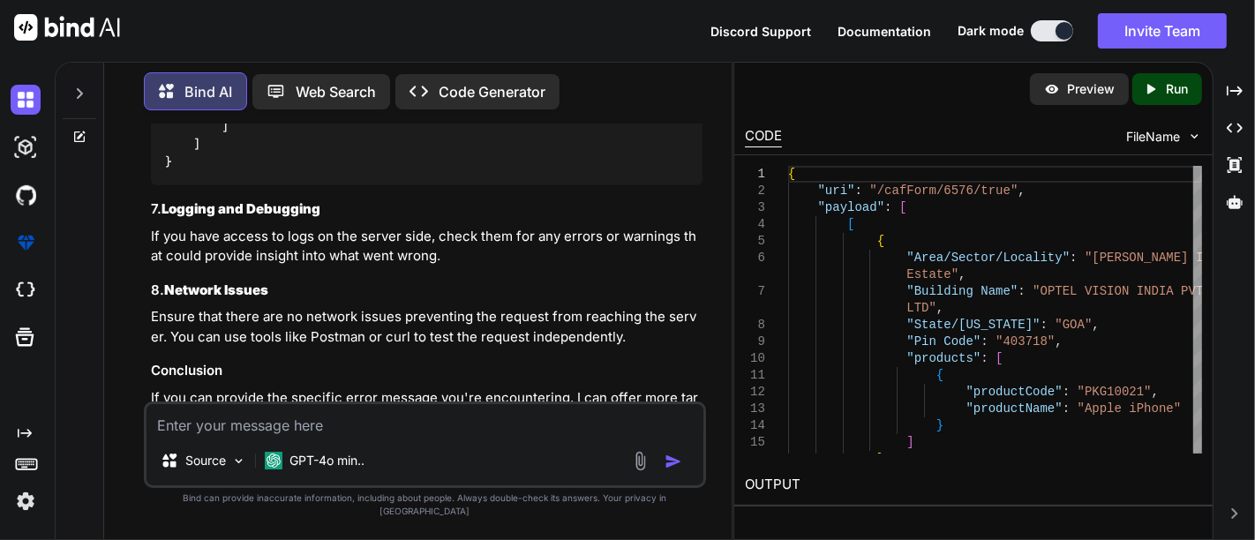
type textarea "x"
type textarea "i"
type textarea "x"
type textarea "is"
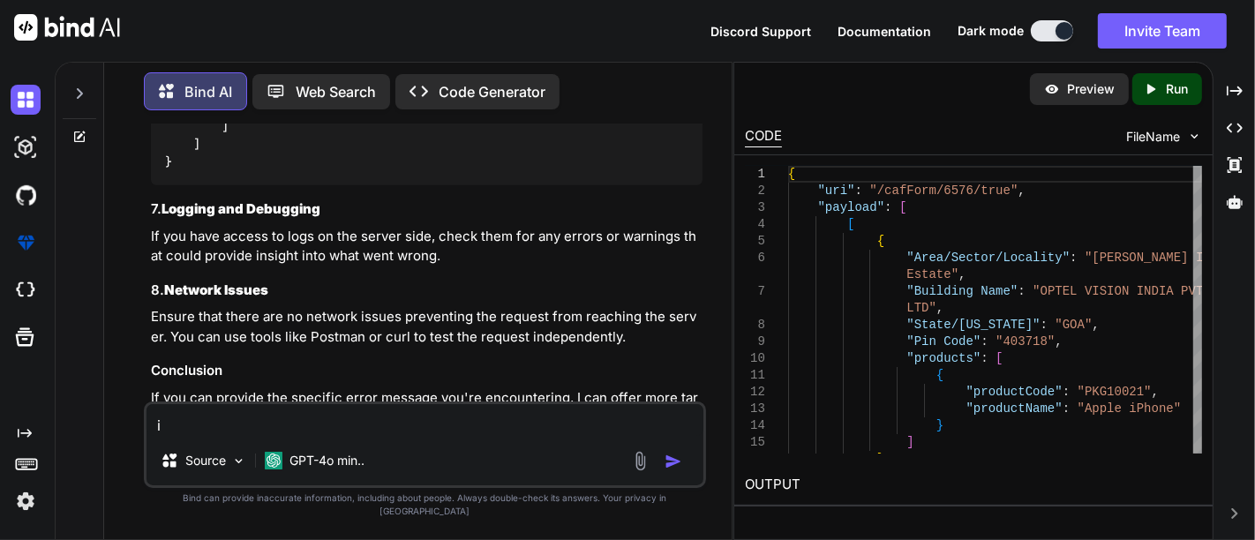
type textarea "x"
type textarea "is"
type textarea "x"
type textarea "is r"
type textarea "x"
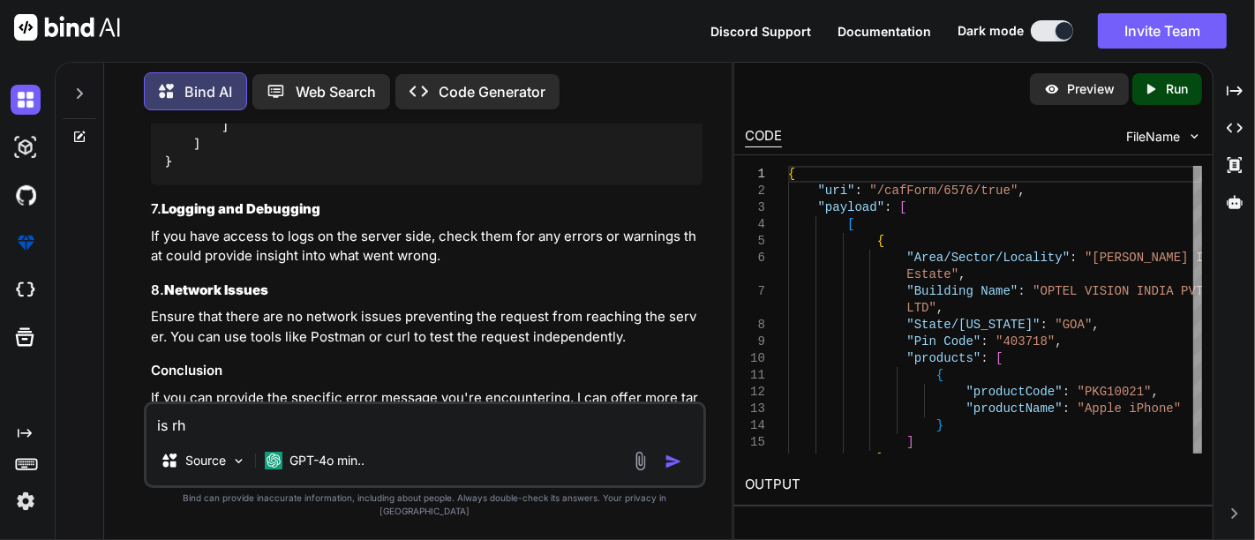
type textarea "is rhg"
type textarea "x"
type textarea "is rhgi"
type textarea "x"
type textarea "is rhg"
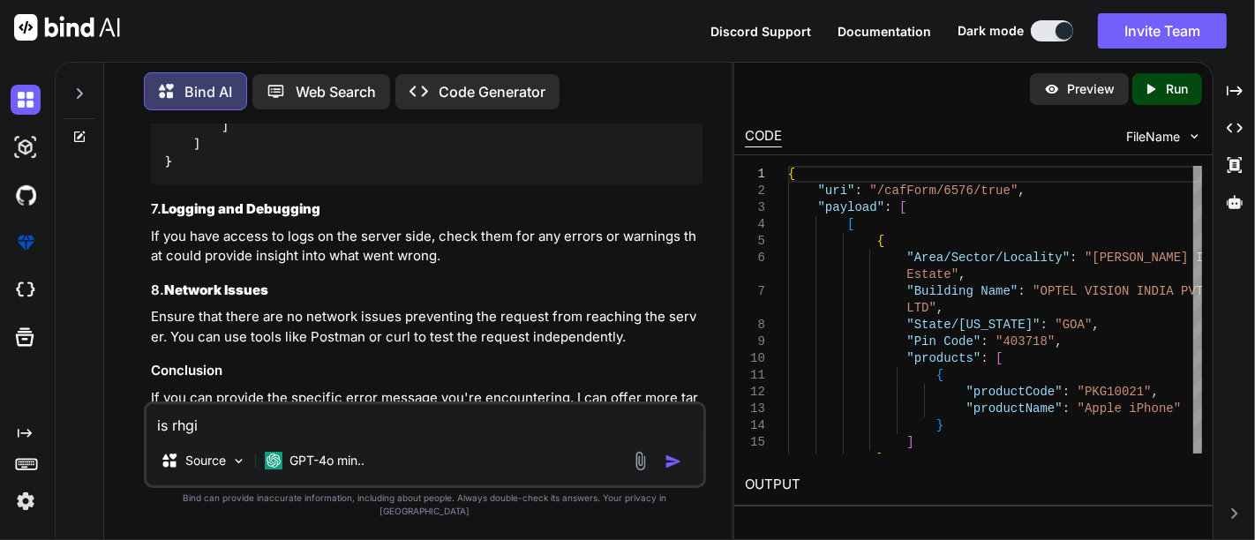
type textarea "x"
type textarea "is rh"
type textarea "x"
type textarea "is r"
type textarea "x"
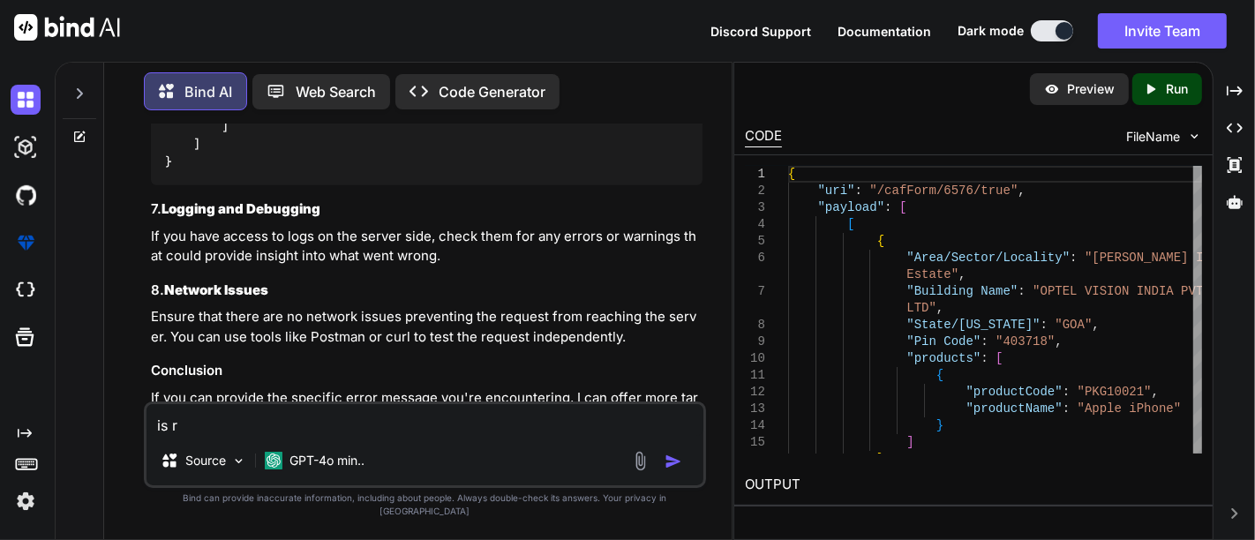
type textarea "is"
type textarea "x"
type textarea "is t"
type textarea "x"
type textarea "is th"
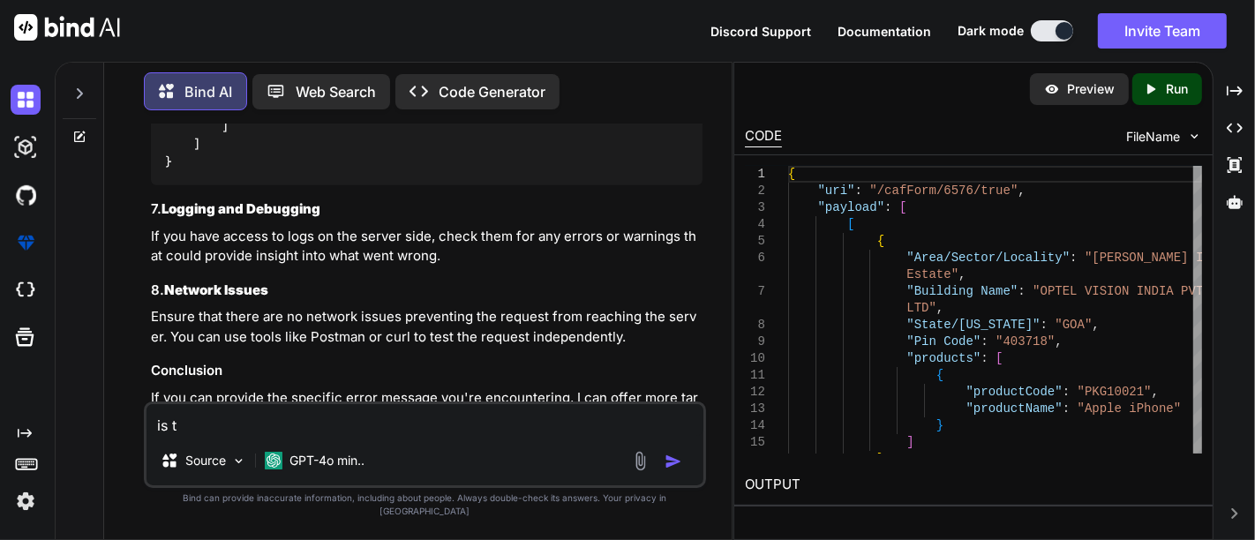
type textarea "x"
type textarea "is thi"
type textarea "x"
type textarea "is this"
type textarea "x"
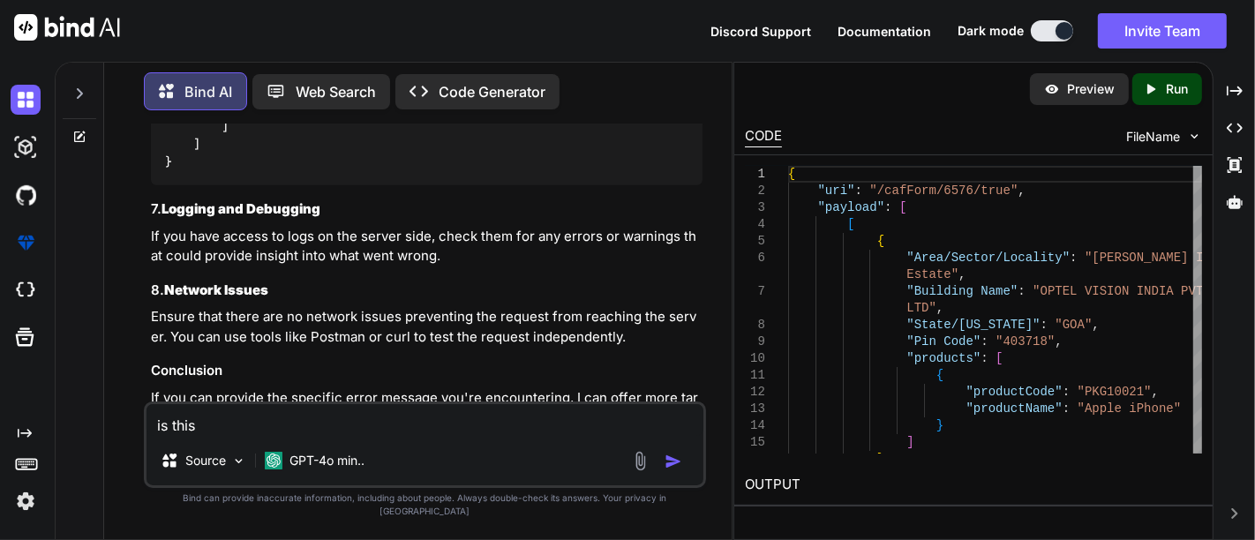
type textarea "is this"
type textarea "x"
type textarea "is this c"
type textarea "x"
type textarea "is this co"
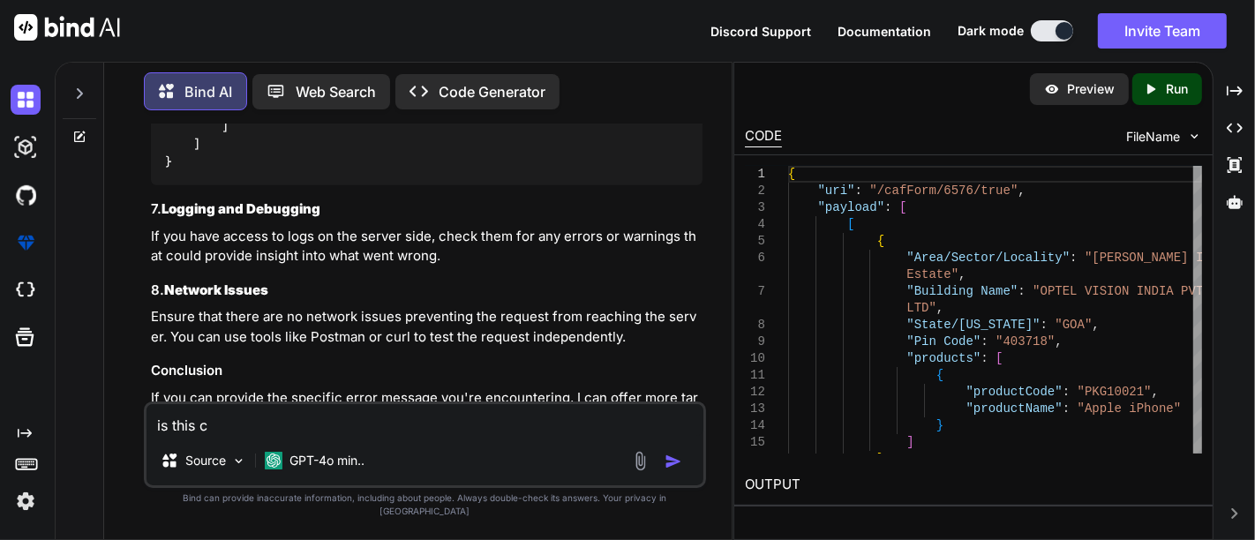
type textarea "x"
type textarea "is this cor"
type textarea "x"
type textarea "is this corr"
type textarea "x"
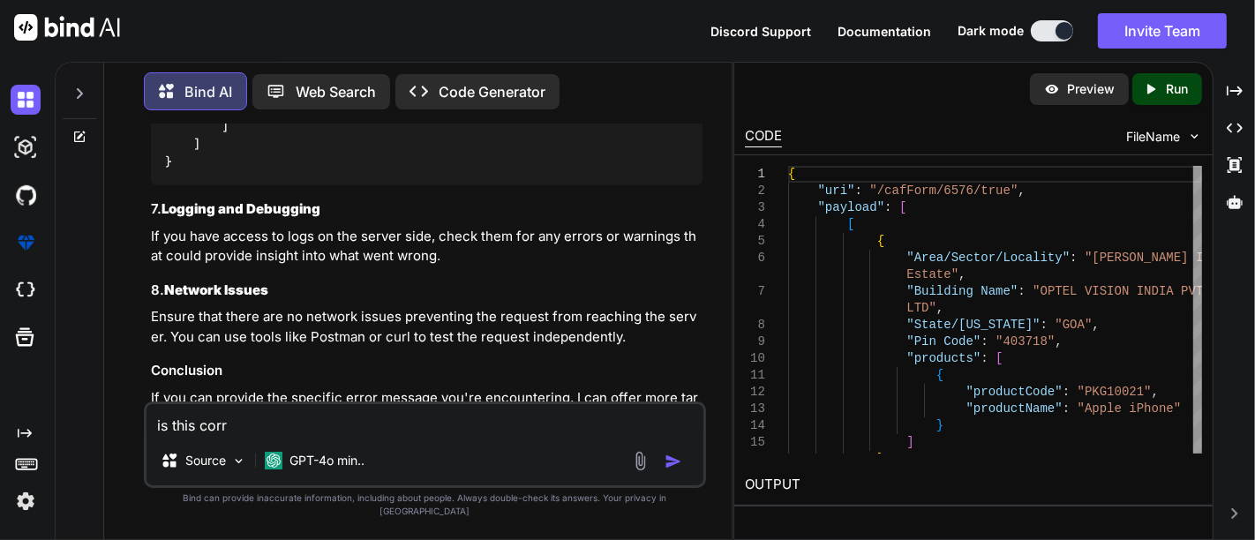
type textarea "is this corre"
type textarea "x"
type textarea "is this correc"
type textarea "x"
type textarea "is this correct"
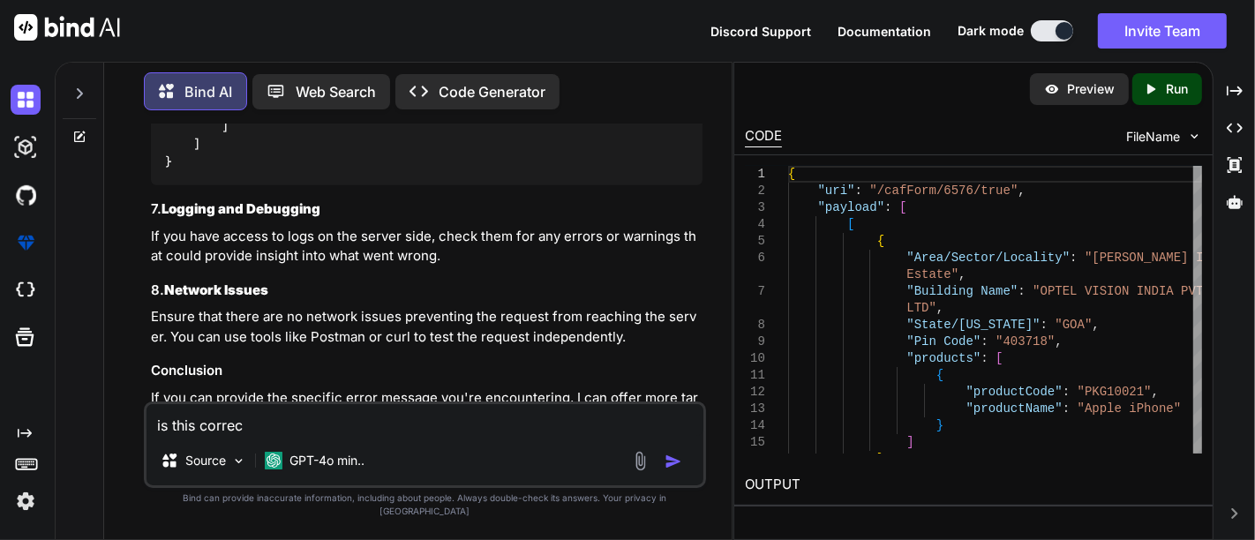
type textarea "x"
type textarea "is this correct"
type textarea "x"
type textarea "is this correct c"
type textarea "x"
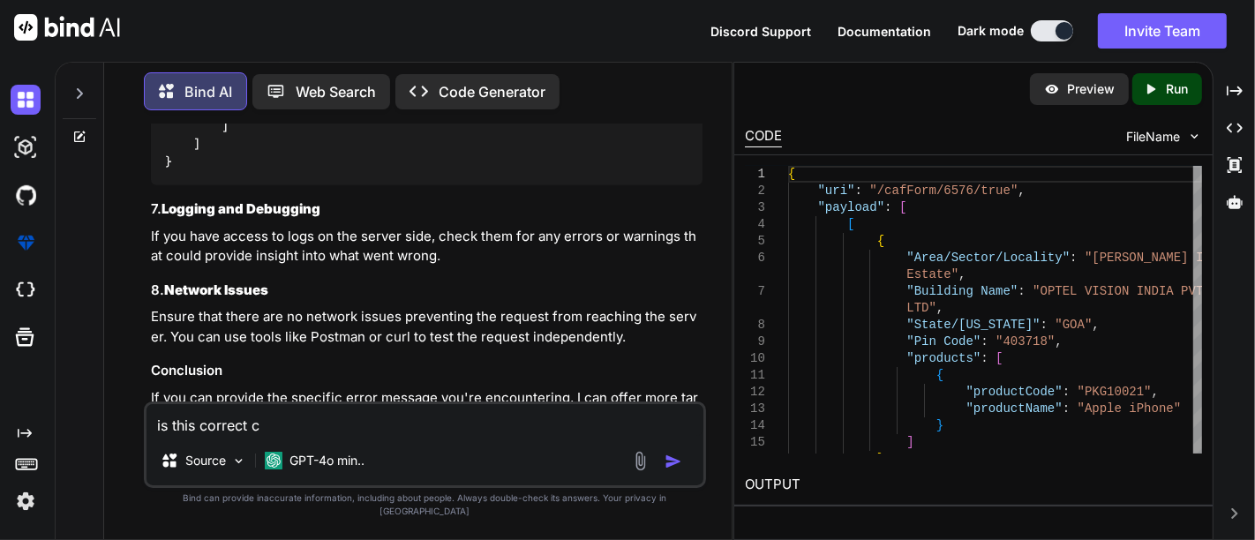
type textarea "is this correct co"
type textarea "x"
type textarea "is this correct coe"
type textarea "x"
type textarea "is this correct coe"
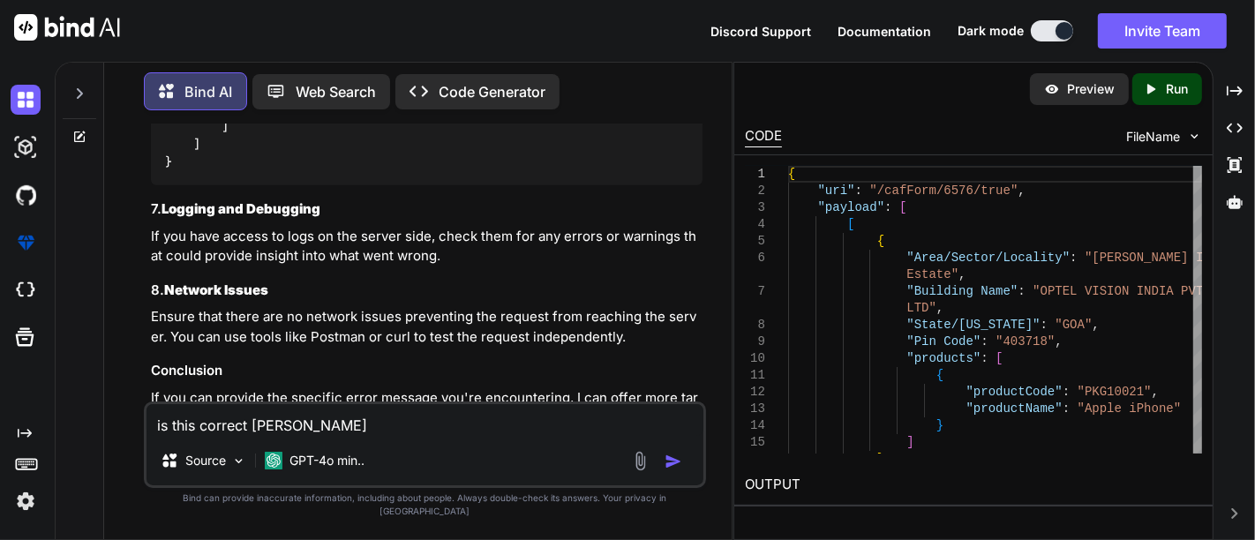
type textarea "x"
type textarea "is this correct coe t"
type textarea "x"
type textarea "is this correct coe to"
type textarea "x"
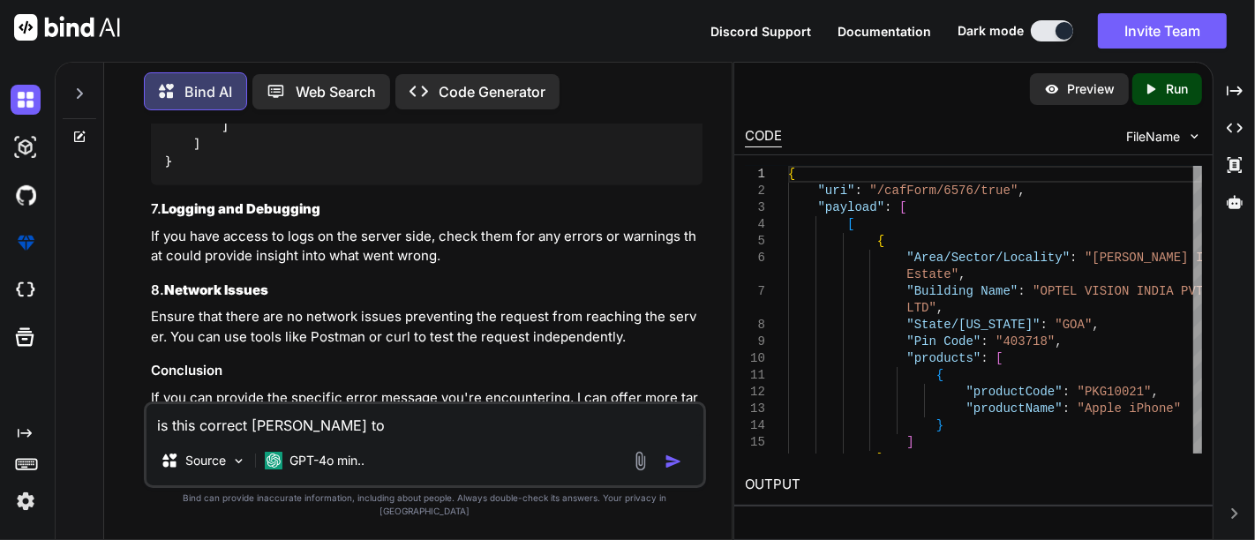
type textarea "is this correct coe t"
type textarea "x"
type textarea "is this correct coe"
type textarea "x"
type textarea "is this correct coe"
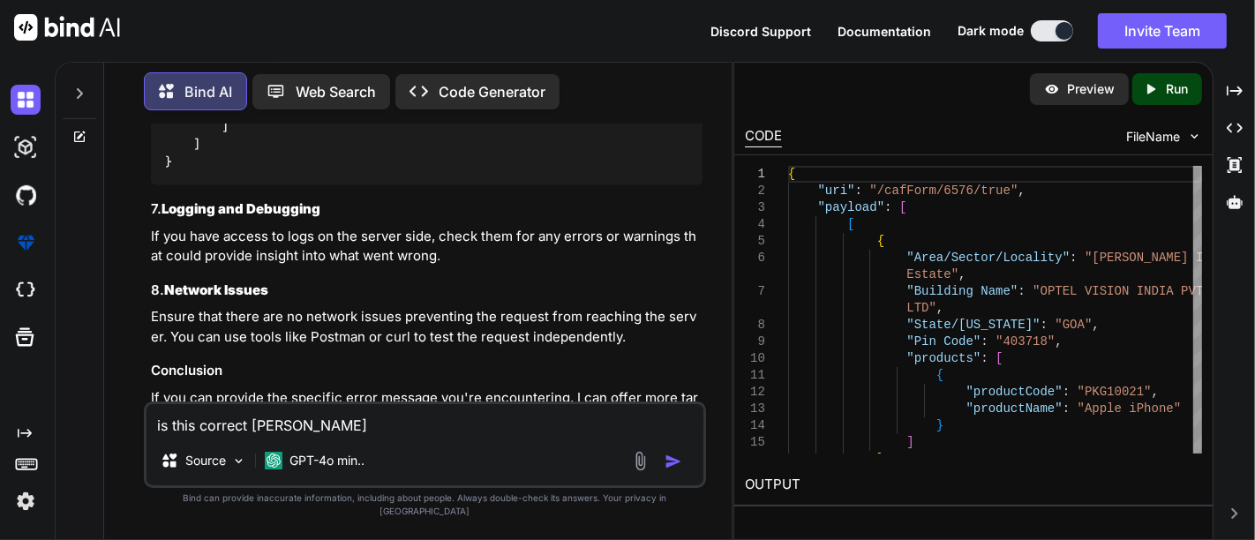
type textarea "x"
type textarea "is this correct co"
type textarea "x"
type textarea "is this correct cod"
type textarea "x"
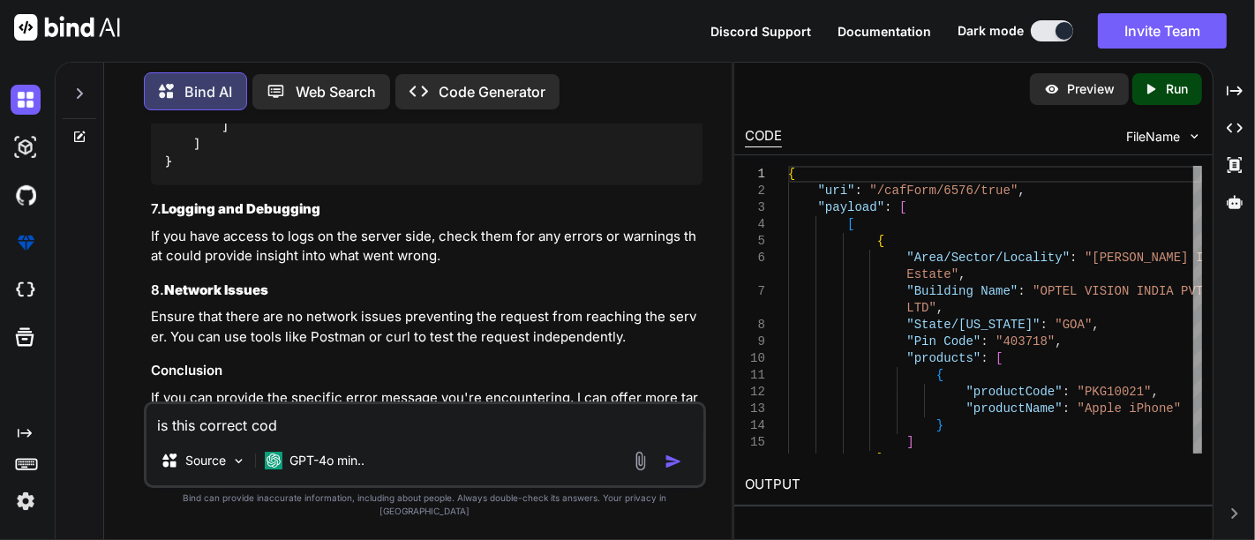
type textarea "is this correct code"
type textarea "x"
type textarea "is this correct code"
type textarea "x"
type textarea "is this correct code t"
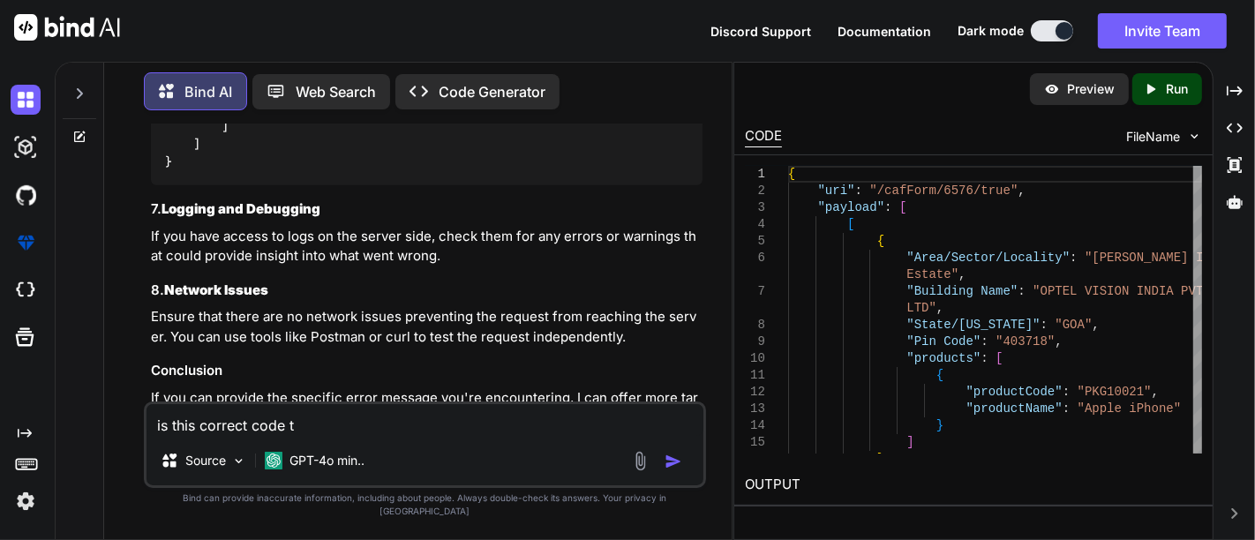
type textarea "x"
type textarea "is this correct code t"
type textarea "x"
type textarea "is this correct code t o"
type textarea "x"
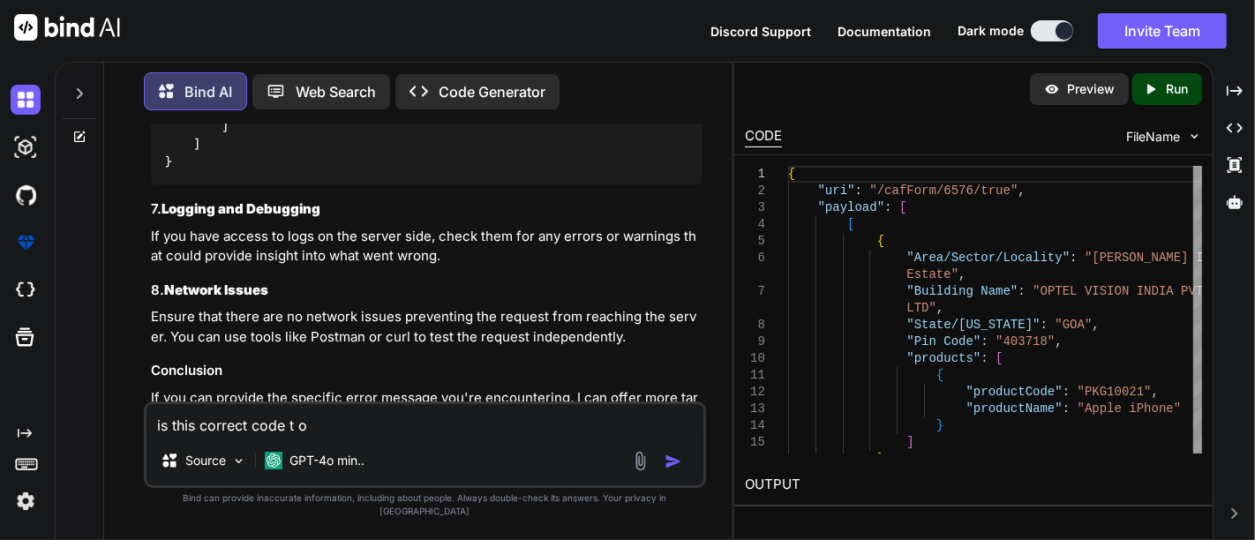
type textarea "is this correct code t"
type textarea "x"
type textarea "is this correct code t"
type textarea "x"
type textarea "is this correct code to"
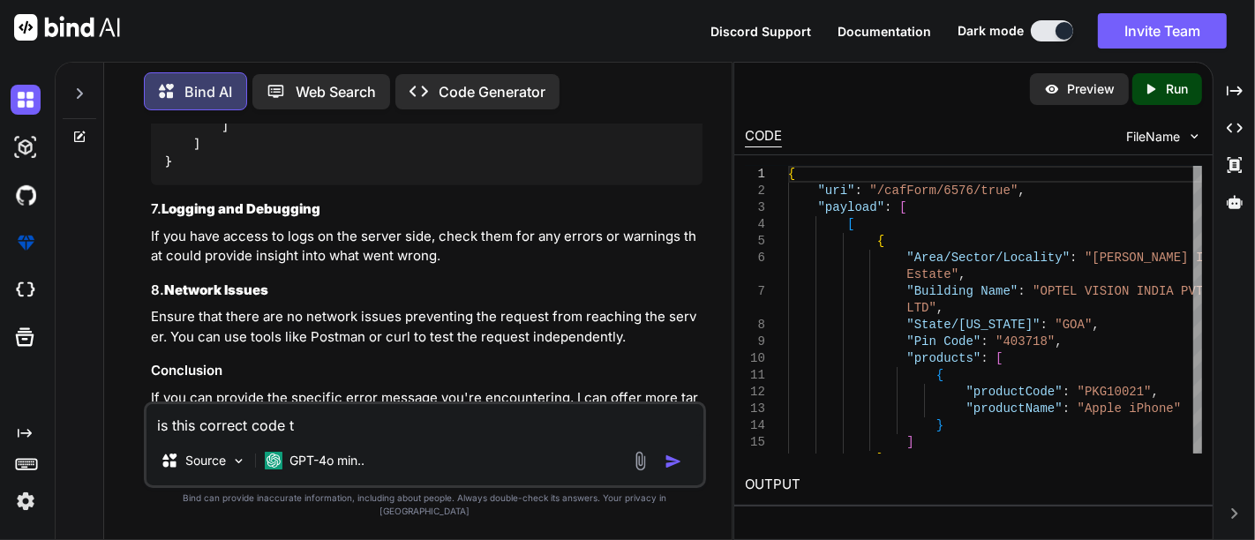
type textarea "x"
type textarea "is this correct code to"
type textarea "x"
type textarea "is this correct code to a"
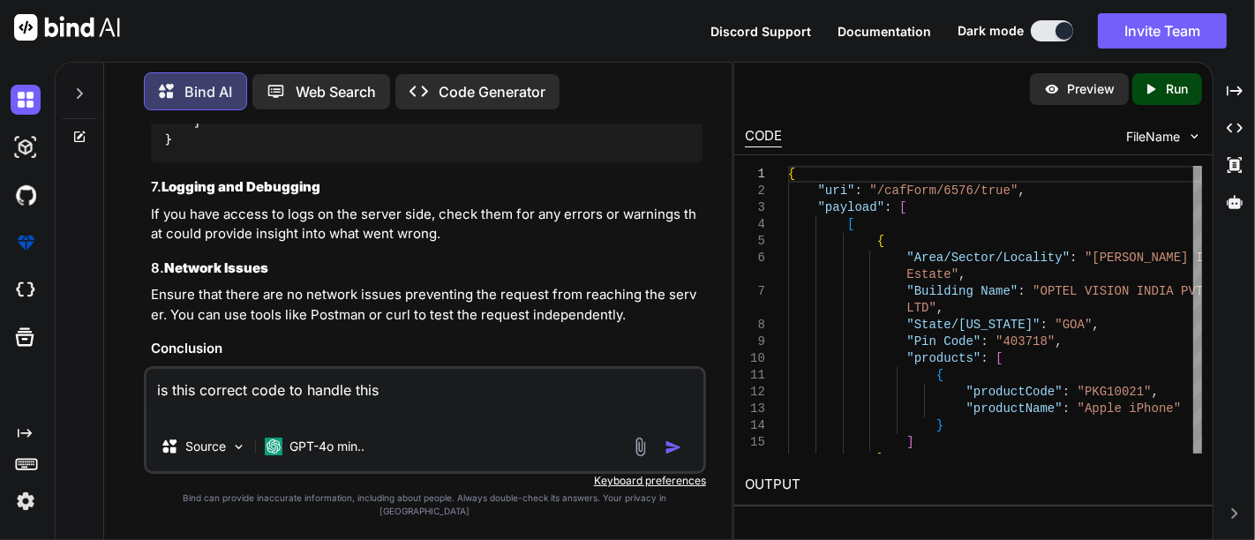
paste textarea "def payloadList = [] if (payload) { // Parse the payload if it's not an empty s…"
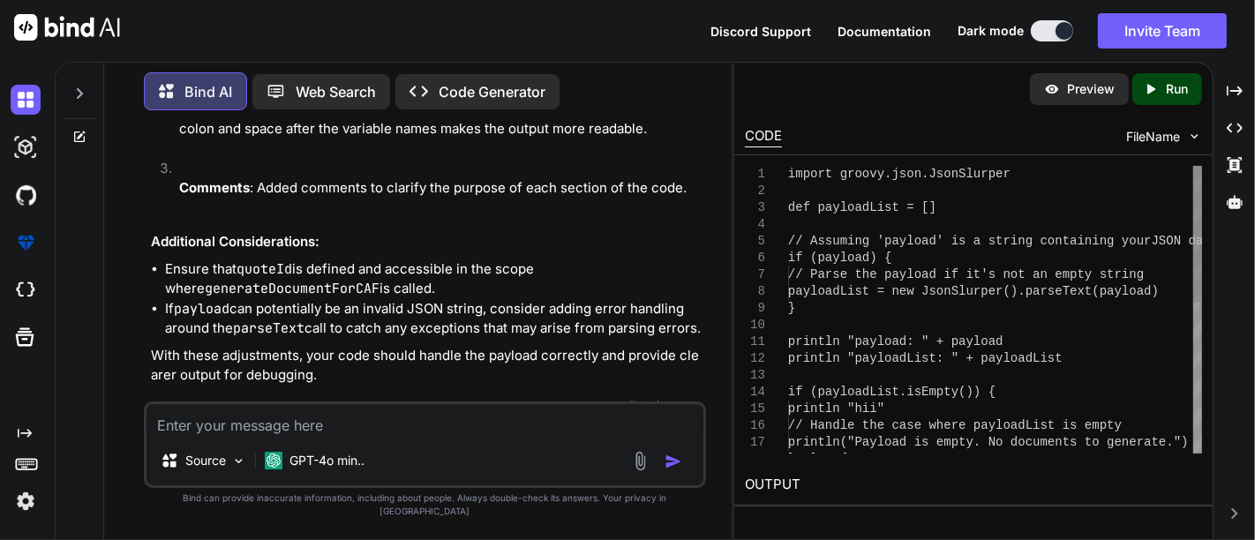
scroll to position [14273, 0]
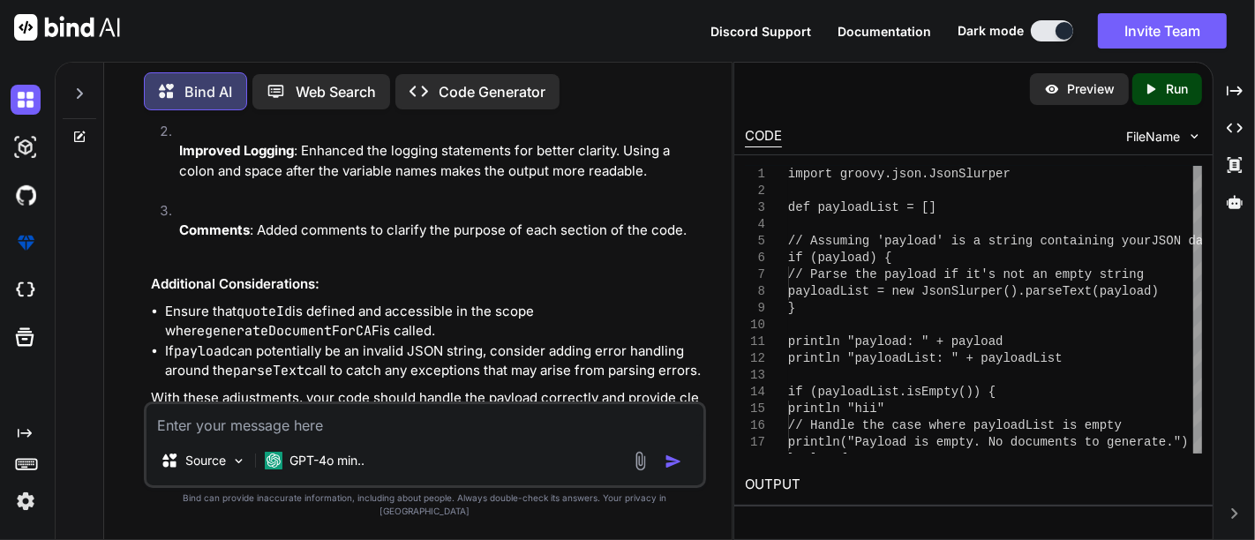
click at [226, 431] on textarea at bounding box center [424, 420] width 557 height 32
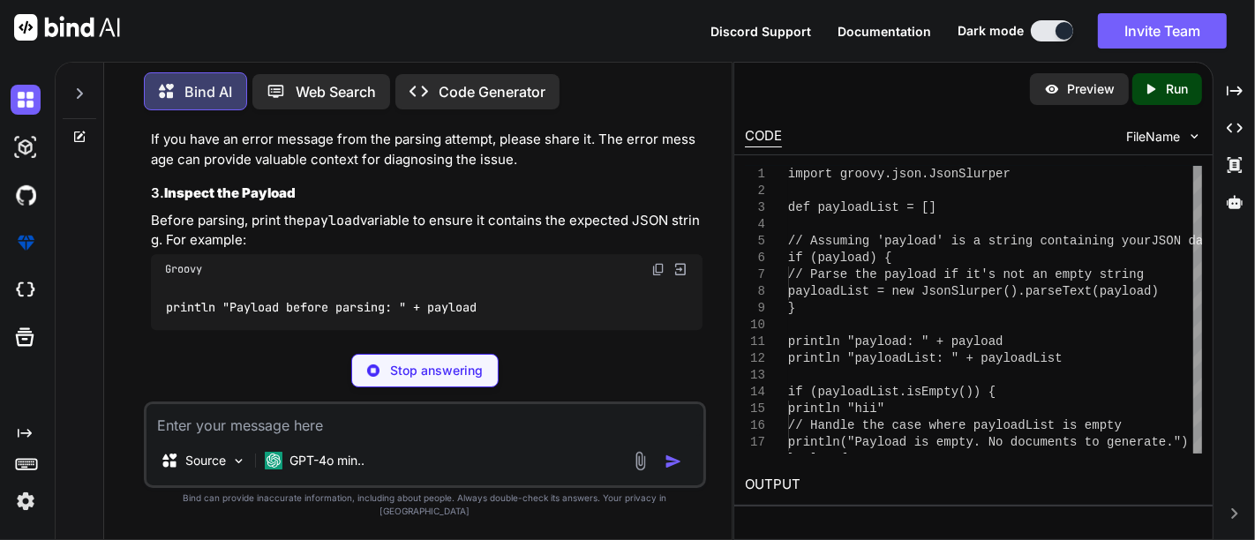
scroll to position [14907, 0]
click at [370, 297] on code "println "Payload before parsing: " + payload" at bounding box center [321, 306] width 313 height 19
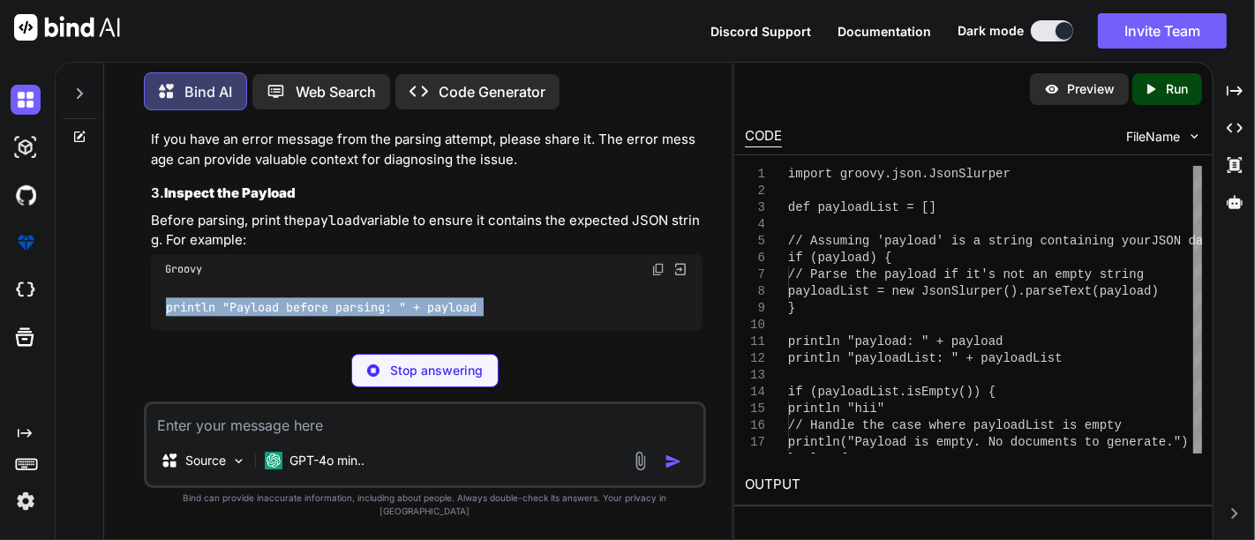
click at [370, 297] on code "println "Payload before parsing: " + payload" at bounding box center [321, 306] width 313 height 19
copy div "println "Payload before parsing: " + payload"
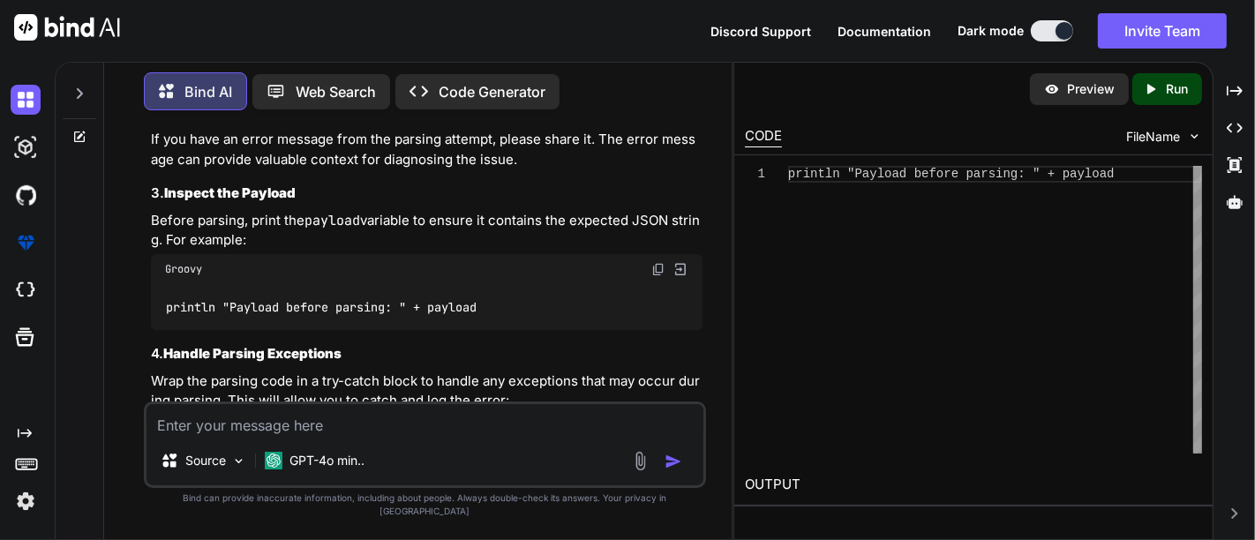
click at [365, 415] on div "Source GPT-4o min.." at bounding box center [425, 444] width 562 height 86
click at [350, 426] on textarea at bounding box center [424, 420] width 557 height 32
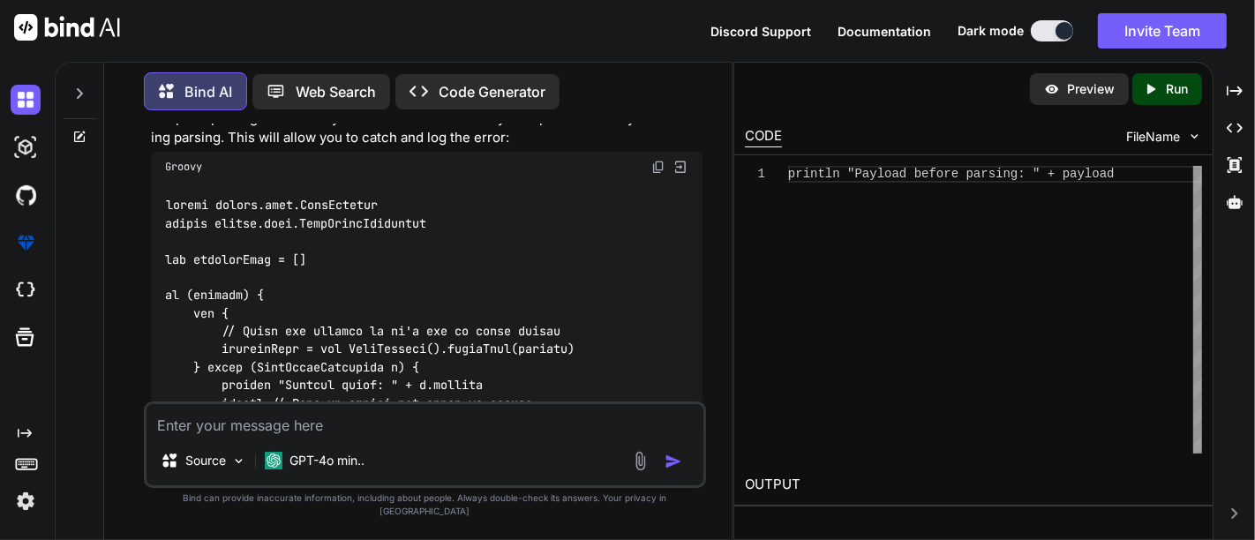
scroll to position [15171, 0]
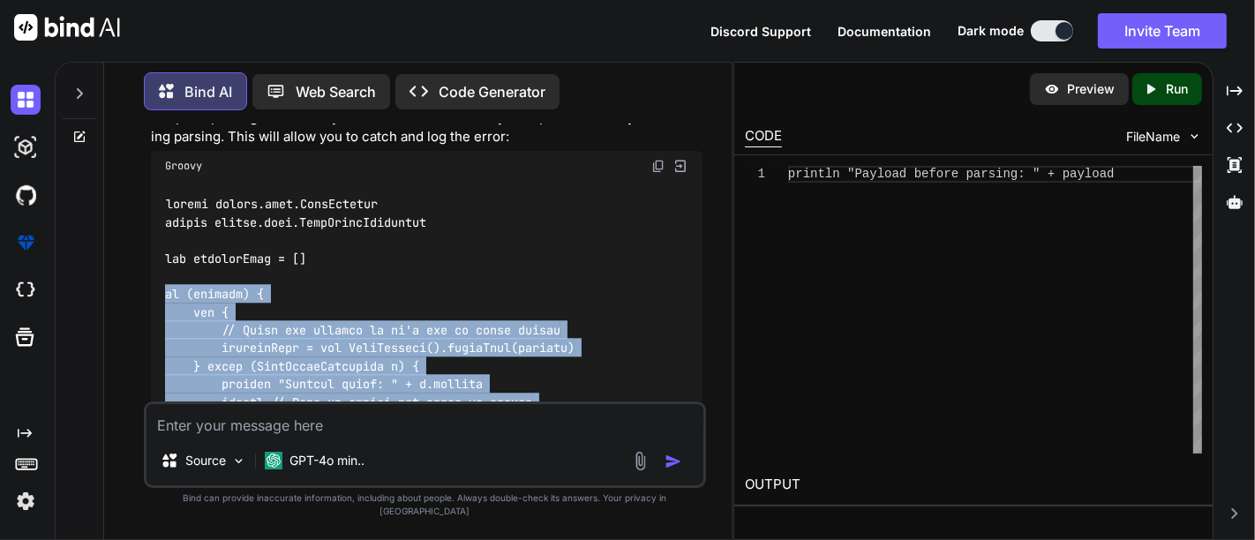
drag, startPoint x: 166, startPoint y: 251, endPoint x: 240, endPoint y: 392, distance: 158.7
copy code "if (payload) { try { // Parse the payload if it's not an empty string payloadLi…"
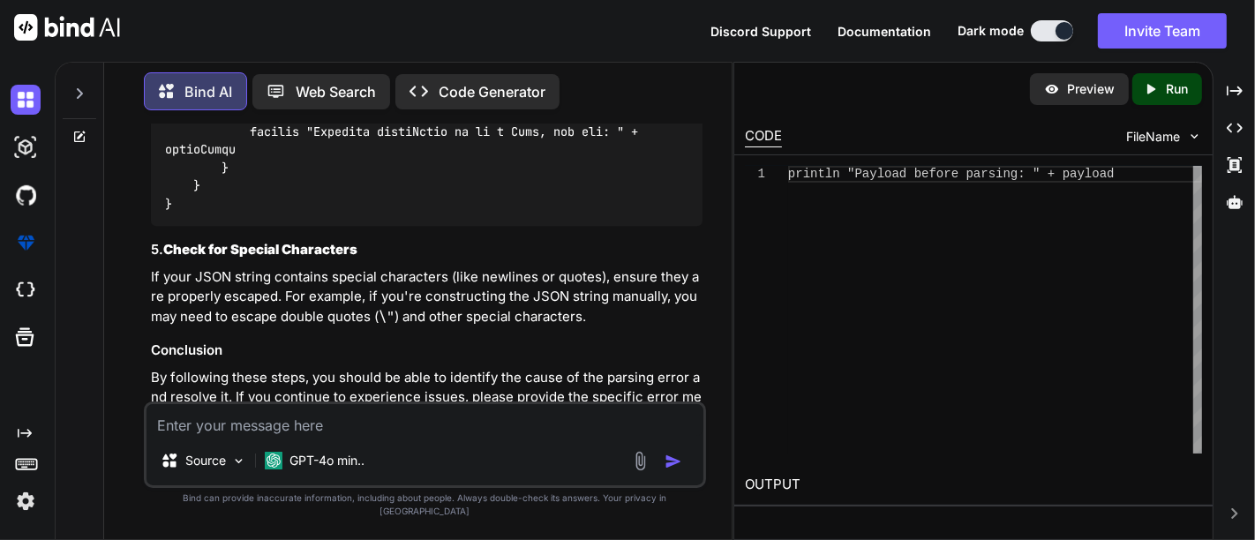
click at [261, 433] on textarea at bounding box center [424, 420] width 557 height 32
click at [80, 86] on icon at bounding box center [79, 93] width 14 height 14
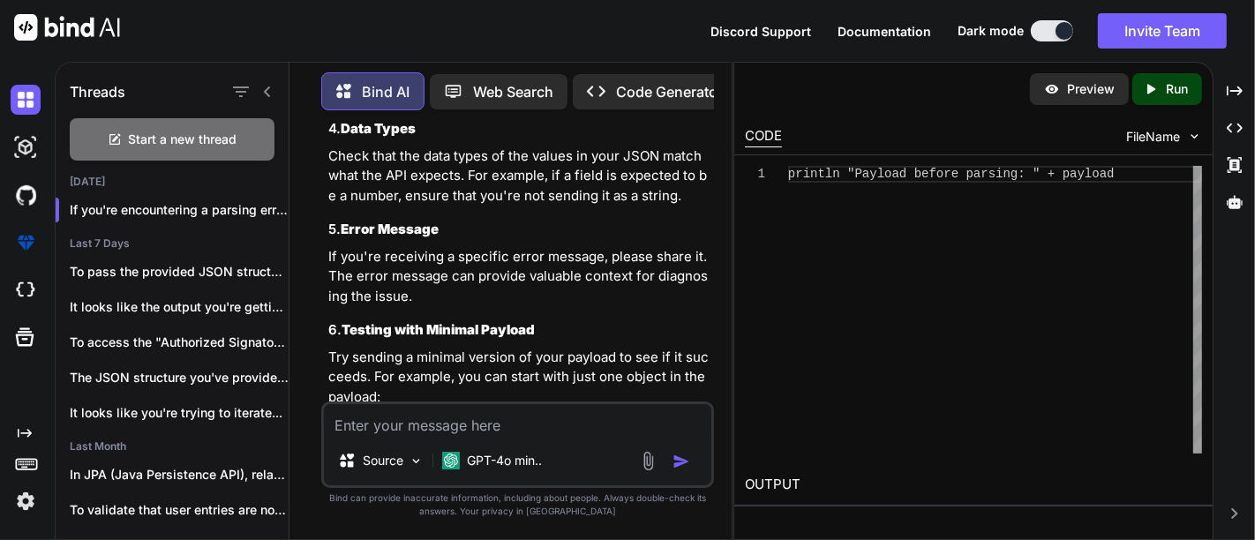
scroll to position [20085, 0]
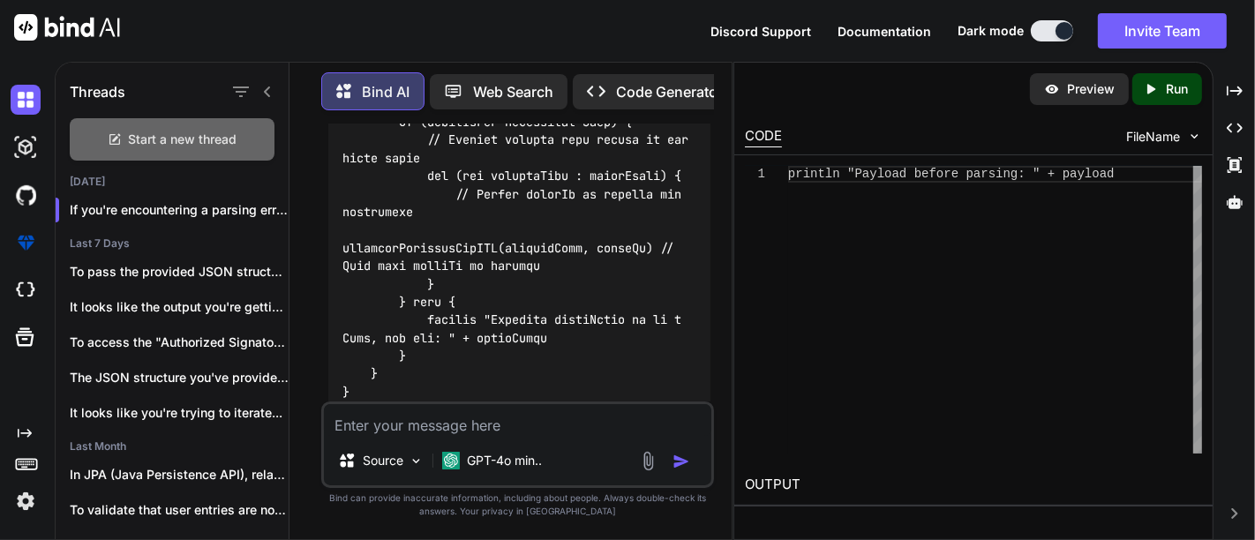
click at [150, 143] on span "Start a new thread" at bounding box center [183, 140] width 109 height 18
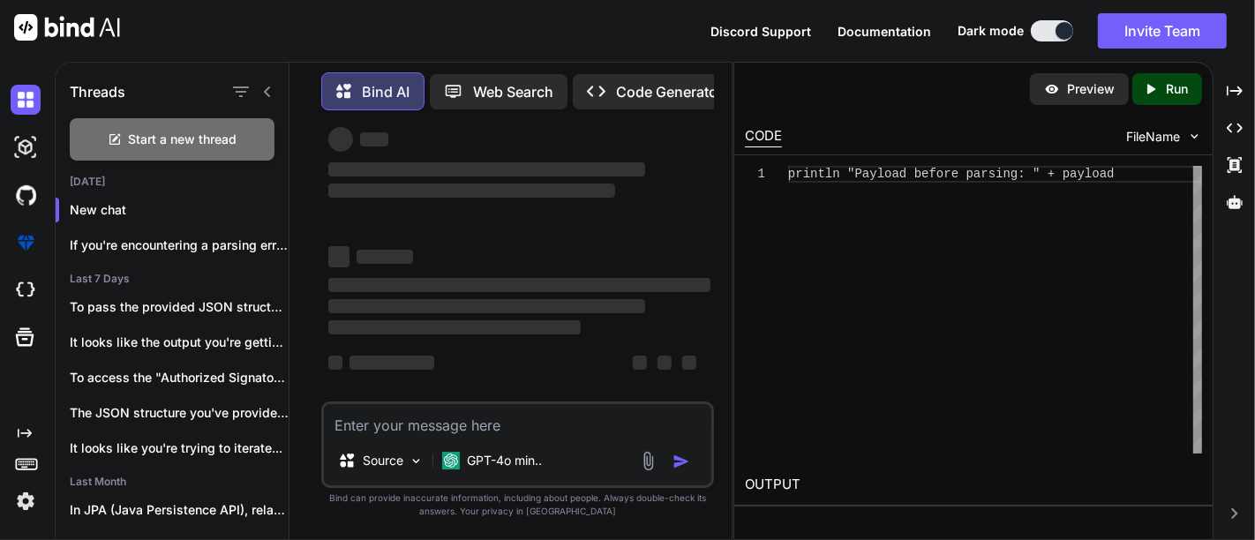
click at [365, 432] on textarea at bounding box center [517, 420] width 386 height 32
click at [154, 244] on p "If you're encountering a parsing error w..." at bounding box center [179, 245] width 219 height 18
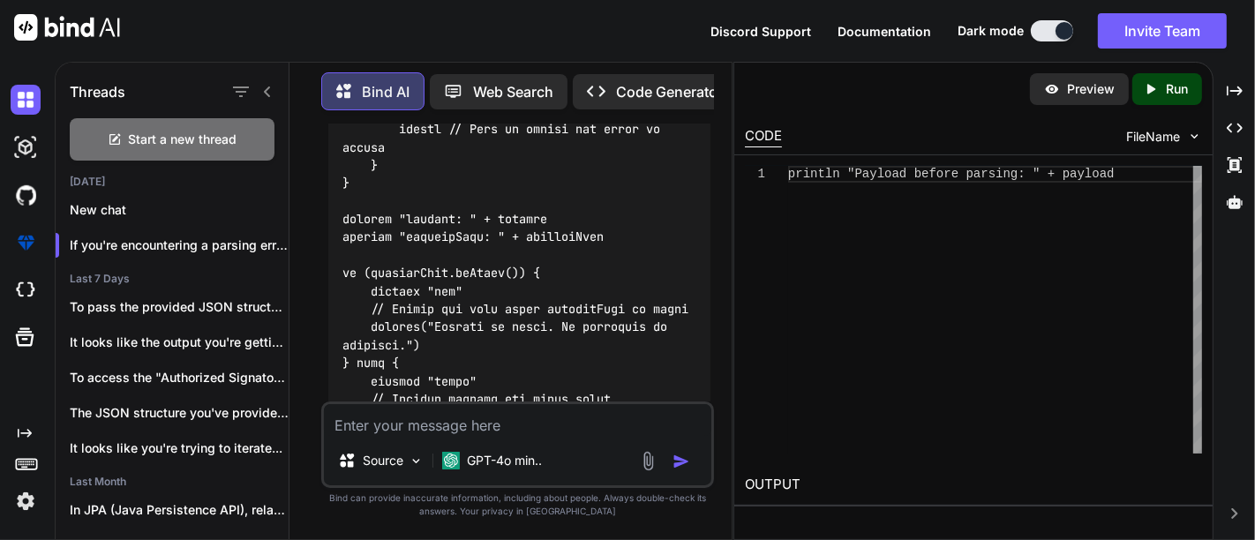
scroll to position [9033, 0]
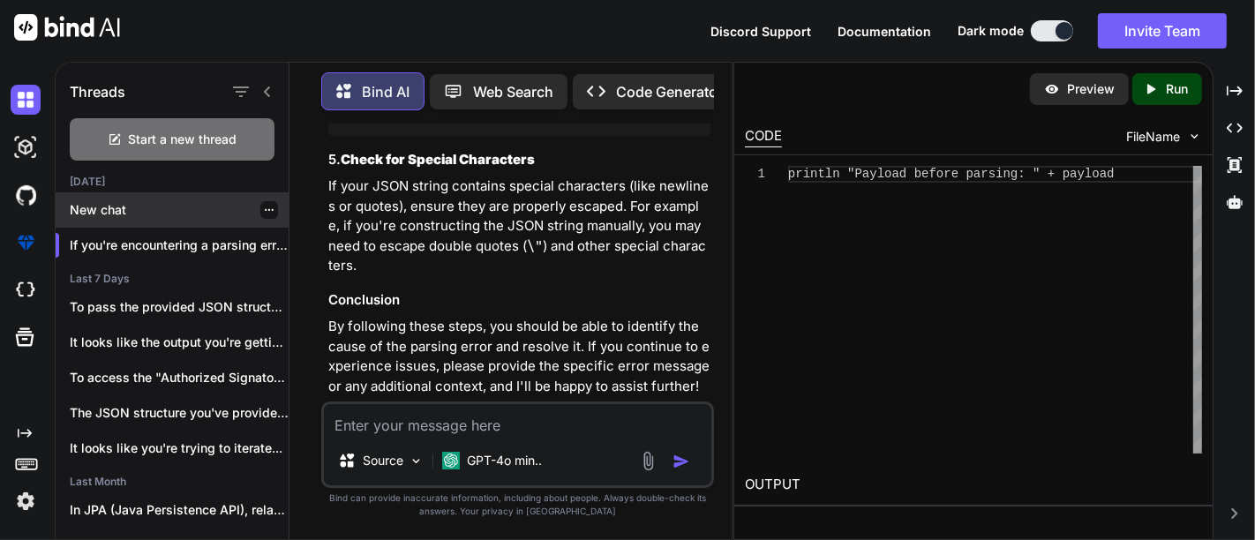
click at [94, 206] on p "New chat" at bounding box center [179, 210] width 219 height 18
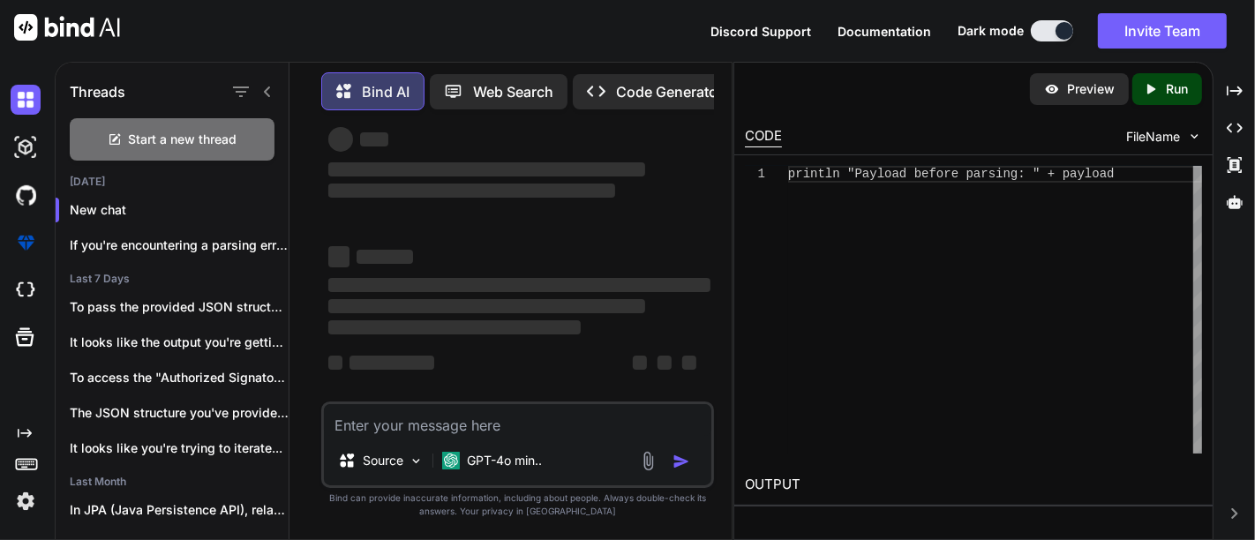
scroll to position [0, 0]
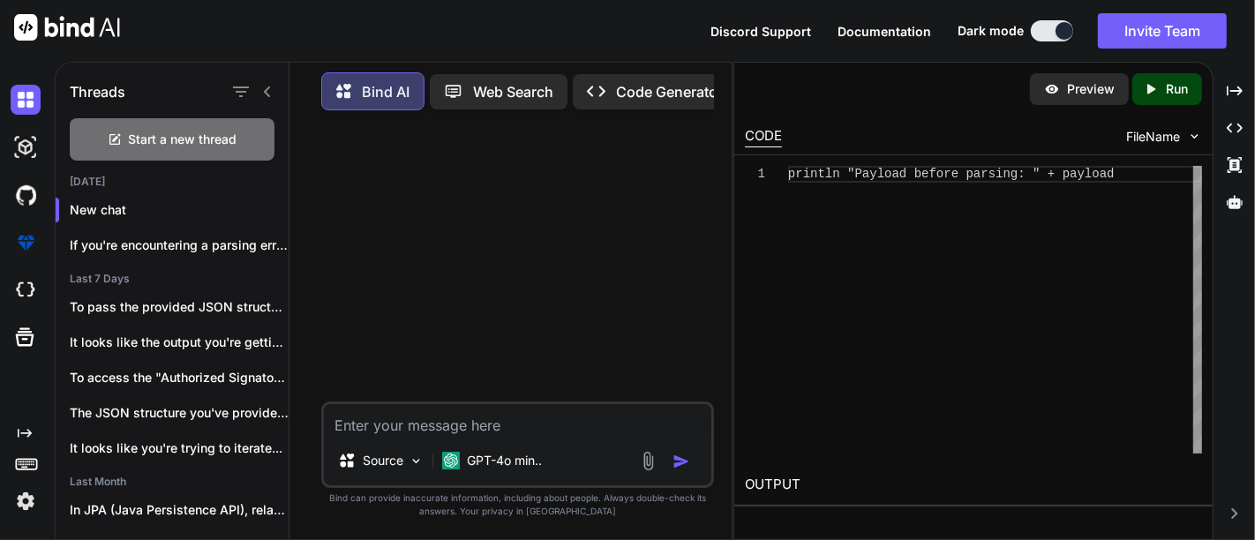
paste textarea "for(def payloadData : payload){ generateDocumentForCAF(payloadData,quoteId) }"
click at [448, 422] on textarea "for(def payloadData : payload){ generateDocumentForCAF(payloadData,quoteId) }" at bounding box center [517, 420] width 386 height 32
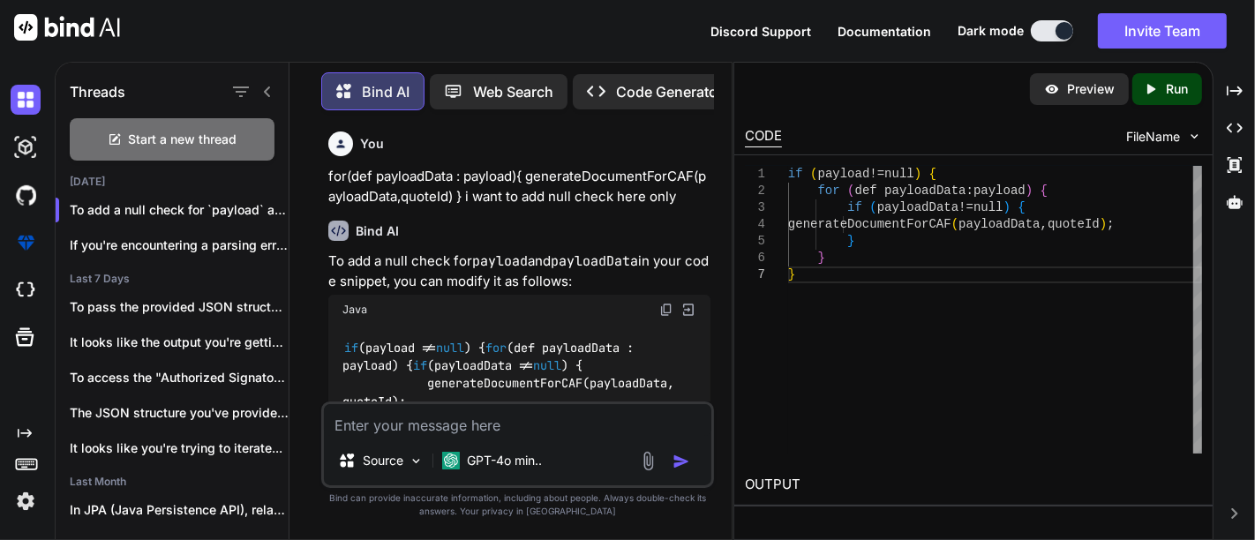
scroll to position [280, 0]
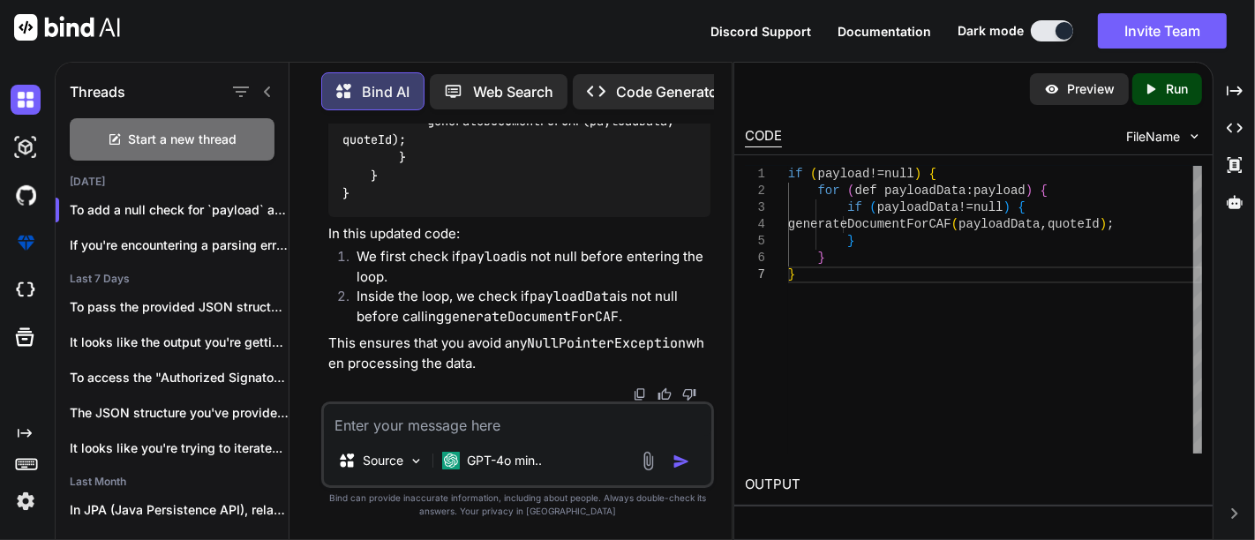
click at [454, 435] on textarea at bounding box center [517, 420] width 386 height 32
paste textarea "for(def payloadData : payload){ generateDocumentForCAF(payloadData,quoteId) }"
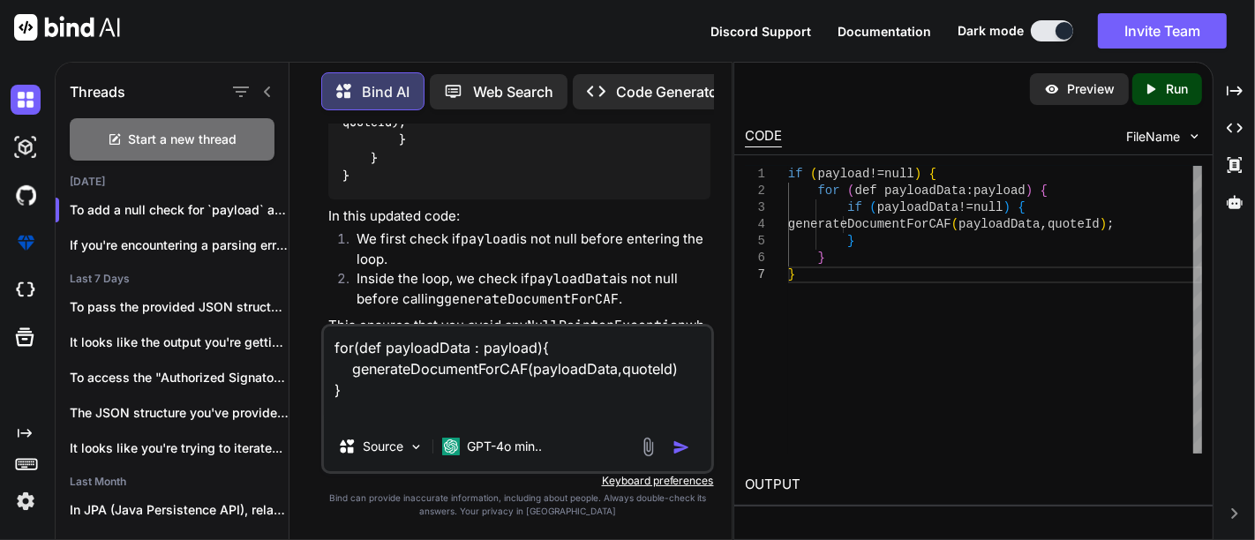
click at [413, 346] on textarea "for(def payloadData : payload){ generateDocumentForCAF(payloadData,quoteId) }" at bounding box center [517, 373] width 386 height 95
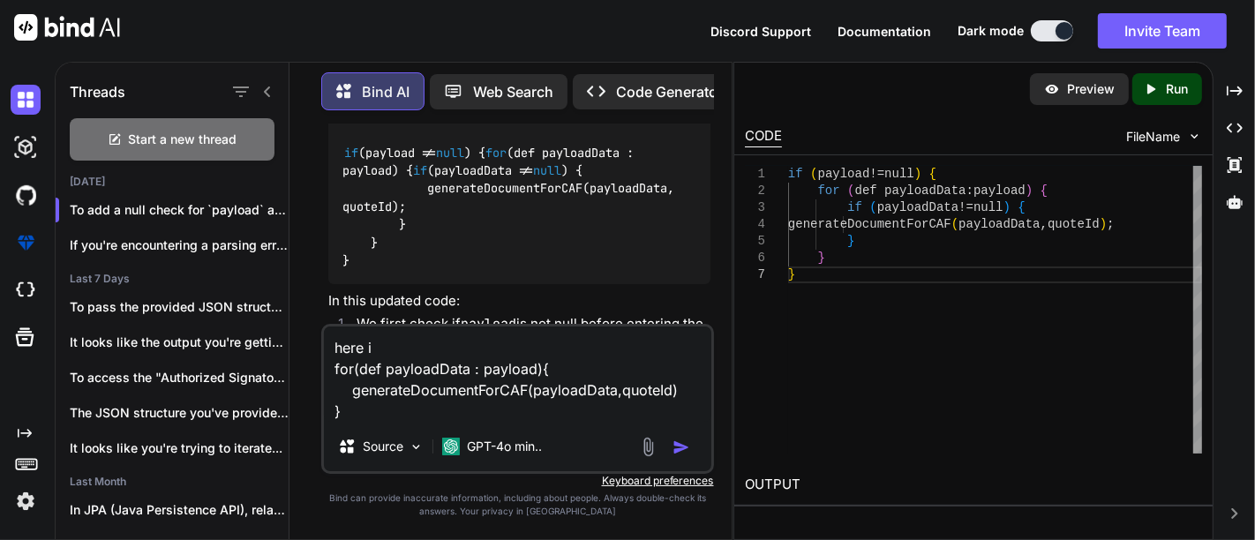
scroll to position [198, 0]
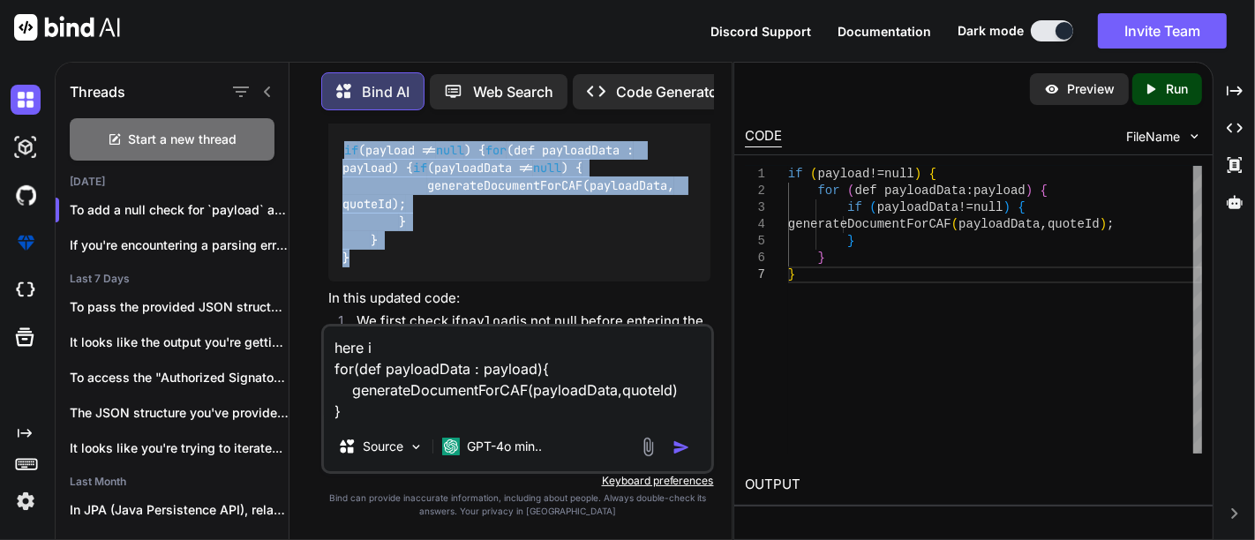
drag, startPoint x: 337, startPoint y: 146, endPoint x: 357, endPoint y: 275, distance: 130.4
click at [357, 275] on div "if (payload != null ) { for (def payloadData : payload) { if (payloadData != nu…" at bounding box center [518, 204] width 381 height 154
copy code "if (payload != null ) { for (def payloadData : payload) { if (payloadData != nu…"
click at [635, 281] on div "if (payload != null ) { for (def payloadData : payload) { if (payloadData != nu…" at bounding box center [518, 204] width 381 height 154
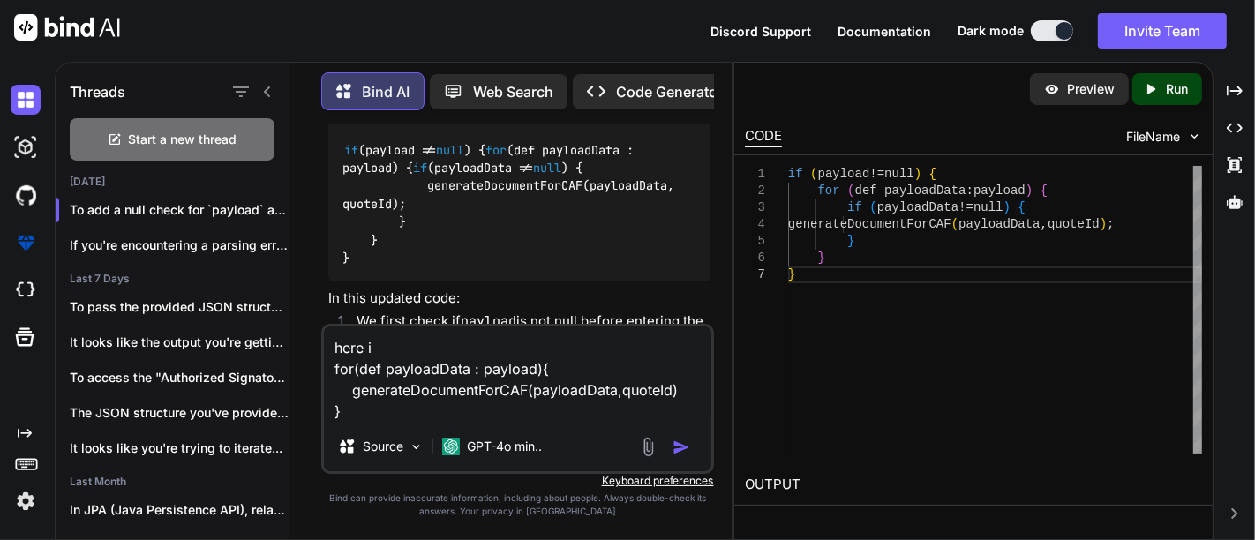
click at [498, 359] on textarea "here i for(def payloadData : payload){ generateDocumentForCAF(payloadData,quote…" at bounding box center [517, 373] width 386 height 95
click at [419, 356] on textarea "here i for(def payloadData : payload){ generateDocumentForCAF(payloadData,quote…" at bounding box center [517, 373] width 386 height 95
drag, startPoint x: 327, startPoint y: 371, endPoint x: 350, endPoint y: 415, distance: 49.7
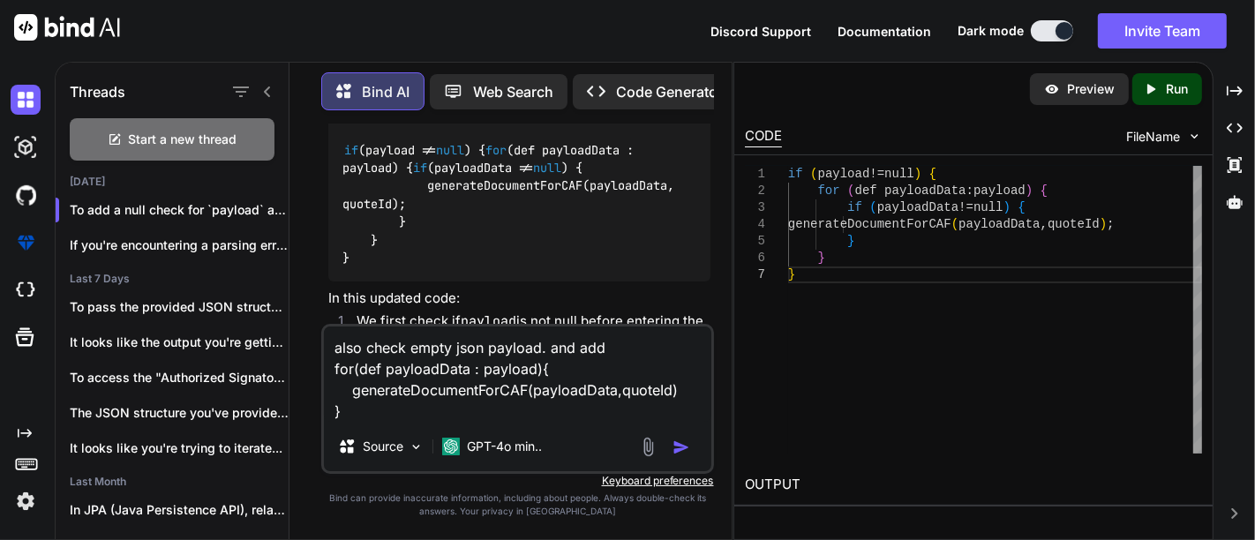
click at [350, 415] on textarea "also check empty json payload. and add for(def payloadData : payload){ generate…" at bounding box center [517, 373] width 386 height 95
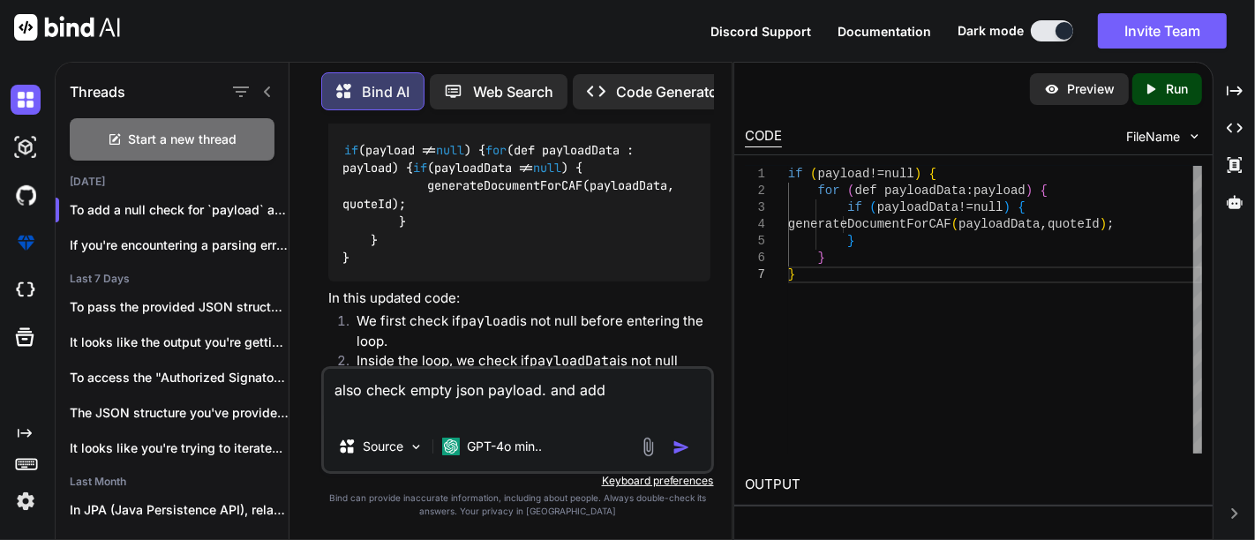
click at [602, 391] on textarea "also check empty json payload. and add" at bounding box center [517, 395] width 386 height 53
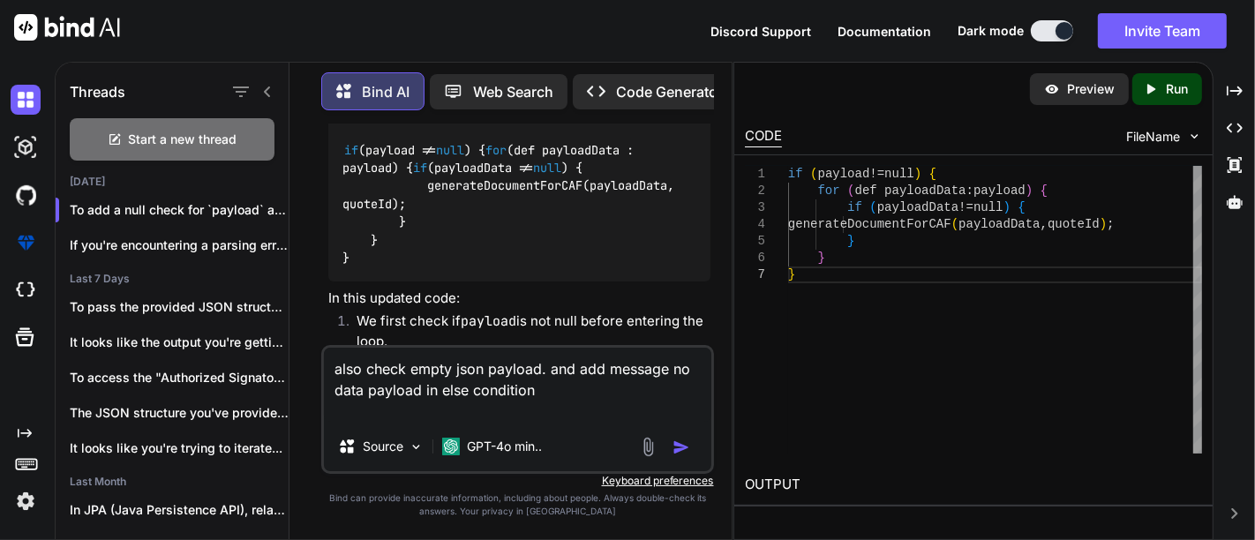
click at [540, 402] on textarea "also check empty json payload. and add message no data payload in else condition" at bounding box center [517, 385] width 386 height 74
click at [678, 452] on img "button" at bounding box center [681, 448] width 18 height 18
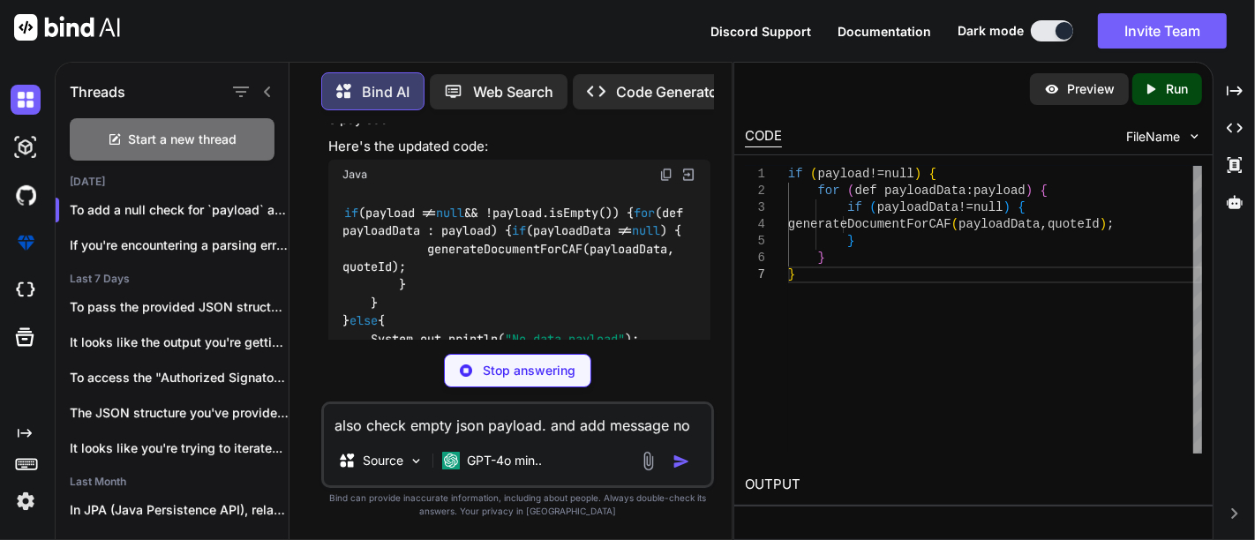
scroll to position [767, 0]
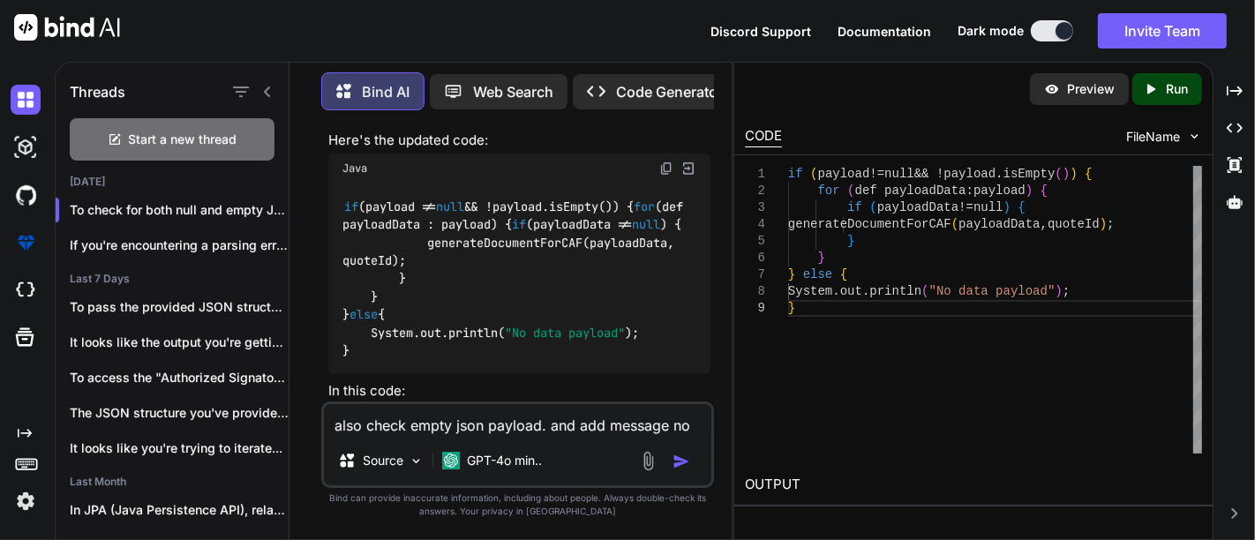
click at [444, 236] on code "if (payload != null && !payload.isEmpty()) { for (def payloadData : payload) { …" at bounding box center [515, 279] width 347 height 162
click at [444, 228] on code "if (payload != null && !payload.isEmpty()) { for (def payloadData : payload) { …" at bounding box center [515, 279] width 347 height 162
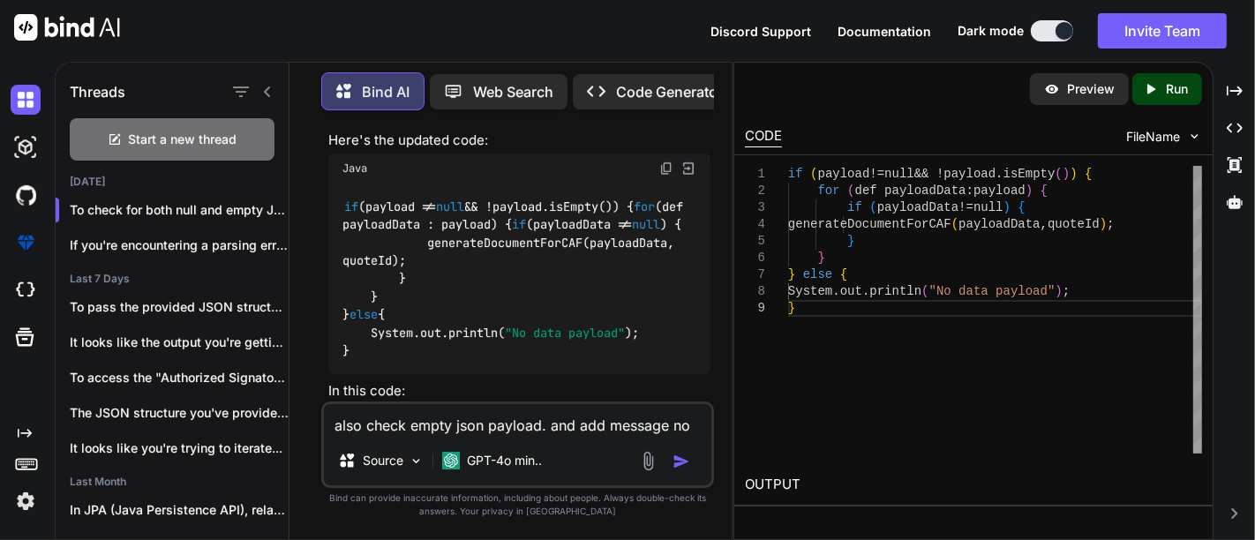
click at [444, 228] on code "if (payload != null && !payload.isEmpty()) { for (def payloadData : payload) { …" at bounding box center [515, 279] width 347 height 162
copy code "if (payload != null && !payload.isEmpty()) {"
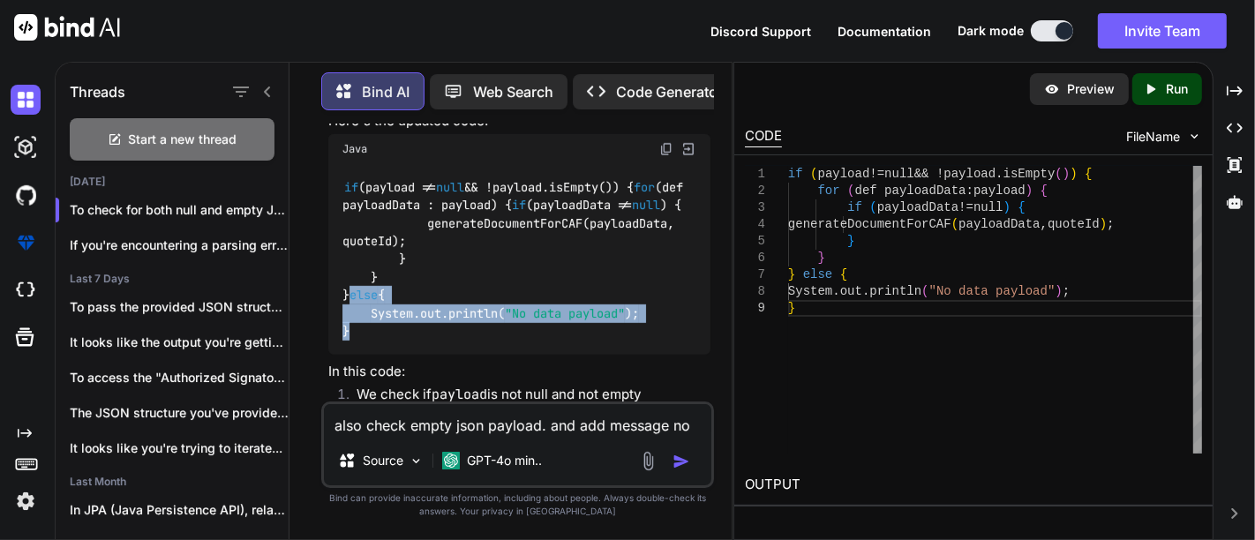
drag, startPoint x: 355, startPoint y: 351, endPoint x: 360, endPoint y: 392, distance: 40.9
click at [360, 392] on div "To check for both null and empty JSON payloads, you can modify your code as fol…" at bounding box center [518, 317] width 381 height 626
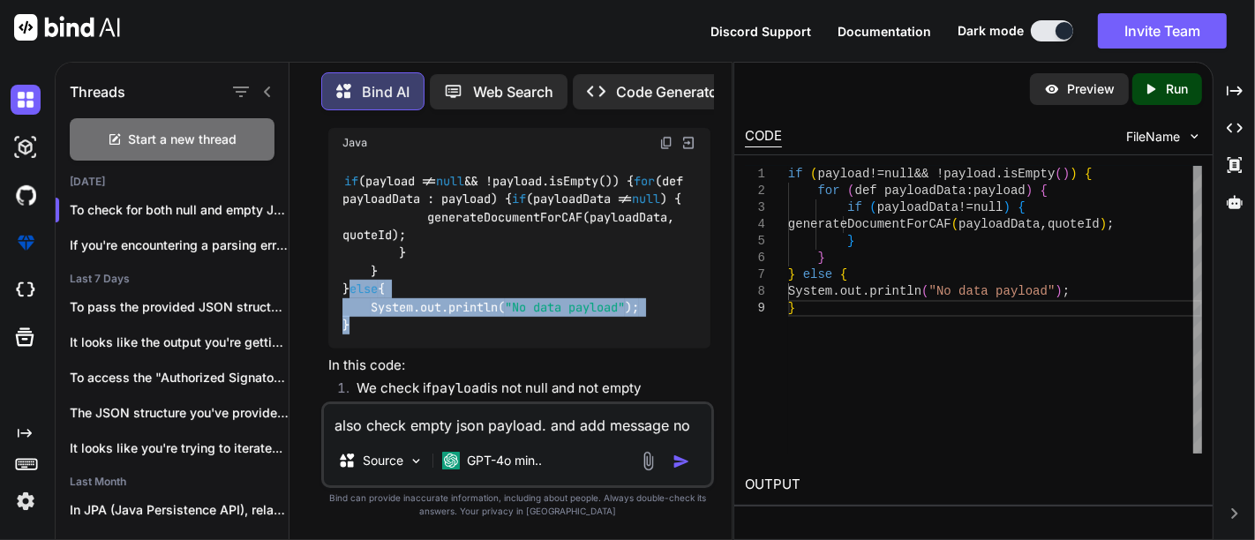
click at [375, 349] on div "if (payload != null && !payload.isEmpty()) { for (def payloadData : payload) { …" at bounding box center [518, 253] width 381 height 191
copy code "else { System.out.println( "No data payload" ); }"
